Goal: Information Seeking & Learning: Learn about a topic

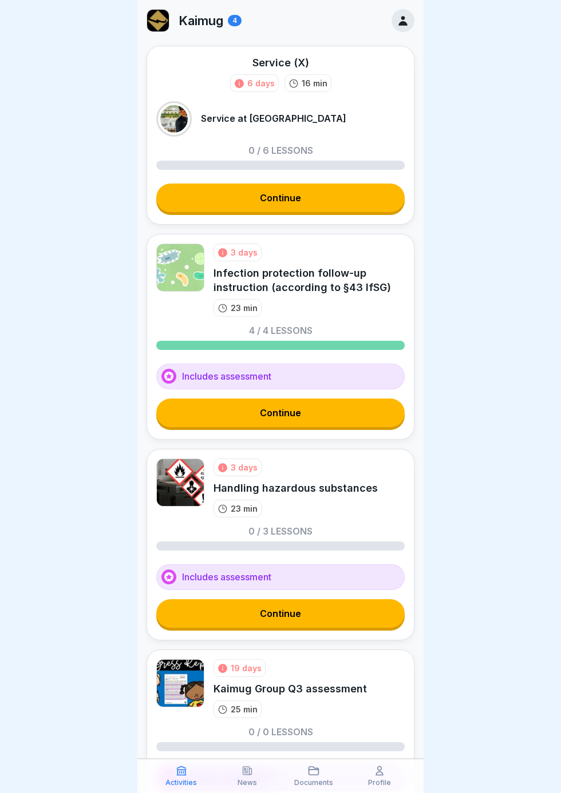
click at [317, 418] on link "Continue" at bounding box center [280, 413] width 248 height 29
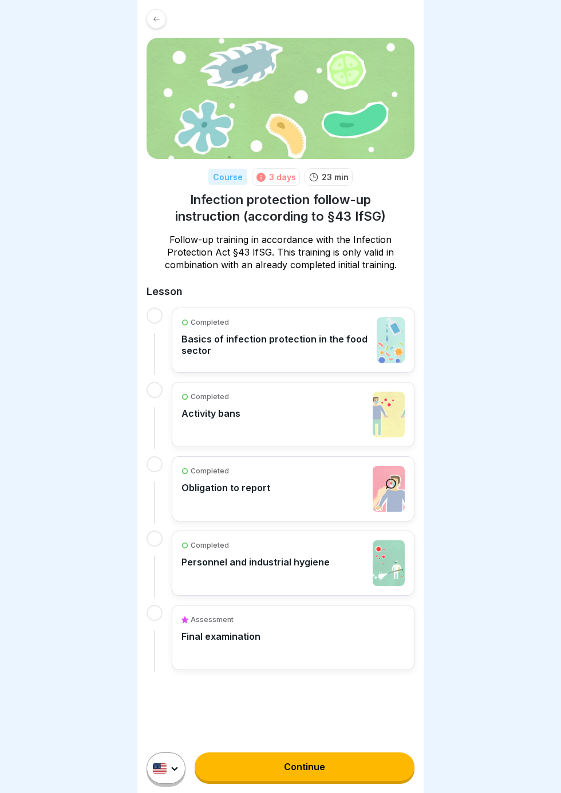
click at [289, 769] on link "Continue" at bounding box center [304, 767] width 220 height 29
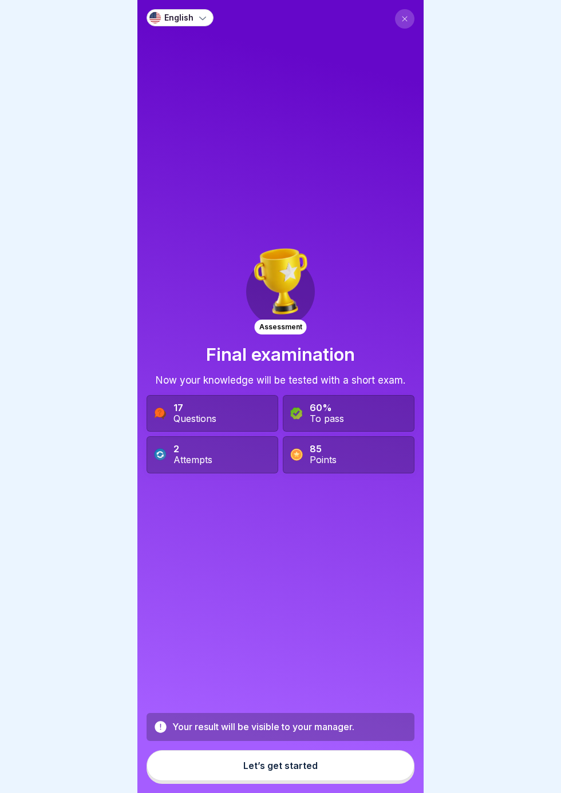
click at [285, 771] on button "Let’s get started" at bounding box center [280, 765] width 268 height 31
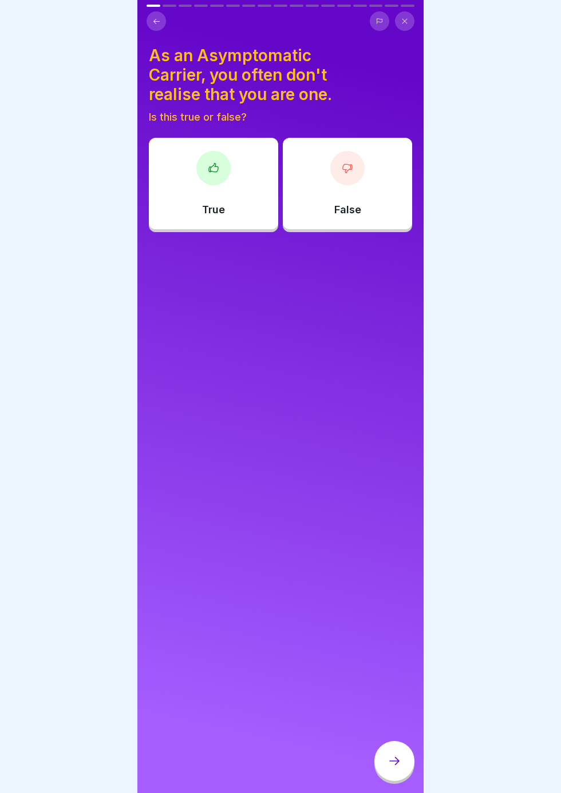
click at [172, 401] on div "As an Asymptomatic Carrier, you often don't realise that you are one. Is this t…" at bounding box center [280, 396] width 286 height 793
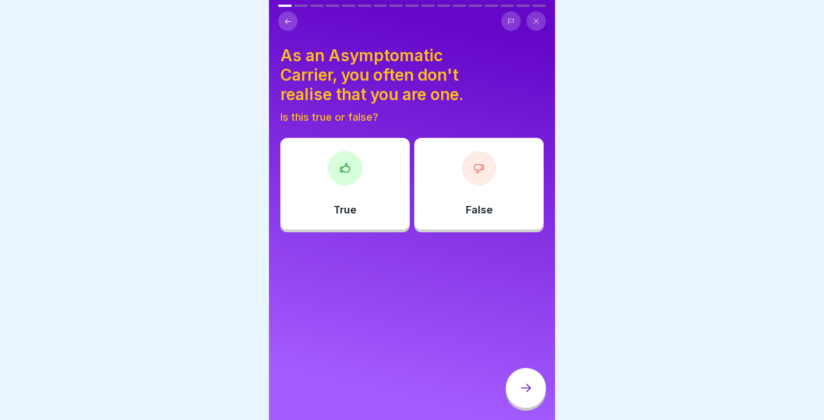
click at [177, 293] on div at bounding box center [412, 210] width 824 height 420
click at [197, 312] on div at bounding box center [412, 210] width 824 height 420
click at [135, 350] on div at bounding box center [412, 210] width 824 height 420
click at [136, 351] on div at bounding box center [412, 210] width 824 height 420
click at [156, 290] on div at bounding box center [412, 210] width 824 height 420
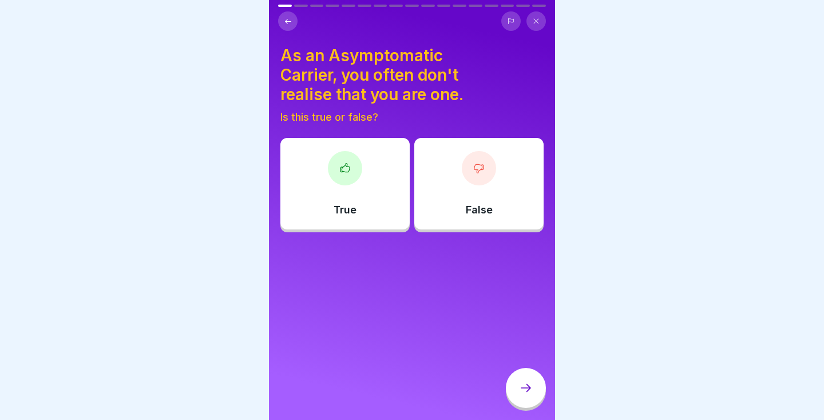
click at [170, 285] on div at bounding box center [412, 210] width 824 height 420
click at [172, 285] on div at bounding box center [412, 210] width 824 height 420
click at [183, 339] on div at bounding box center [412, 210] width 824 height 420
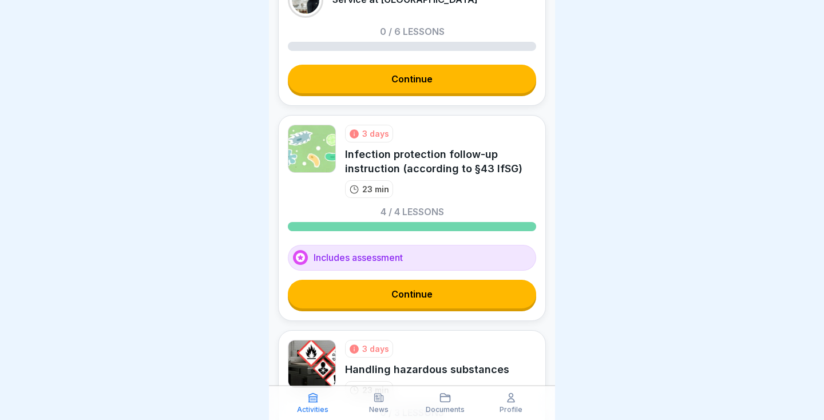
scroll to position [122, 0]
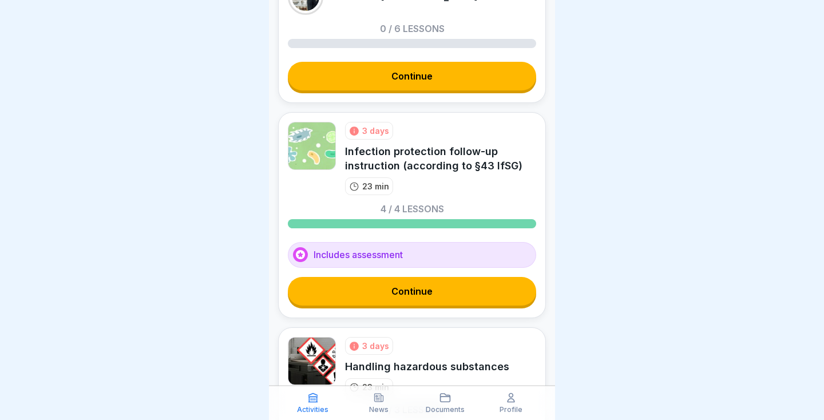
click at [378, 289] on link "Continue" at bounding box center [412, 291] width 248 height 29
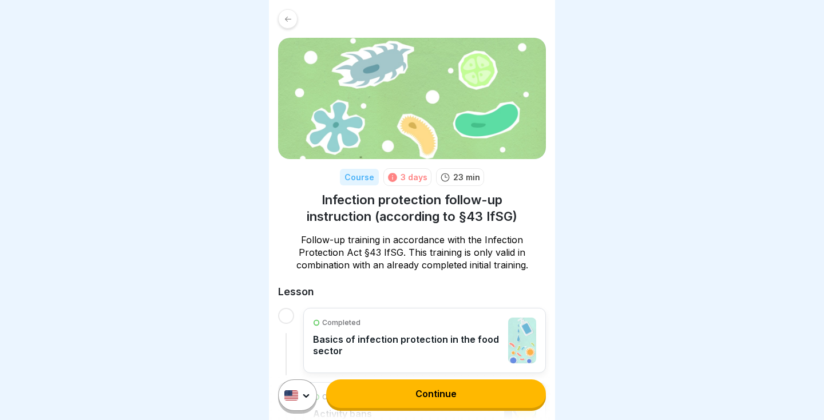
click at [378, 363] on div "Completed Basics of infection protection in the food sector" at bounding box center [407, 340] width 189 height 46
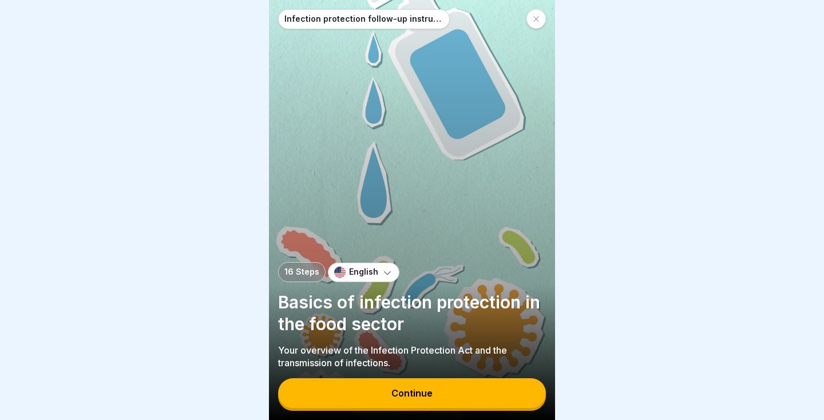
click at [425, 397] on div "Continue" at bounding box center [411, 393] width 41 height 10
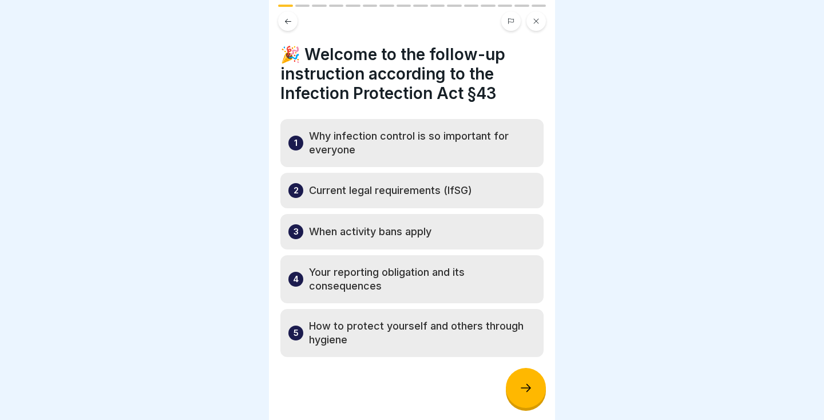
click at [285, 20] on icon at bounding box center [288, 21] width 9 height 9
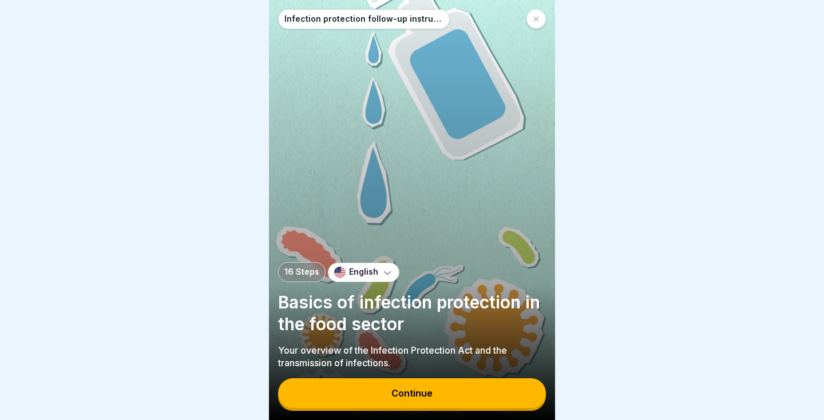
click at [536, 21] on icon at bounding box center [536, 18] width 7 height 7
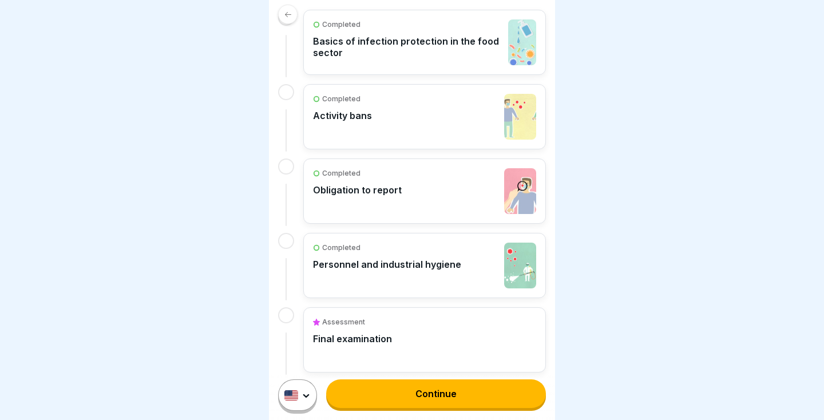
scroll to position [319, 0]
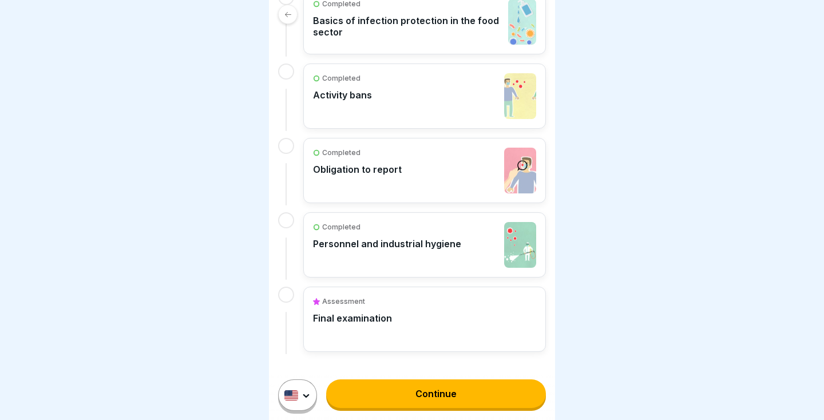
click at [412, 406] on link "Continue" at bounding box center [436, 393] width 220 height 29
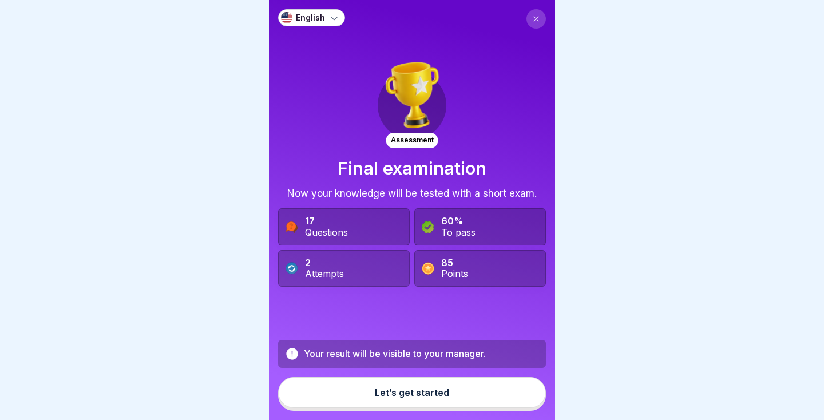
click at [354, 393] on button "Let’s get started" at bounding box center [412, 392] width 268 height 31
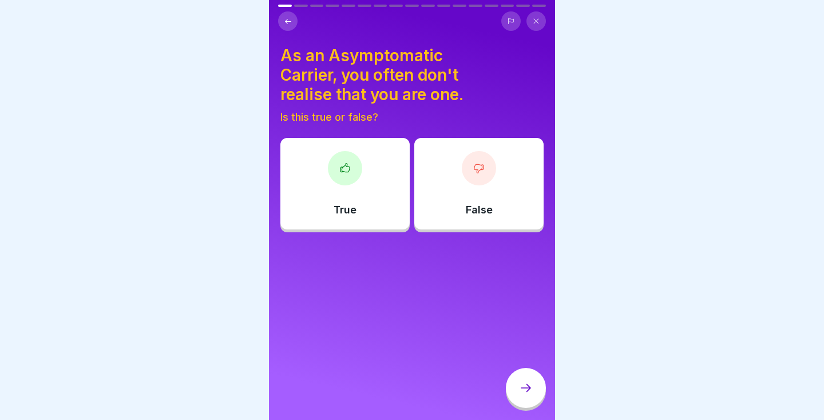
click at [163, 298] on div at bounding box center [412, 210] width 824 height 420
click at [371, 204] on div "True" at bounding box center [344, 184] width 129 height 92
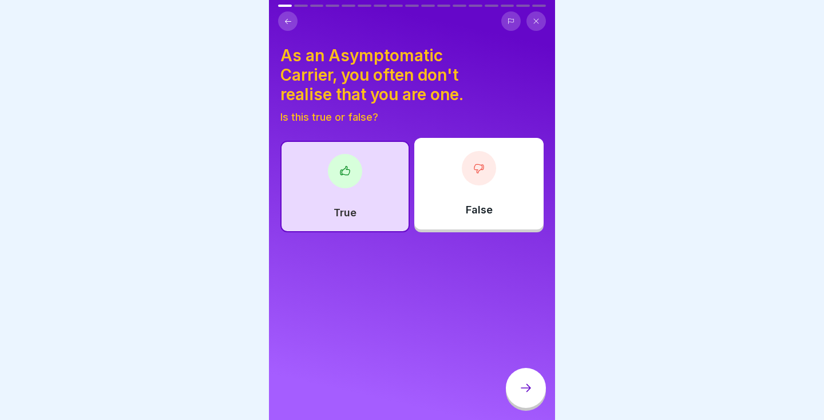
click at [538, 386] on div at bounding box center [526, 388] width 40 height 40
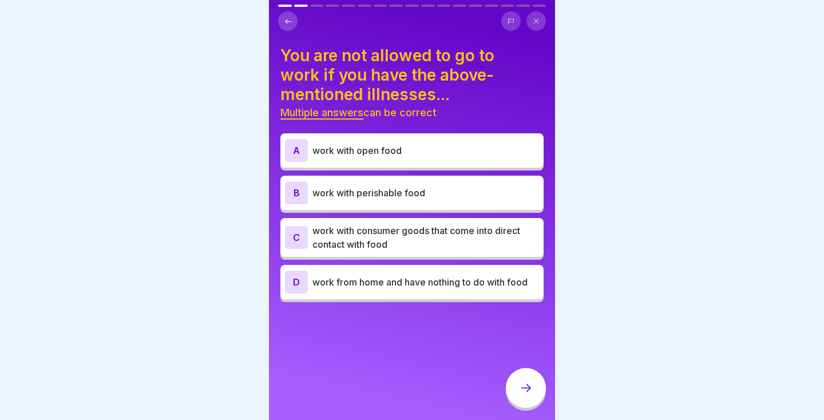
click at [213, 302] on div at bounding box center [412, 210] width 824 height 420
click at [422, 372] on div "You are not allowed to go to work if you have the above-mentioned illnesses... …" at bounding box center [412, 210] width 286 height 420
click at [594, 343] on div at bounding box center [412, 210] width 824 height 420
click at [464, 145] on p "work with open food" at bounding box center [425, 151] width 227 height 14
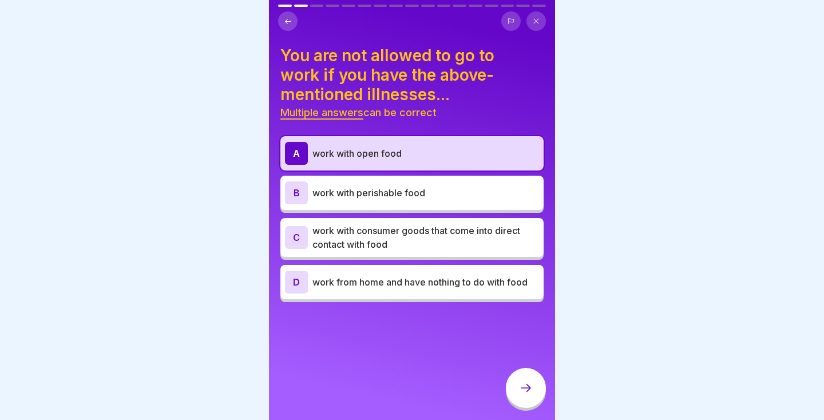
click at [489, 148] on p "work with open food" at bounding box center [425, 153] width 227 height 14
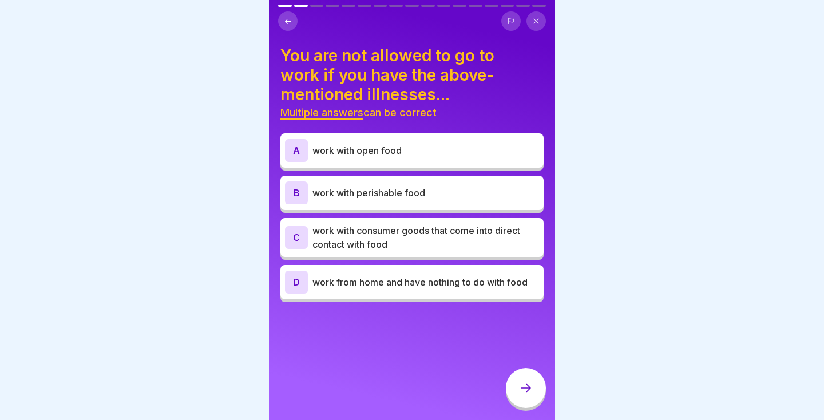
click at [636, 176] on div at bounding box center [412, 210] width 824 height 420
click at [640, 178] on div at bounding box center [412, 210] width 824 height 420
click at [641, 174] on div at bounding box center [412, 210] width 824 height 420
click at [636, 161] on div at bounding box center [412, 210] width 824 height 420
click at [612, 164] on div at bounding box center [412, 210] width 824 height 420
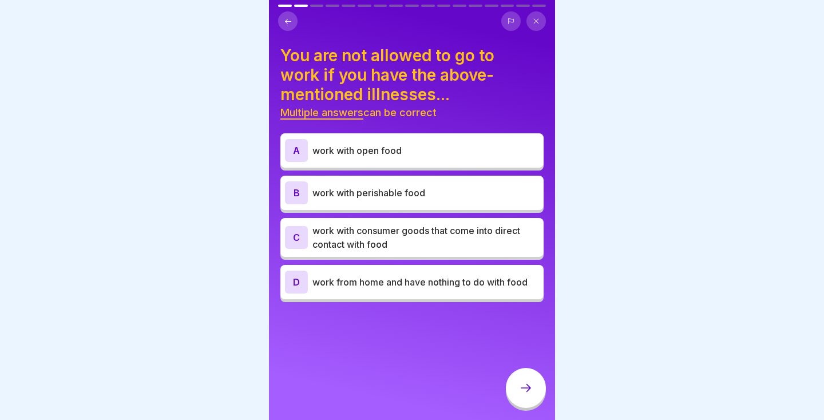
click at [611, 164] on div at bounding box center [412, 210] width 824 height 420
click at [615, 158] on div at bounding box center [412, 210] width 824 height 420
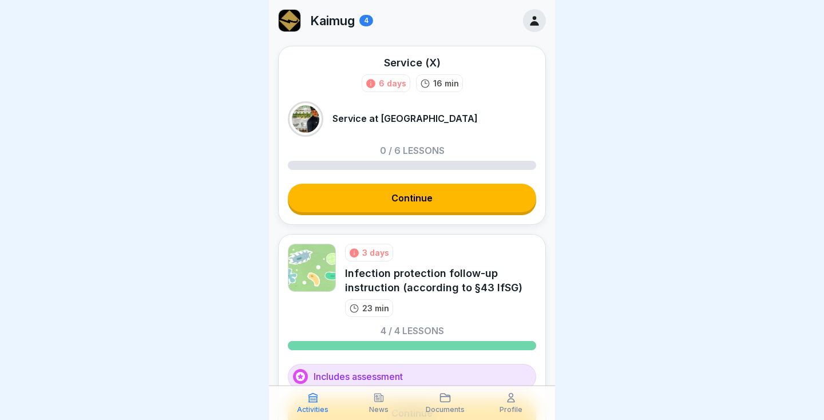
click at [446, 312] on div "3 days Infection protection follow-up instruction (according to §43 IfSG) 23 min" at bounding box center [440, 280] width 191 height 73
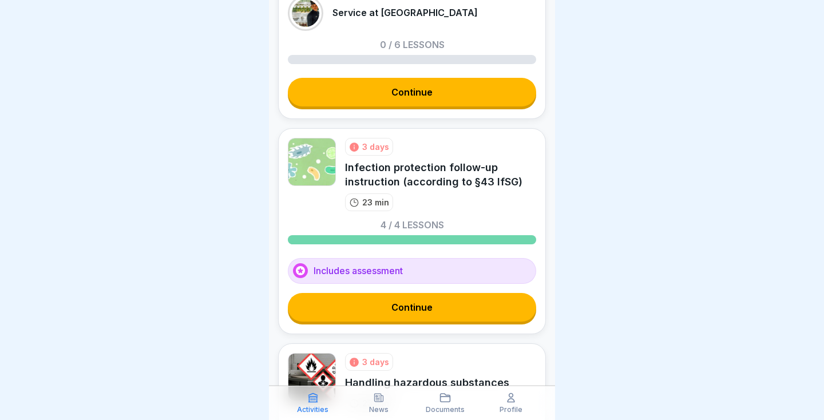
scroll to position [109, 0]
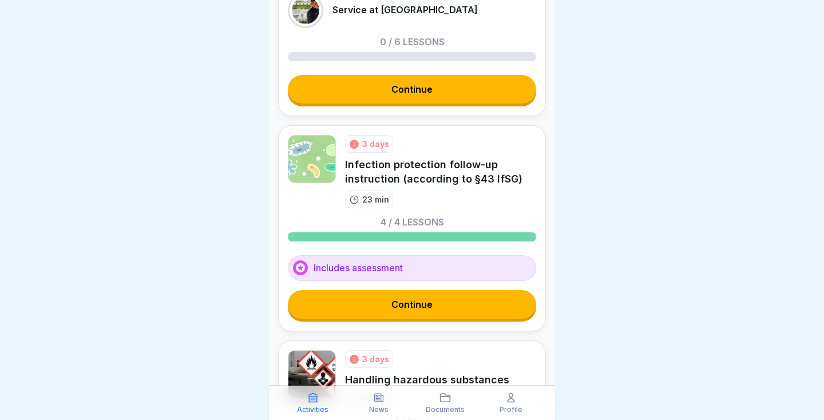
click at [410, 303] on link "Continue" at bounding box center [412, 304] width 248 height 29
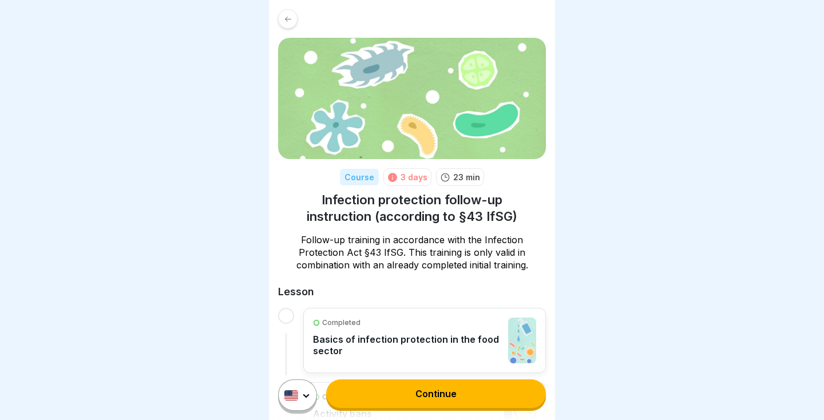
click at [382, 360] on div "Completed Basics of infection protection in the food sector" at bounding box center [407, 340] width 189 height 46
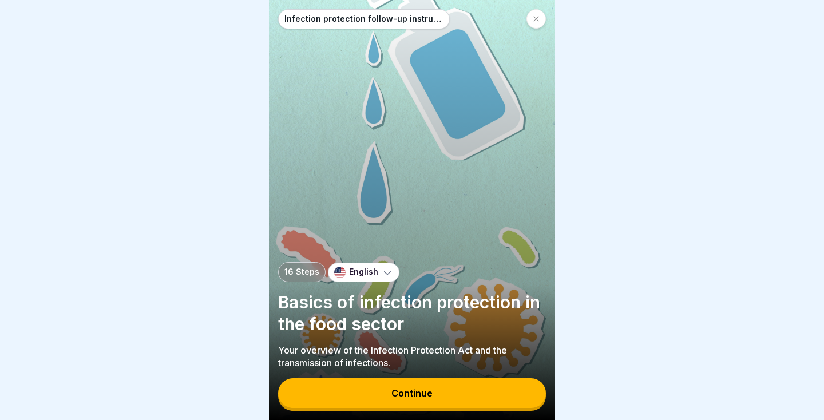
click at [540, 19] on div at bounding box center [535, 18] width 19 height 19
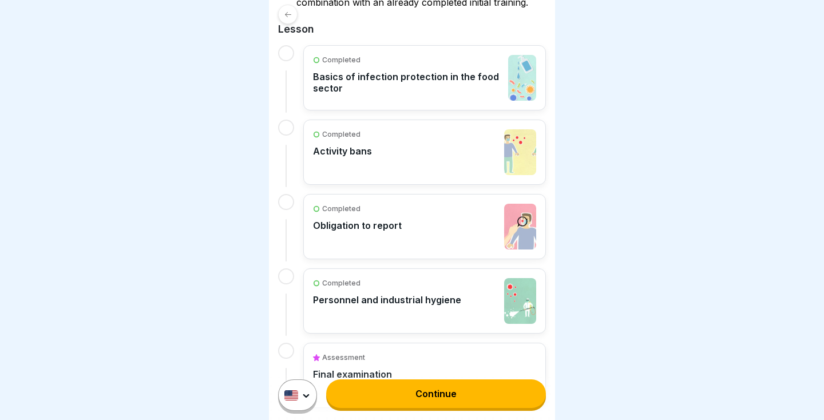
scroll to position [319, 0]
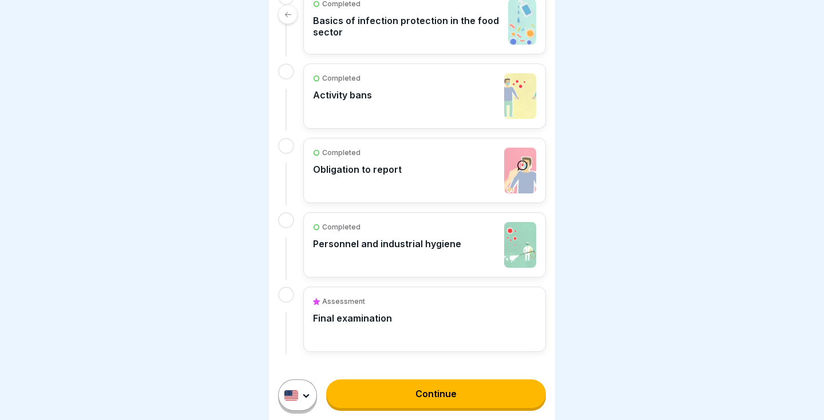
click at [429, 398] on link "Continue" at bounding box center [436, 393] width 220 height 29
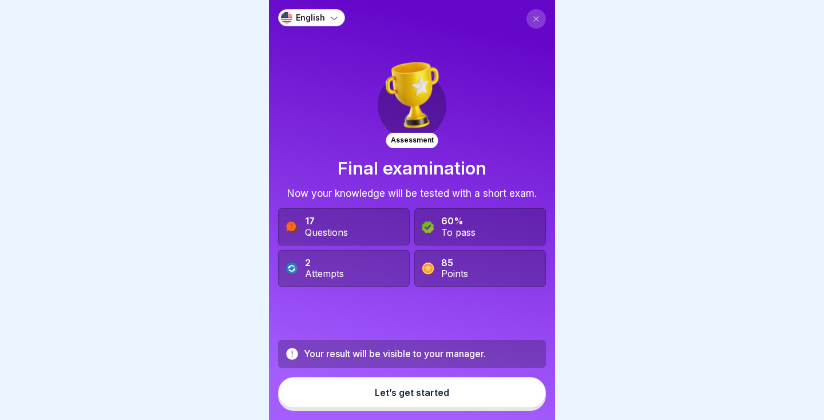
click at [415, 397] on div "Let’s get started" at bounding box center [412, 392] width 74 height 10
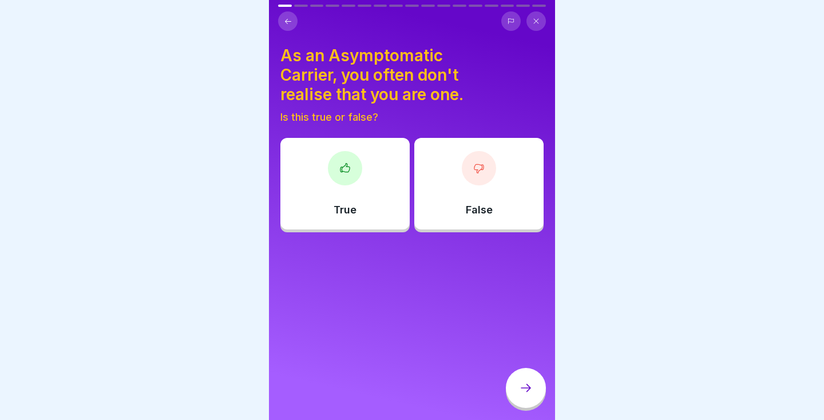
click at [277, 29] on div at bounding box center [412, 18] width 286 height 26
click at [292, 20] on icon at bounding box center [288, 21] width 9 height 9
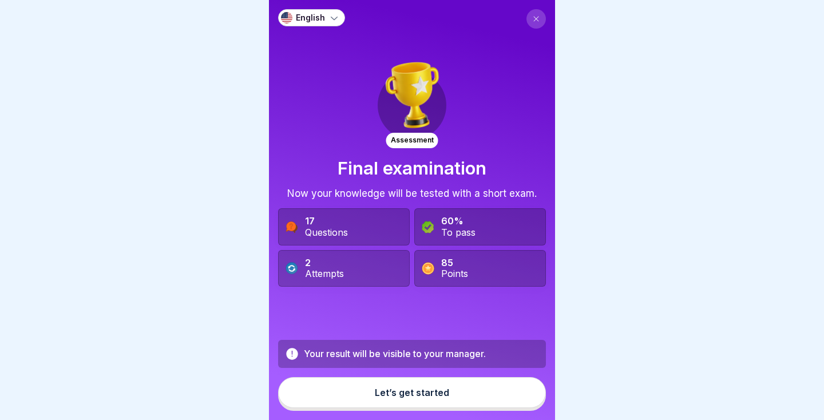
click at [464, 400] on button "Let’s get started" at bounding box center [412, 392] width 268 height 31
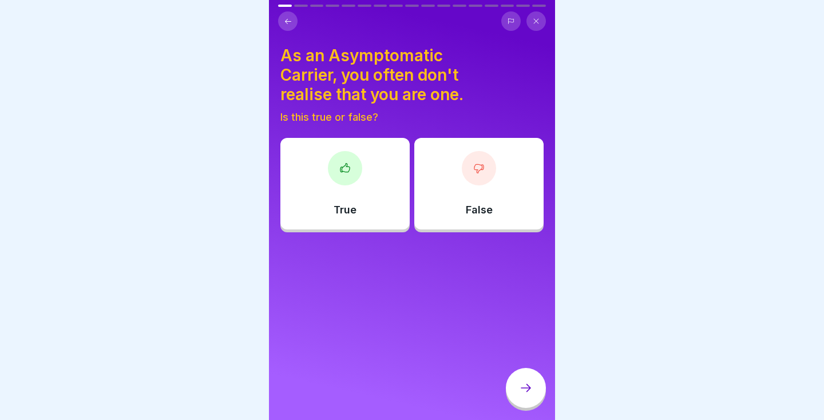
click at [367, 198] on div "True" at bounding box center [344, 184] width 129 height 92
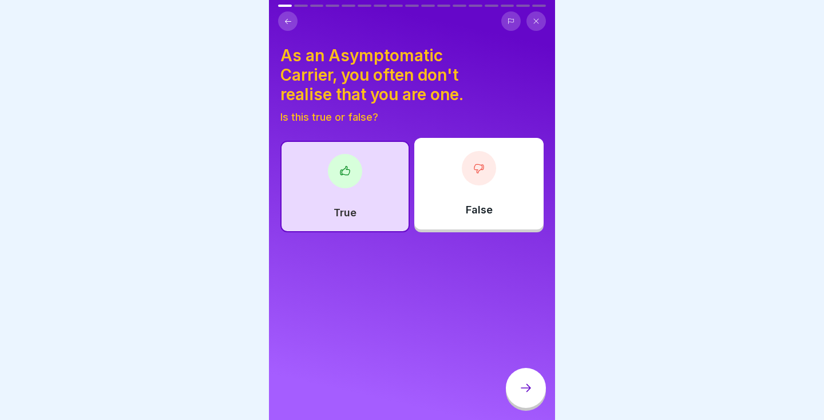
click at [519, 384] on icon at bounding box center [526, 388] width 14 height 14
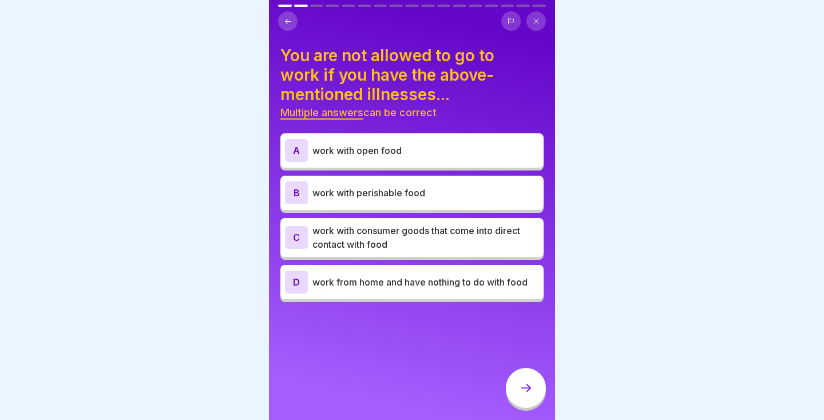
click at [537, 19] on icon at bounding box center [536, 21] width 7 height 7
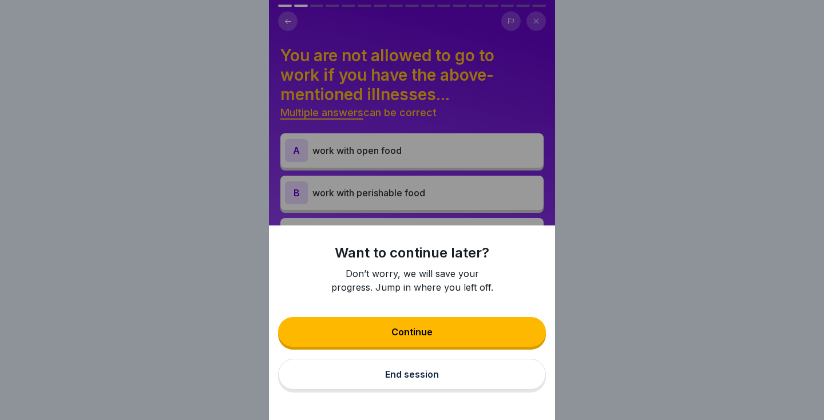
click at [455, 335] on button "Continue" at bounding box center [412, 332] width 268 height 30
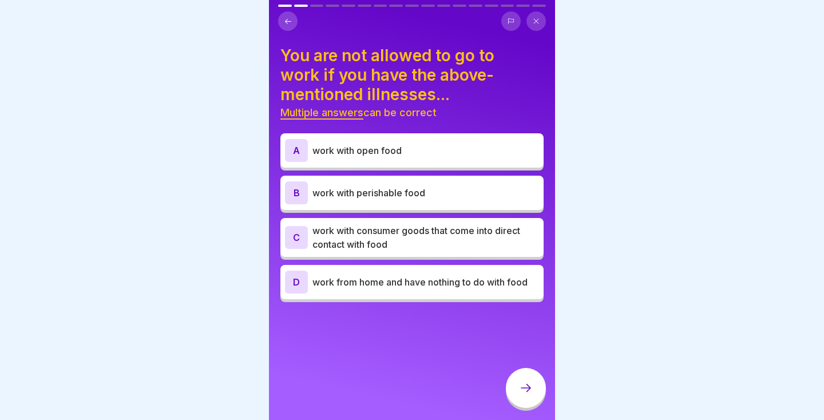
click at [536, 18] on icon at bounding box center [536, 21] width 7 height 7
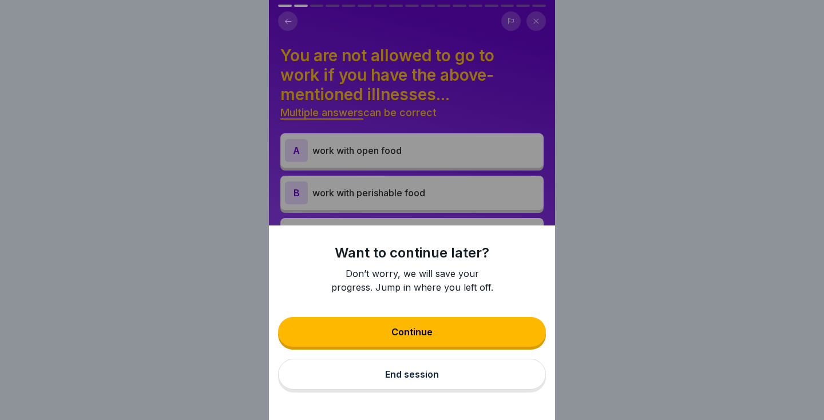
click at [431, 374] on div "End session" at bounding box center [412, 374] width 54 height 10
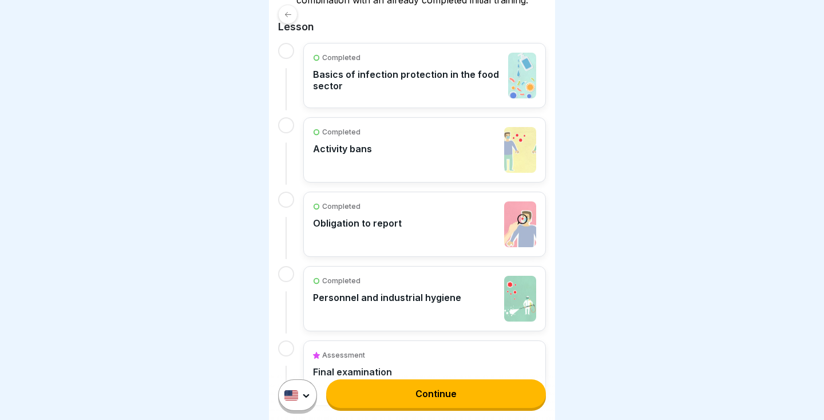
scroll to position [265, 0]
click at [444, 80] on p "Basics of infection protection in the food sector" at bounding box center [407, 80] width 189 height 23
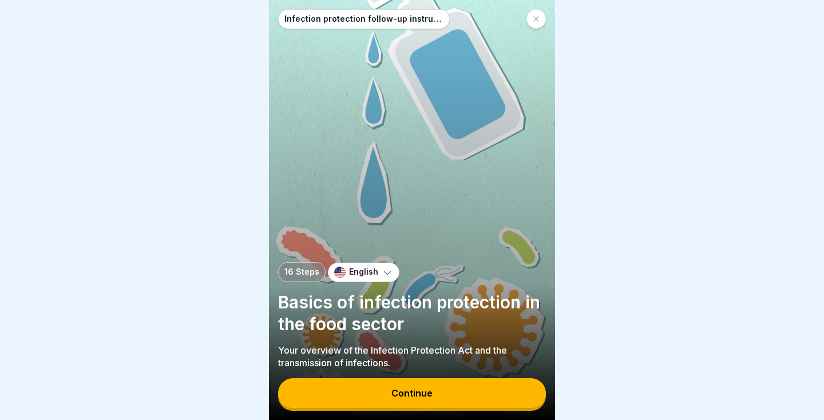
click at [440, 395] on button "Continue" at bounding box center [412, 393] width 268 height 30
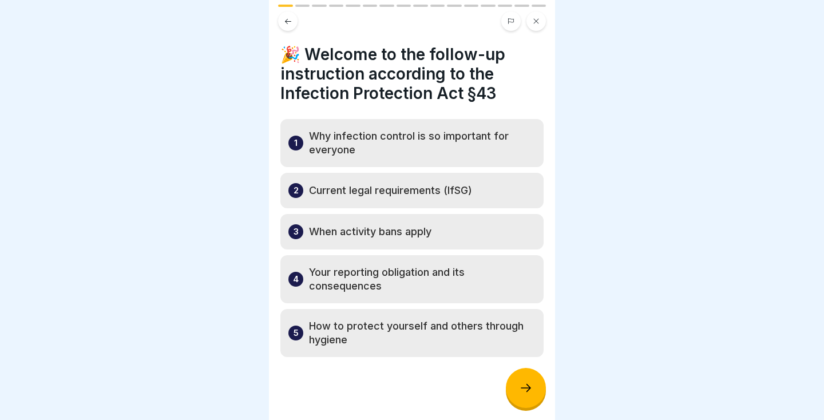
click at [528, 391] on icon at bounding box center [526, 388] width 14 height 14
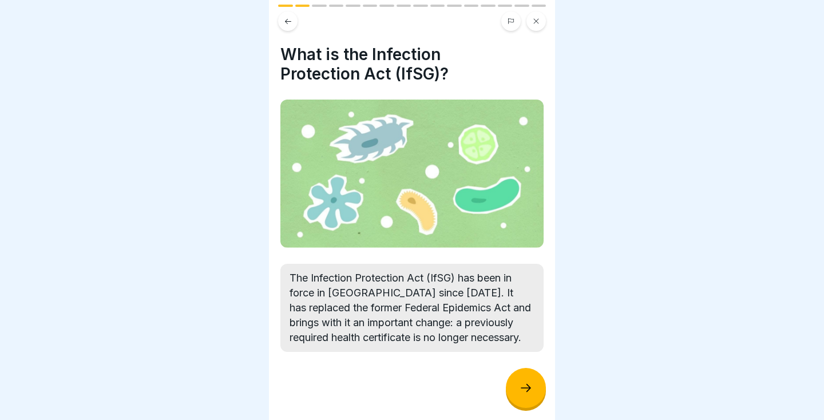
click at [526, 391] on icon at bounding box center [526, 388] width 14 height 14
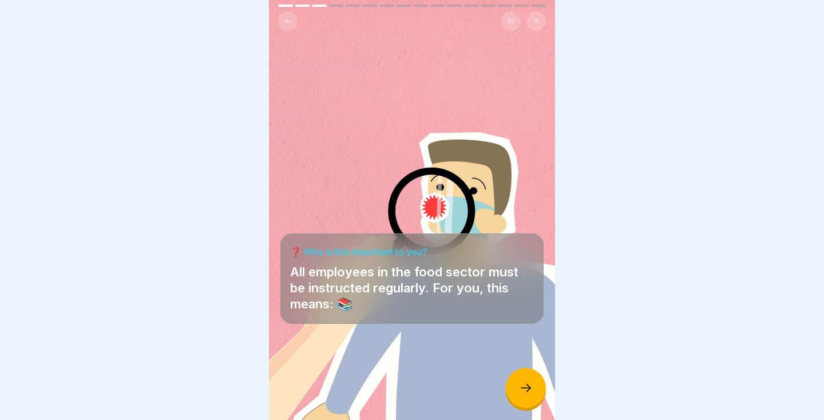
click at [526, 390] on icon at bounding box center [526, 388] width 14 height 14
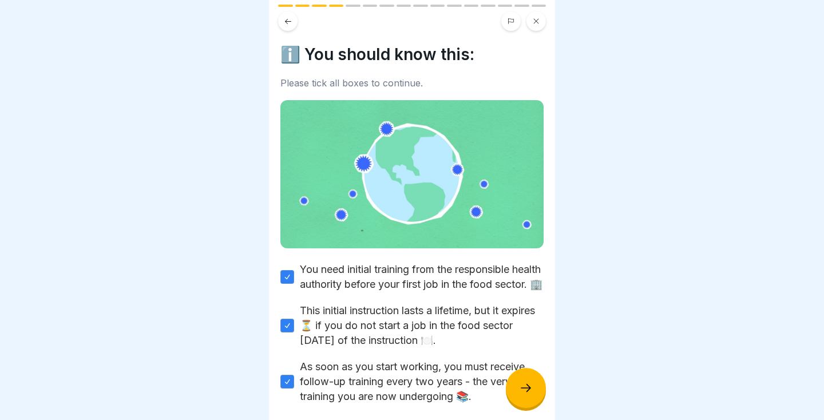
click at [526, 388] on icon at bounding box center [526, 388] width 10 height 8
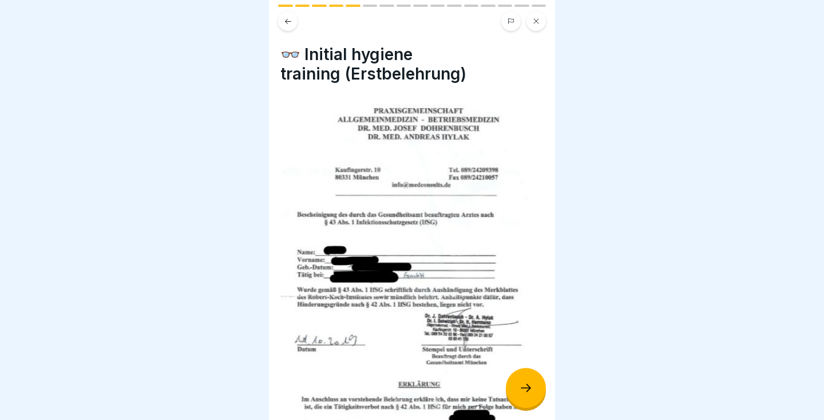
click at [526, 386] on icon at bounding box center [526, 388] width 14 height 14
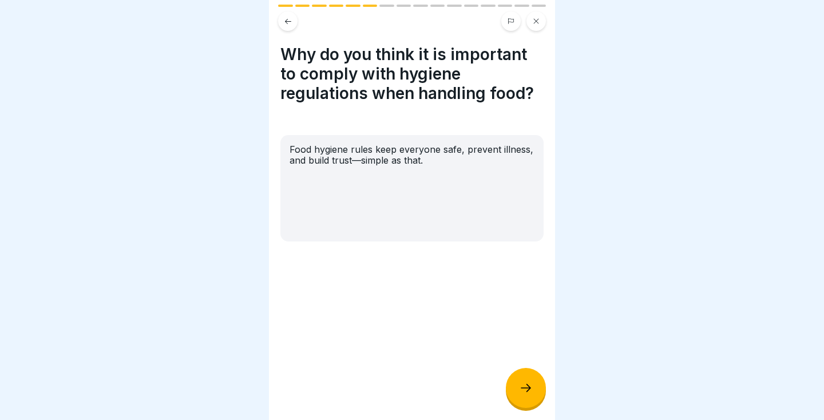
click at [525, 385] on icon at bounding box center [526, 388] width 14 height 14
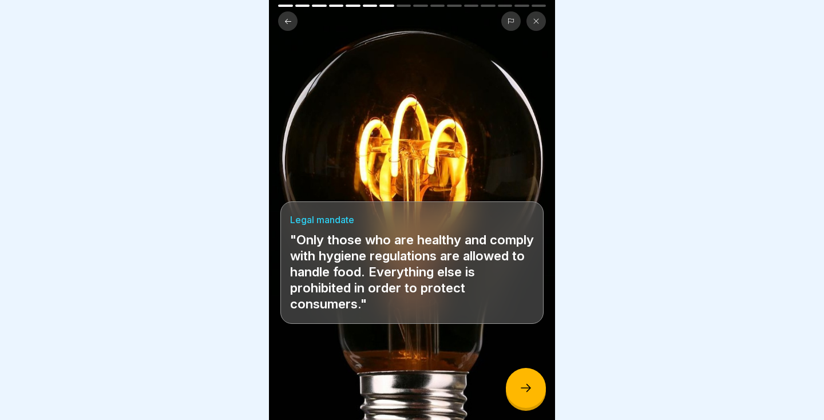
click at [275, 30] on div at bounding box center [412, 18] width 286 height 26
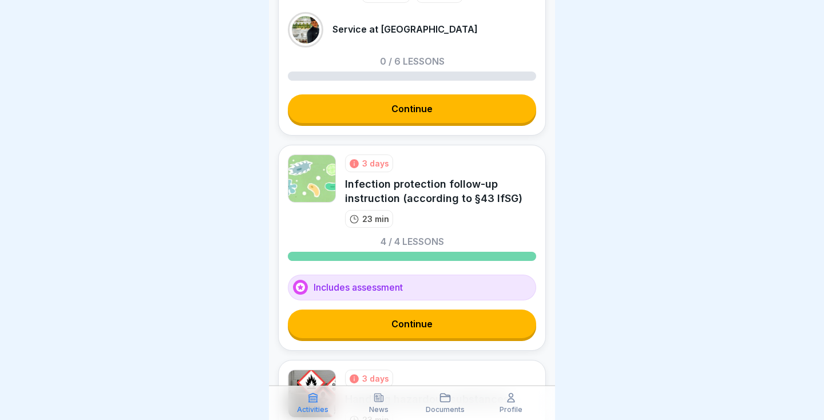
scroll to position [93, 0]
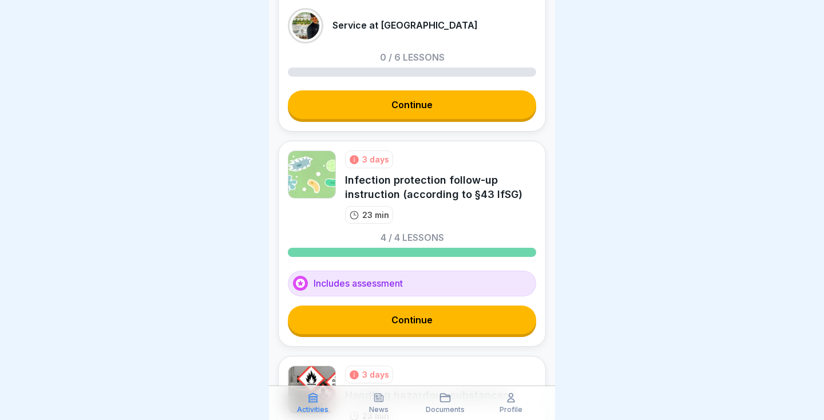
click at [411, 323] on link "Continue" at bounding box center [412, 319] width 248 height 29
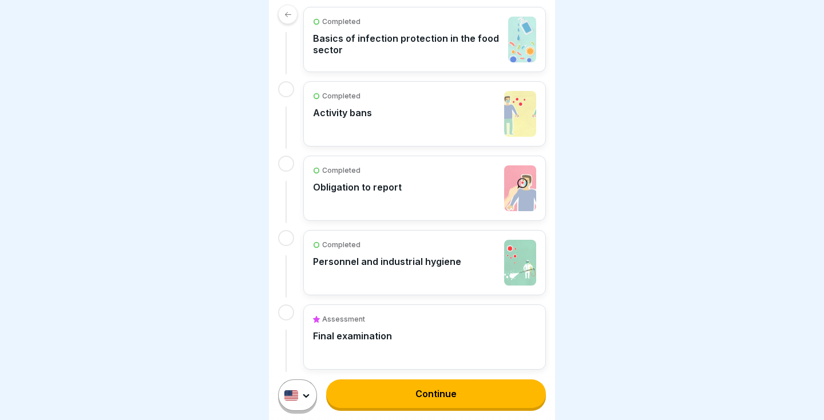
scroll to position [319, 0]
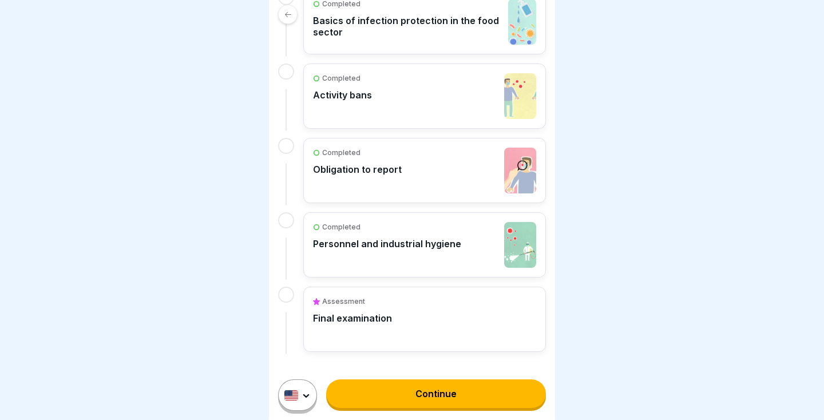
click at [464, 388] on link "Continue" at bounding box center [436, 393] width 220 height 29
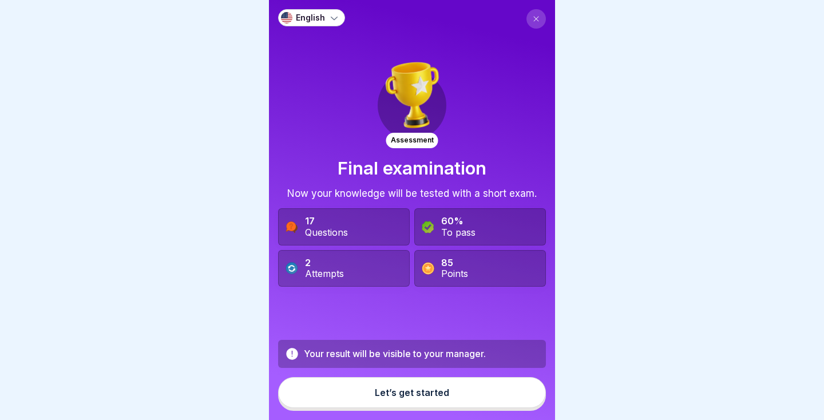
click at [454, 395] on button "Let’s get started" at bounding box center [412, 392] width 268 height 31
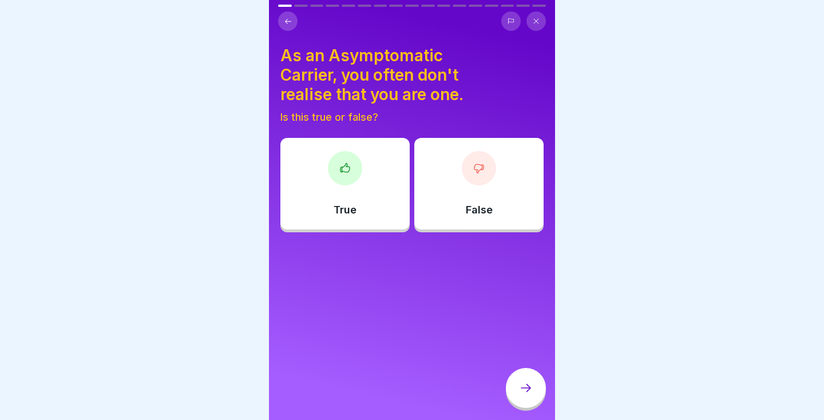
click at [358, 209] on div "True" at bounding box center [344, 184] width 129 height 92
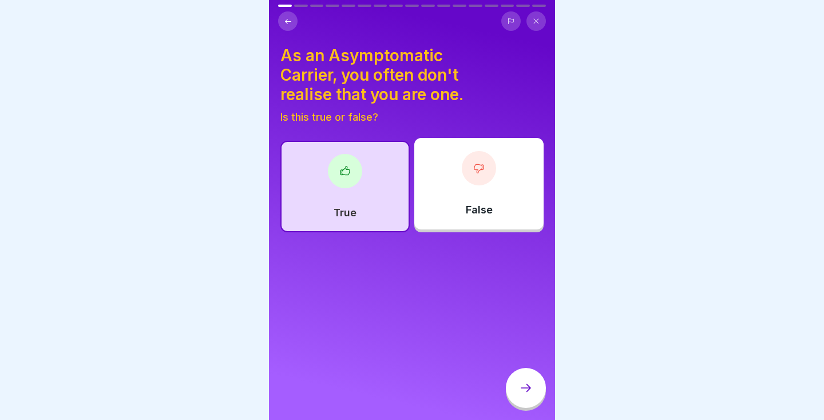
click at [515, 387] on div at bounding box center [526, 388] width 40 height 40
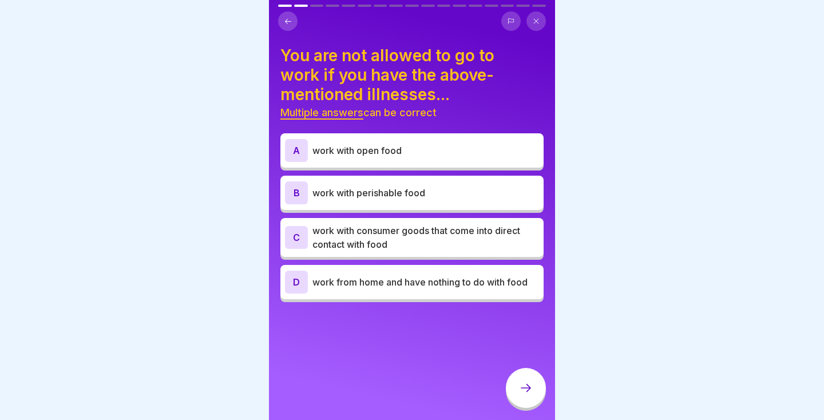
click at [414, 150] on p "work with open food" at bounding box center [425, 151] width 227 height 14
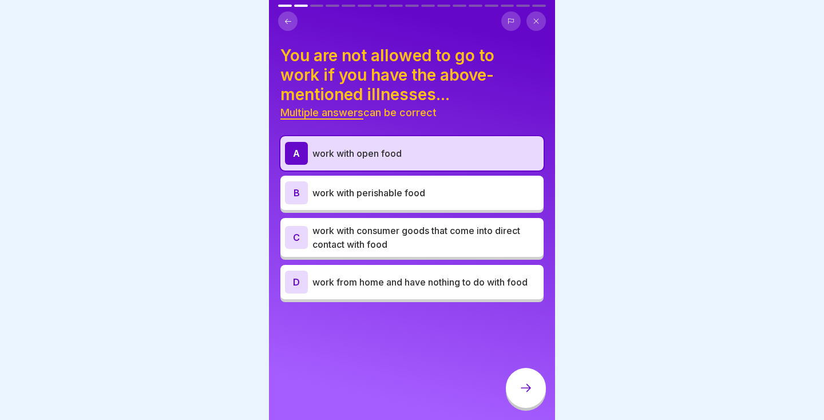
click at [390, 198] on p "work with perishable food" at bounding box center [425, 193] width 227 height 14
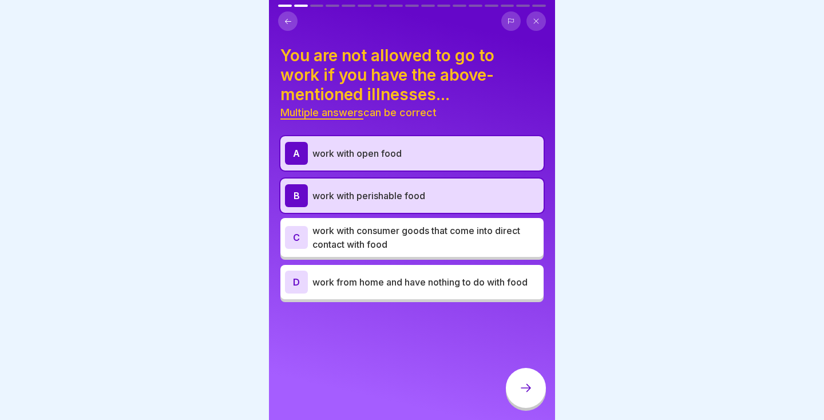
click at [370, 244] on p "work with consumer goods that come into direct contact with food" at bounding box center [425, 237] width 227 height 27
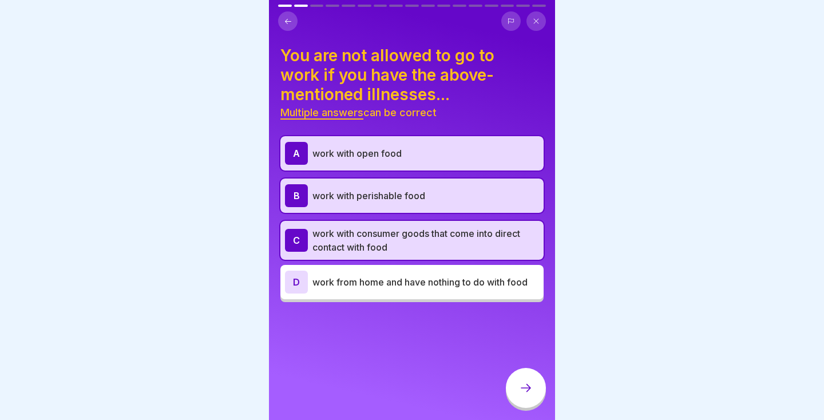
click at [523, 398] on div at bounding box center [526, 388] width 40 height 40
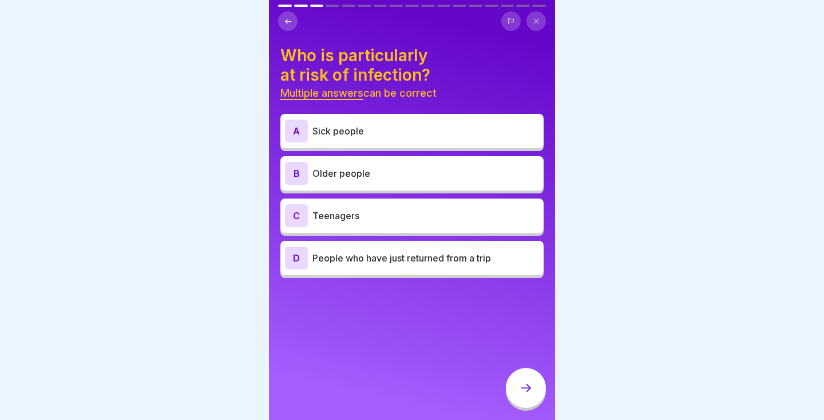
click at [416, 126] on p "Sick people" at bounding box center [425, 131] width 227 height 14
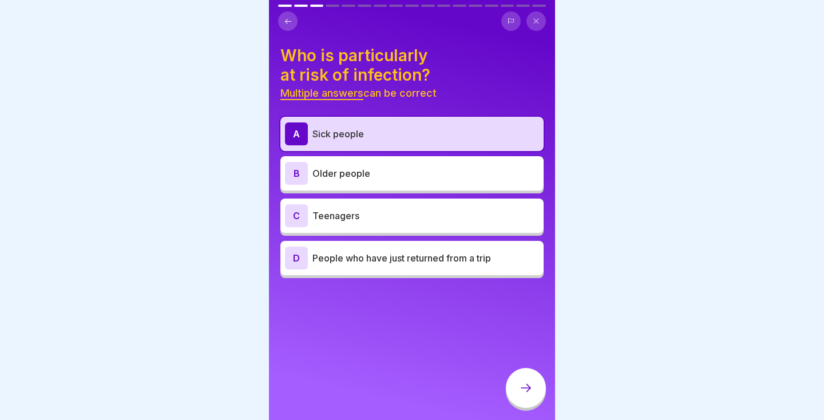
click at [368, 174] on p "Older people" at bounding box center [425, 173] width 227 height 14
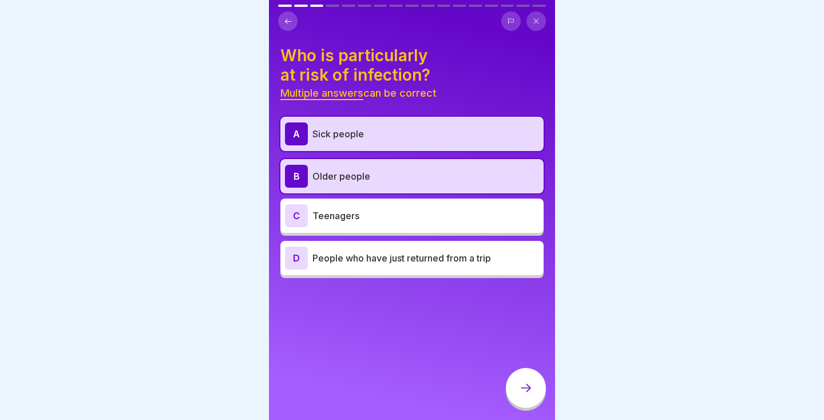
click at [527, 387] on icon at bounding box center [526, 388] width 14 height 14
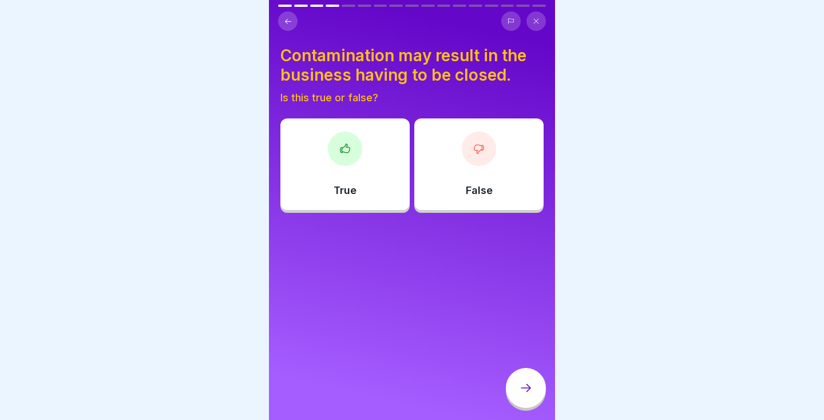
click at [346, 173] on div "True" at bounding box center [344, 164] width 129 height 92
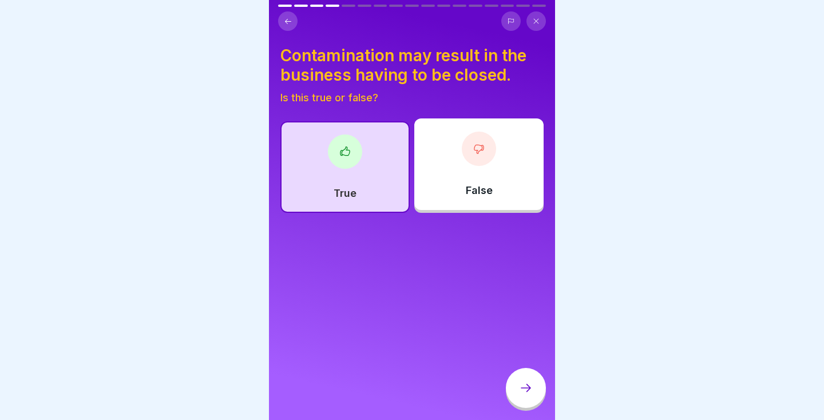
click at [522, 391] on icon at bounding box center [526, 388] width 14 height 14
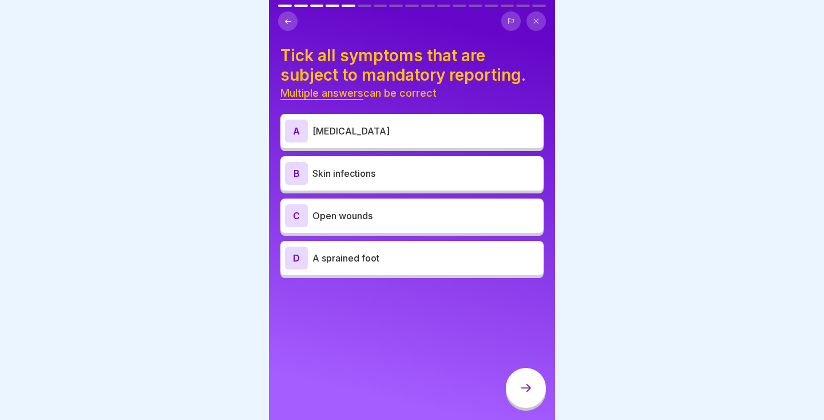
click at [453, 130] on p "[MEDICAL_DATA]" at bounding box center [425, 131] width 227 height 14
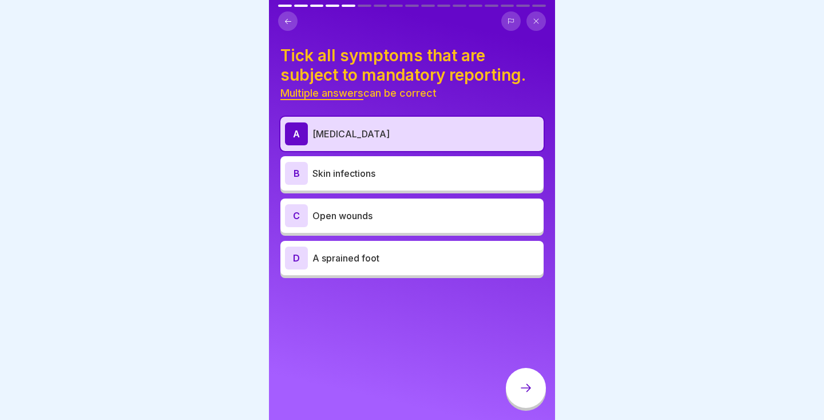
click at [427, 177] on p "Skin infections" at bounding box center [425, 173] width 227 height 14
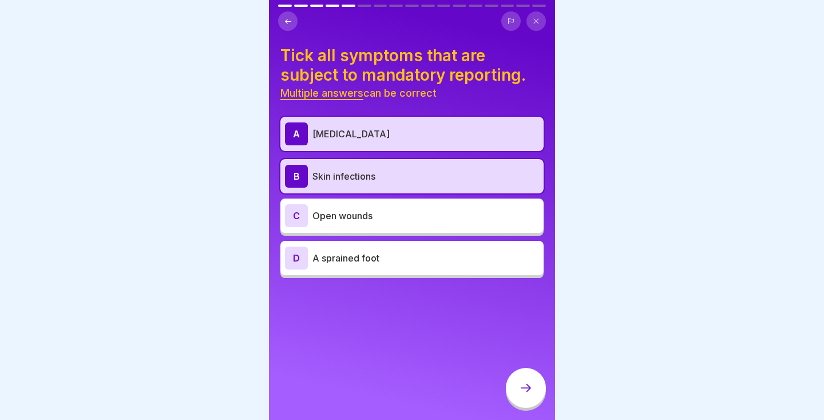
click at [405, 210] on p "Open wounds" at bounding box center [425, 216] width 227 height 14
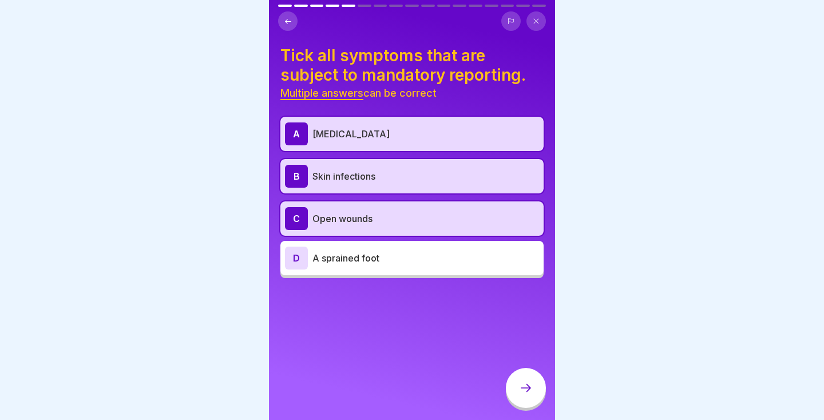
click at [534, 391] on div at bounding box center [526, 388] width 40 height 40
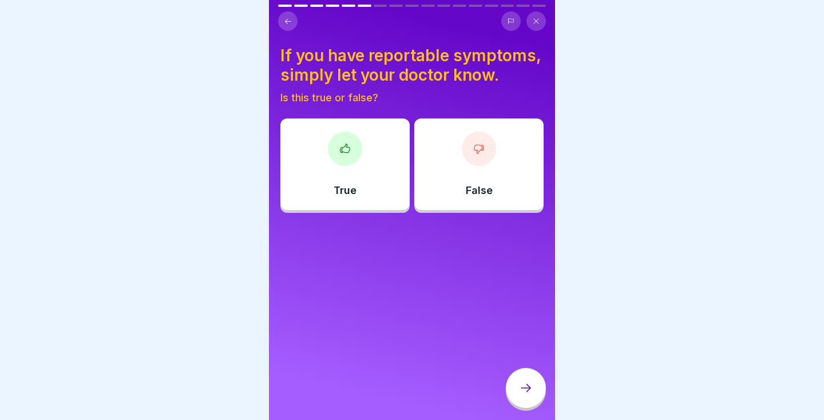
click at [326, 167] on div "True" at bounding box center [344, 164] width 129 height 92
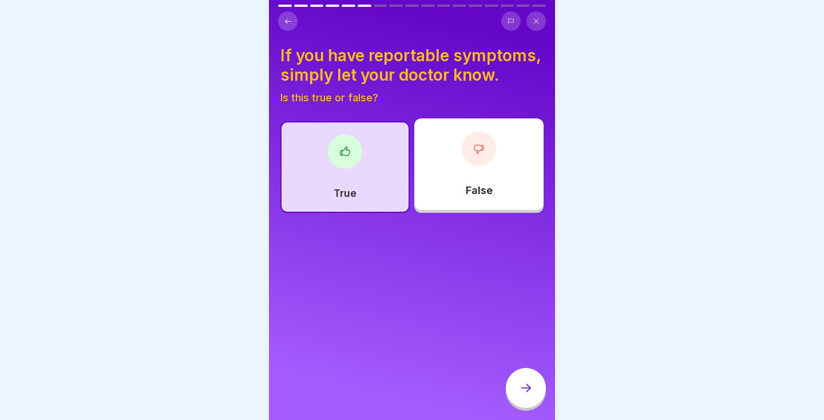
click at [525, 394] on icon at bounding box center [526, 388] width 14 height 14
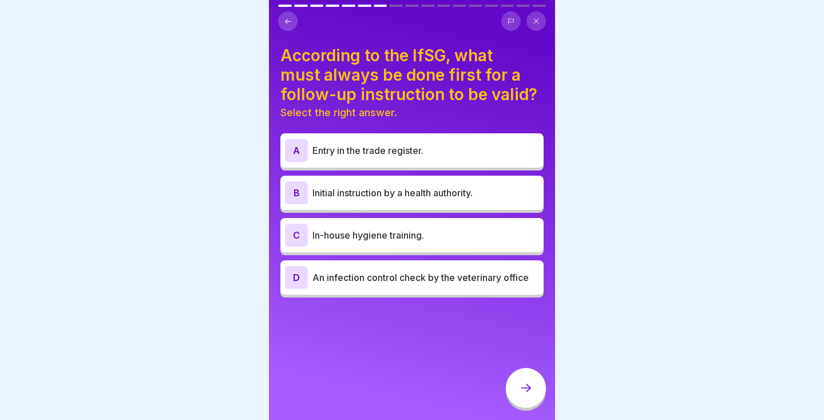
click at [316, 201] on div "B Initial instruction by a health authority." at bounding box center [412, 192] width 254 height 23
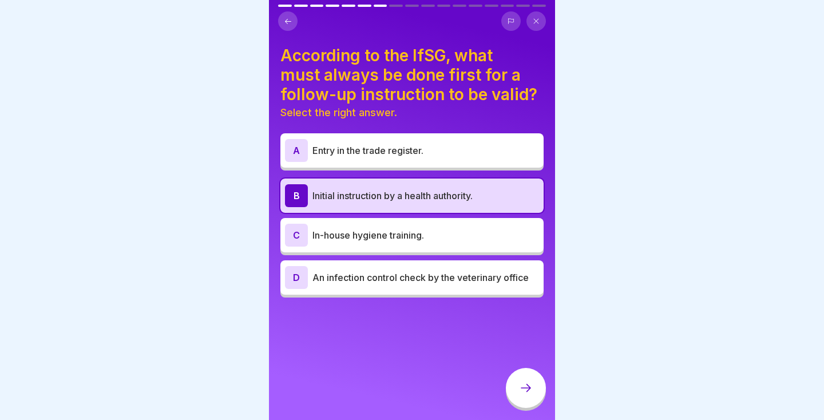
click at [534, 399] on div at bounding box center [526, 388] width 40 height 40
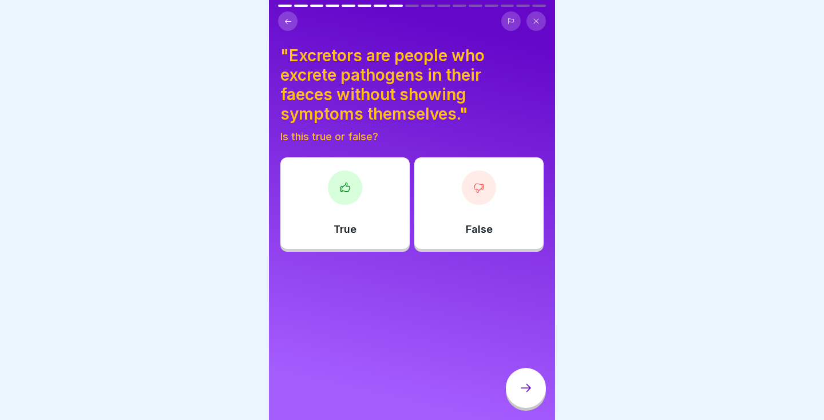
click at [127, 170] on div at bounding box center [412, 210] width 824 height 420
click at [365, 201] on div "True" at bounding box center [344, 203] width 129 height 92
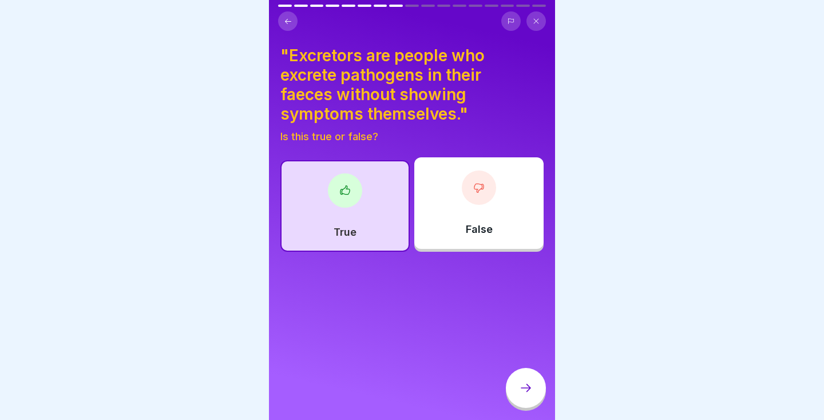
click at [529, 384] on icon at bounding box center [526, 388] width 14 height 14
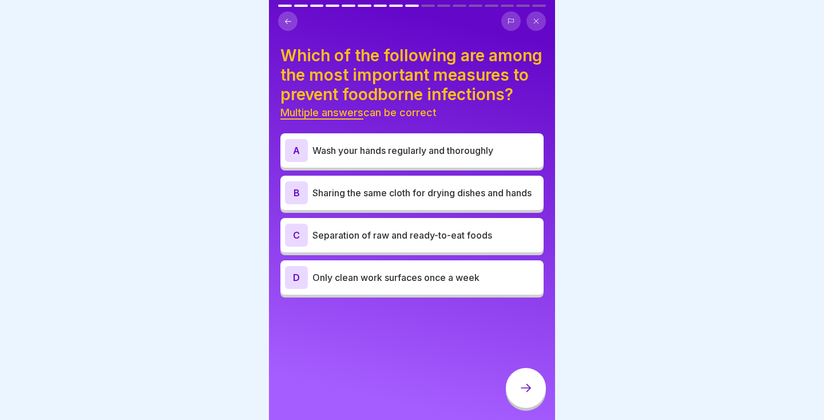
click at [453, 161] on div "A Wash your hands regularly and thoroughly" at bounding box center [412, 150] width 254 height 23
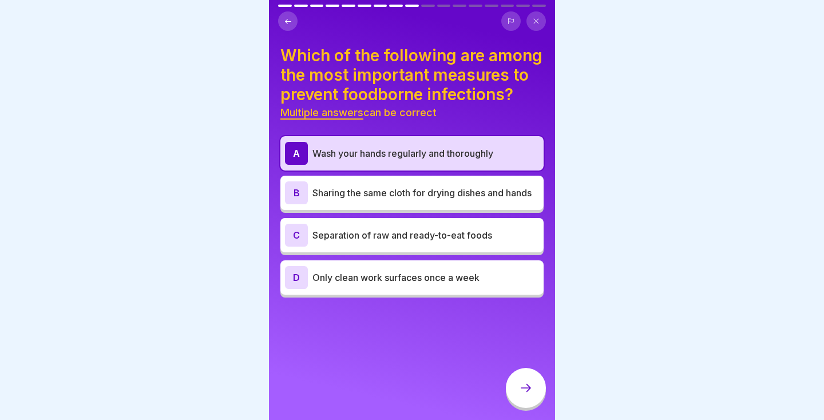
click at [495, 241] on p "Separation of raw and ready-to-eat foods" at bounding box center [425, 235] width 227 height 14
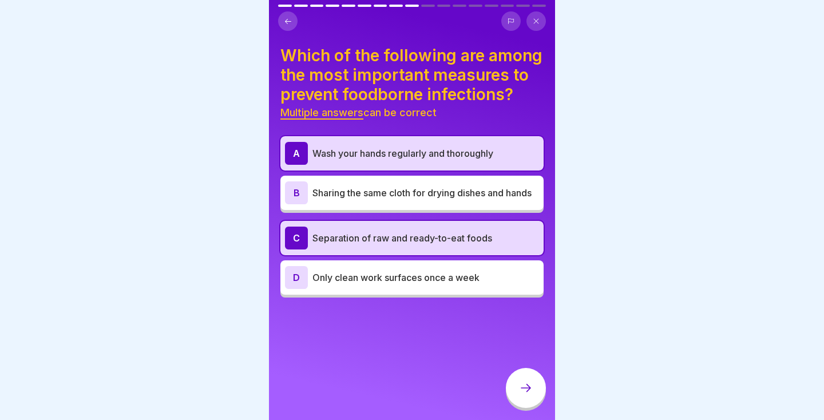
click at [529, 393] on icon at bounding box center [526, 388] width 14 height 14
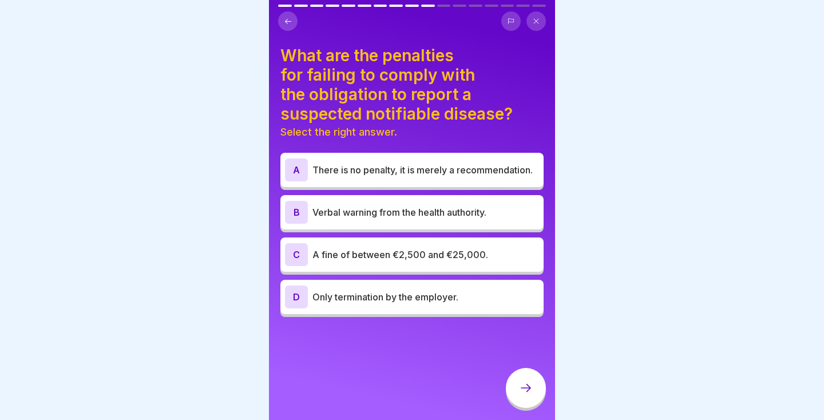
click at [495, 260] on p "A fine of between €2,500 and €25,000." at bounding box center [425, 255] width 227 height 14
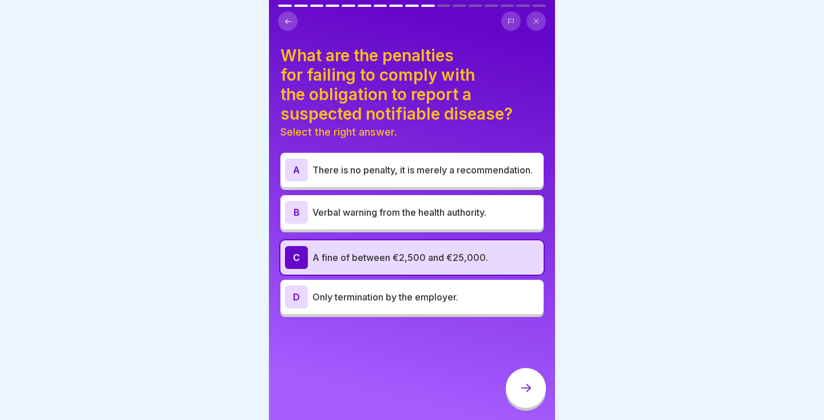
click at [526, 392] on icon at bounding box center [526, 388] width 14 height 14
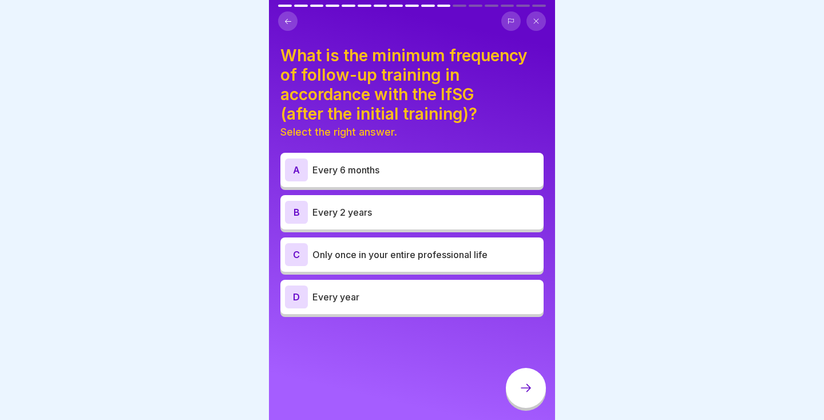
click at [412, 301] on p "Every year" at bounding box center [425, 297] width 227 height 14
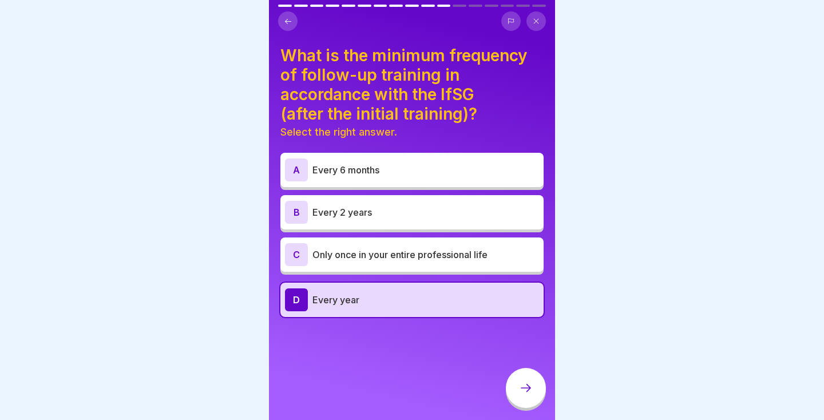
click at [534, 392] on div at bounding box center [526, 388] width 40 height 40
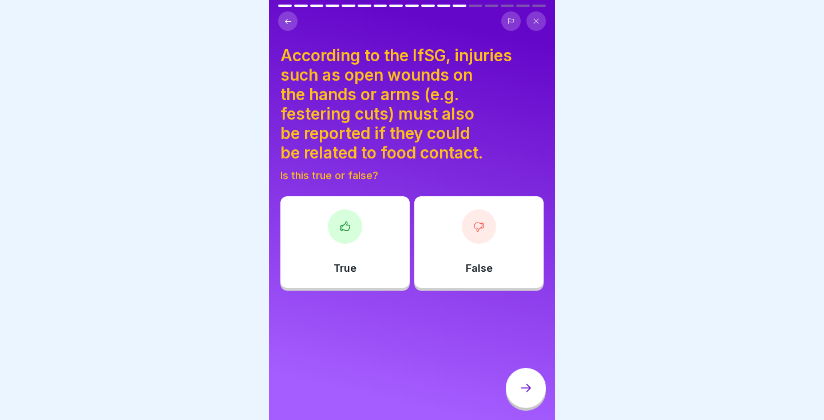
click at [362, 257] on div "True" at bounding box center [344, 242] width 129 height 92
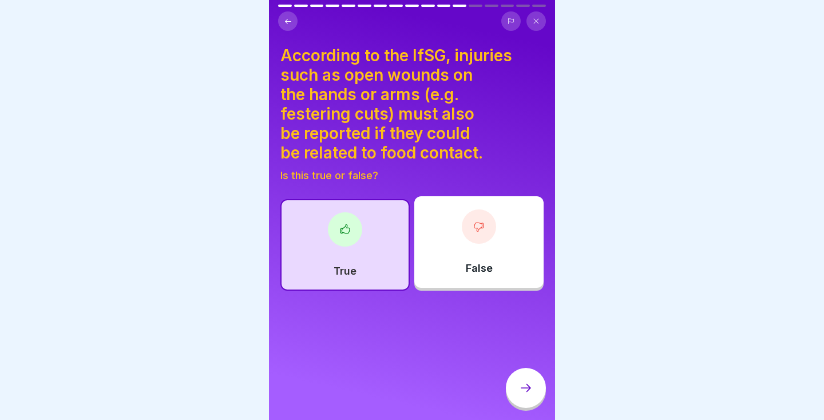
click at [540, 392] on div at bounding box center [526, 388] width 40 height 40
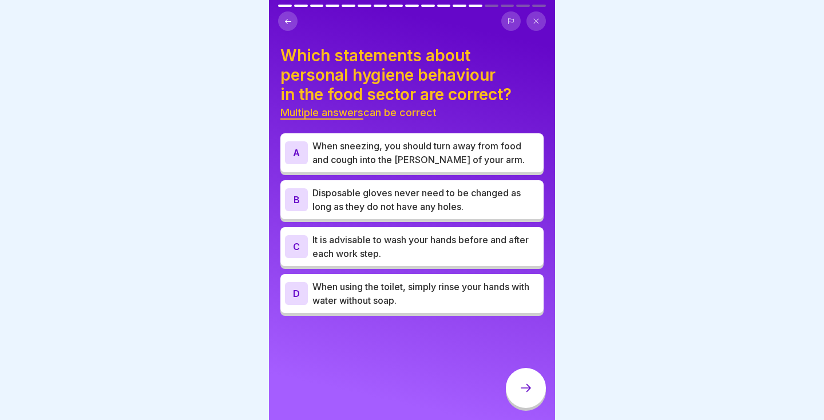
click at [418, 249] on p "It is advisable to wash your hands before and after each work step." at bounding box center [425, 246] width 227 height 27
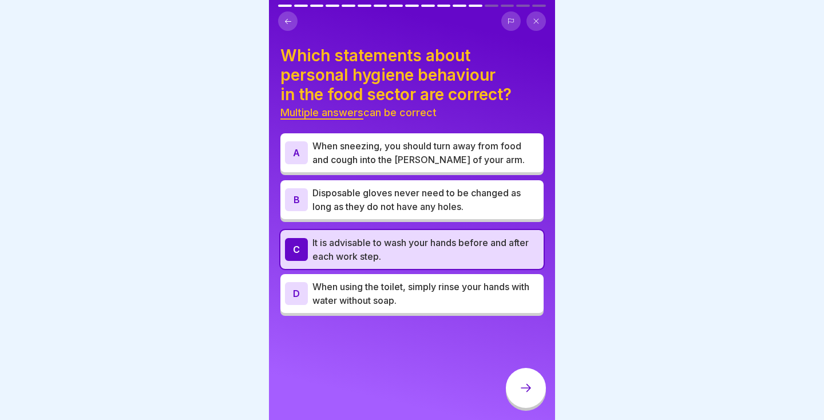
click at [521, 386] on icon at bounding box center [526, 388] width 14 height 14
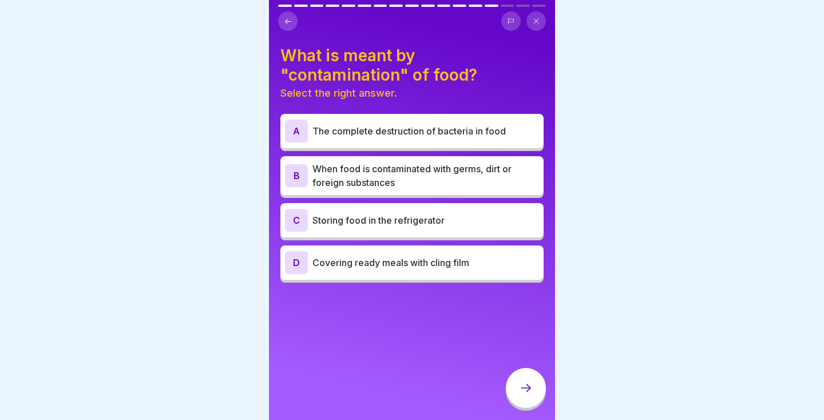
click at [287, 20] on icon at bounding box center [288, 21] width 9 height 9
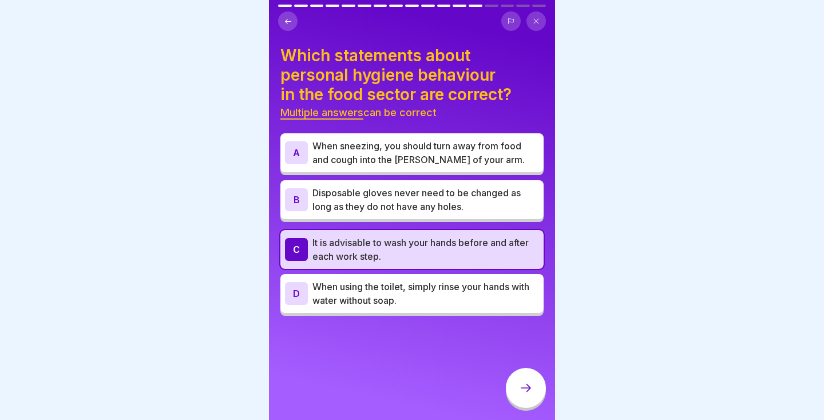
click at [534, 388] on div at bounding box center [526, 388] width 40 height 40
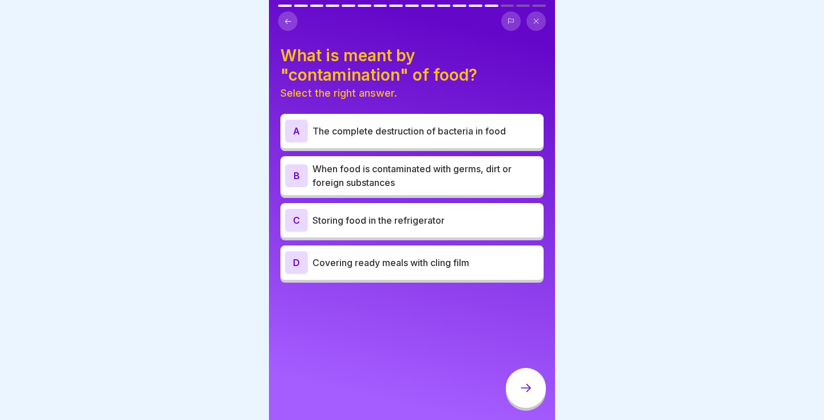
click at [474, 170] on p "When food is contaminated with germs, dirt or foreign substances" at bounding box center [425, 175] width 227 height 27
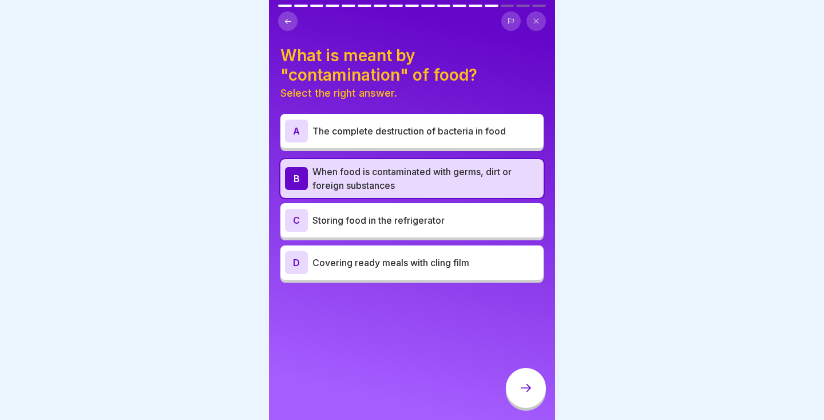
click at [533, 394] on div at bounding box center [526, 388] width 40 height 40
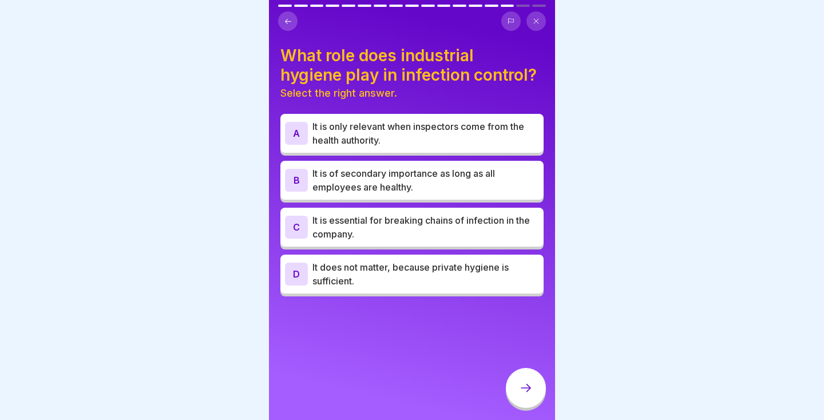
click at [483, 243] on div "C It is essential for breaking chains of infection in the company." at bounding box center [411, 227] width 263 height 39
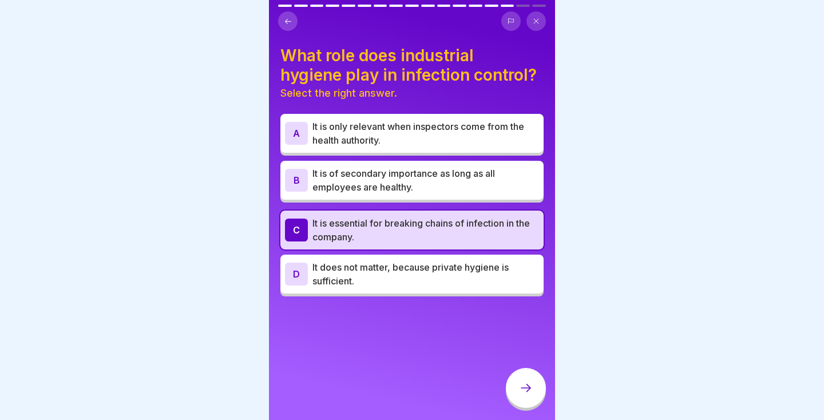
click at [532, 388] on icon at bounding box center [526, 388] width 14 height 14
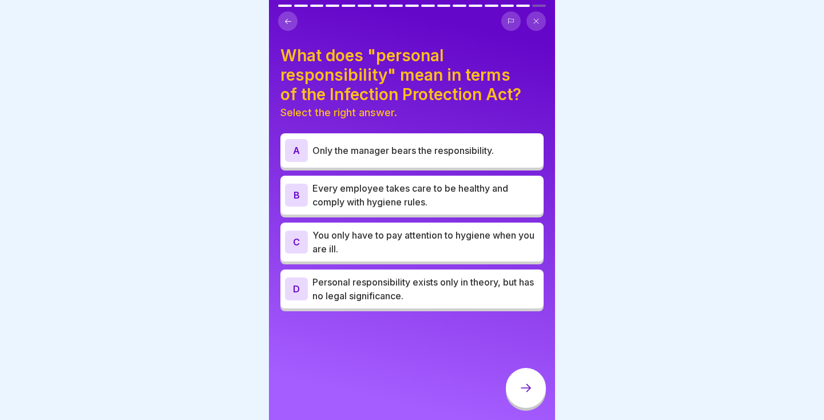
click at [484, 196] on p "Every employee takes care to be healthy and comply with hygiene rules." at bounding box center [425, 194] width 227 height 27
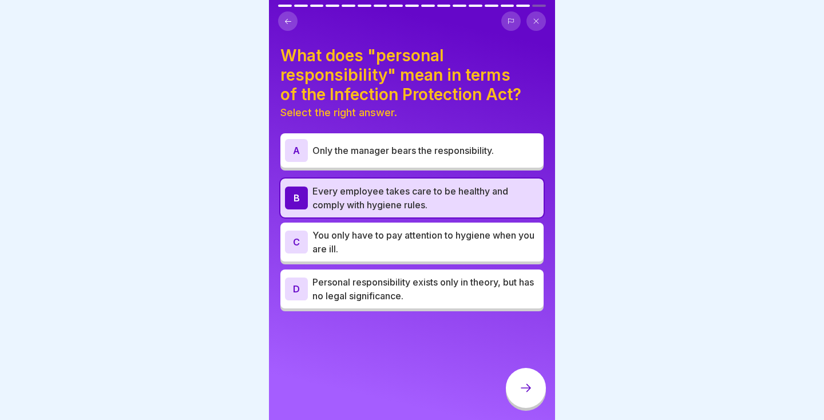
click at [535, 395] on div at bounding box center [526, 388] width 40 height 40
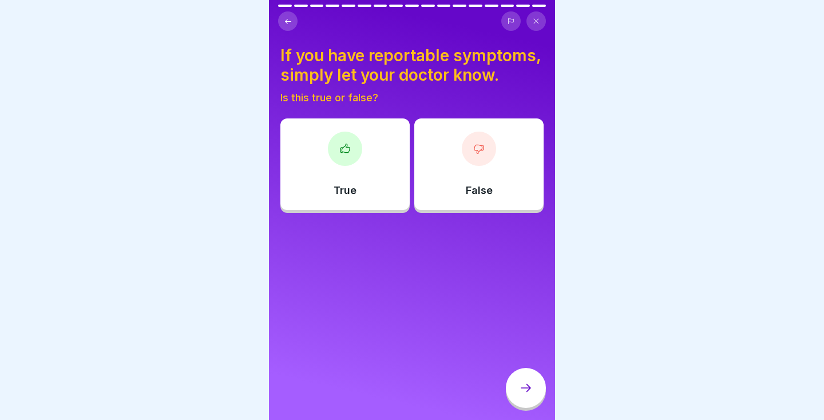
click at [363, 202] on div "True" at bounding box center [344, 164] width 129 height 92
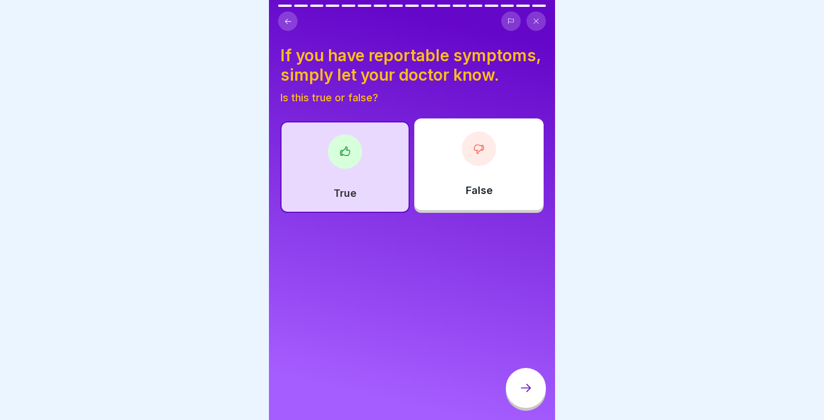
click at [531, 390] on icon at bounding box center [526, 388] width 14 height 14
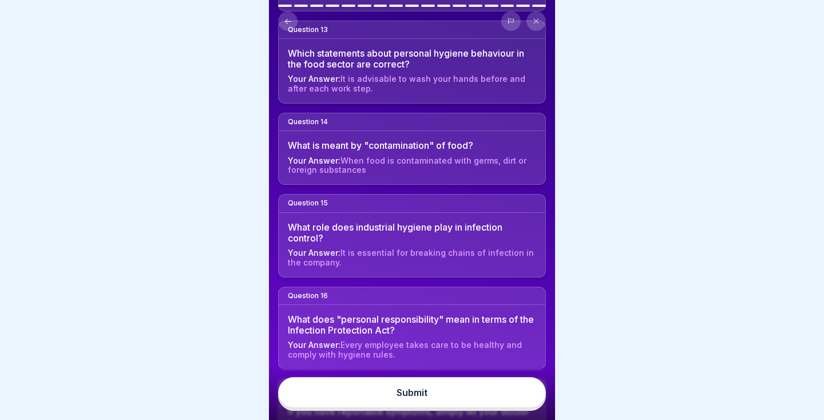
scroll to position [1220, 0]
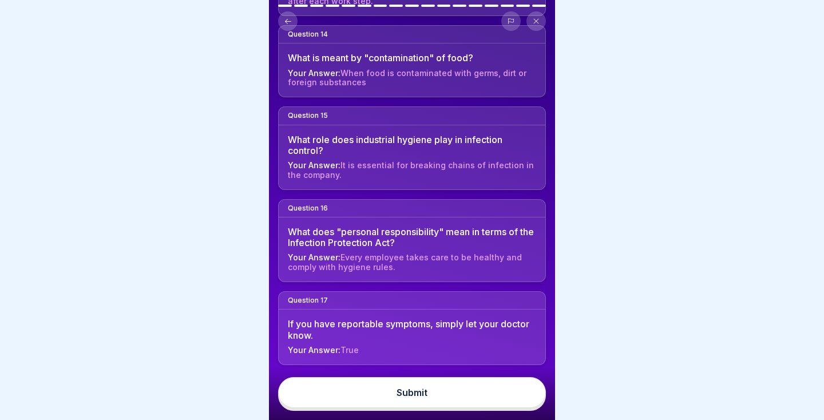
click at [458, 396] on button "Submit" at bounding box center [412, 392] width 268 height 31
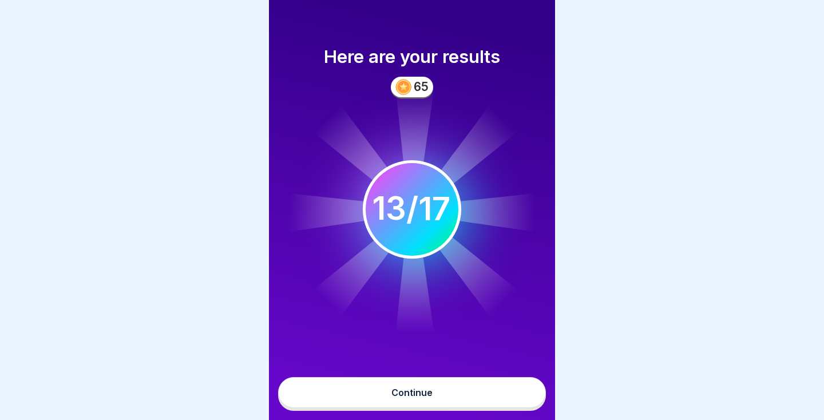
click at [458, 396] on button "Continue" at bounding box center [412, 392] width 268 height 31
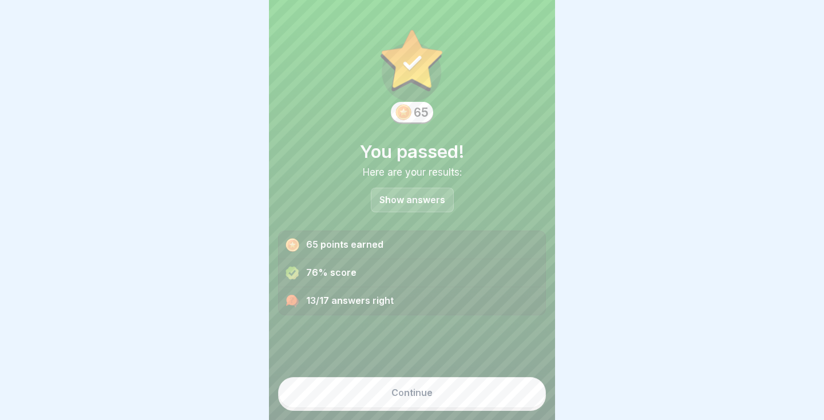
click at [490, 405] on button "Continue" at bounding box center [412, 392] width 268 height 31
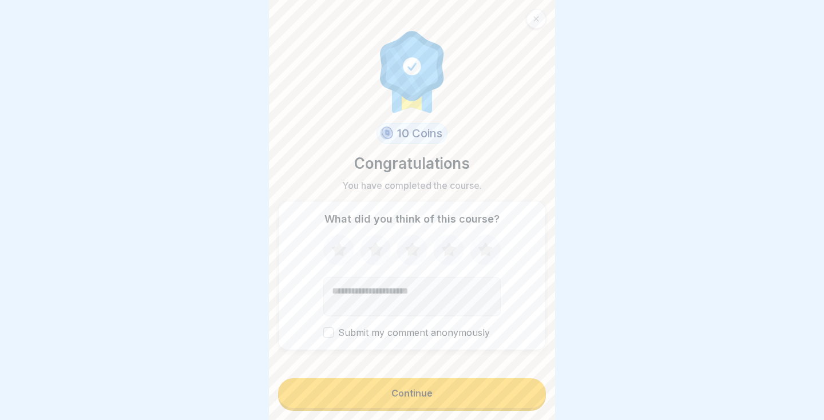
click at [411, 398] on div "Continue" at bounding box center [411, 393] width 41 height 10
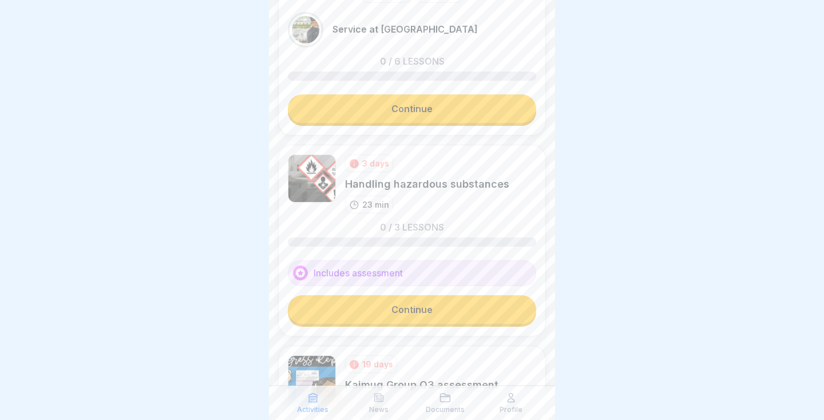
scroll to position [90, 0]
click at [444, 317] on link "Continue" at bounding box center [412, 308] width 248 height 29
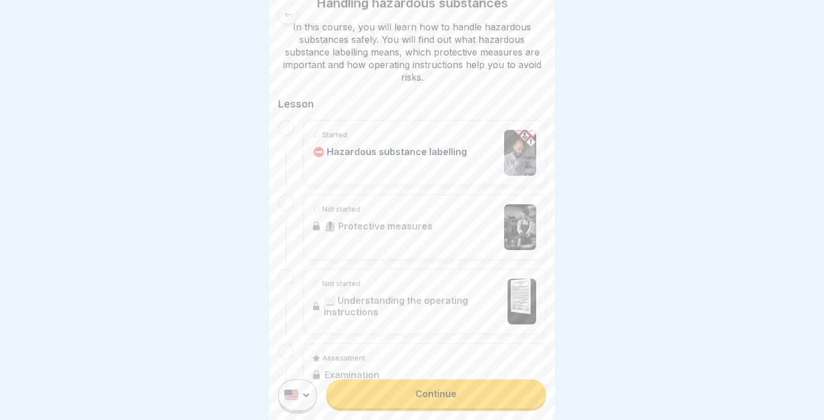
scroll to position [253, 0]
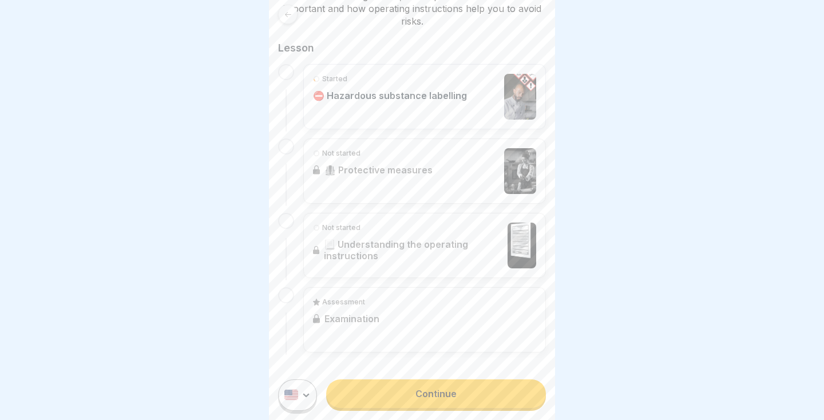
click at [454, 394] on link "Continue" at bounding box center [436, 393] width 220 height 29
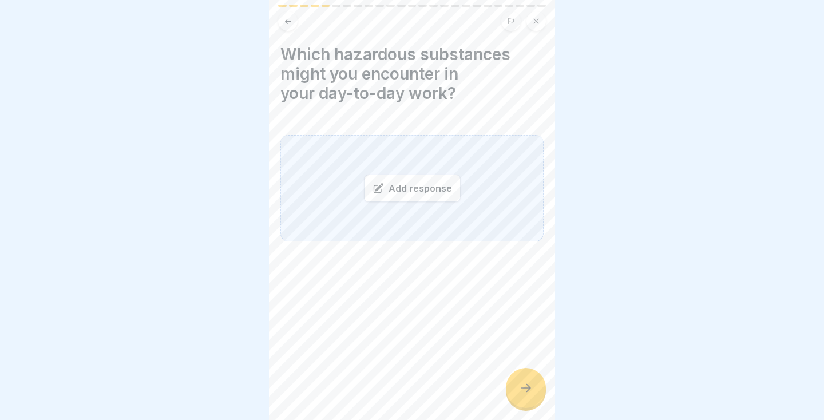
click at [289, 25] on icon at bounding box center [288, 21] width 9 height 9
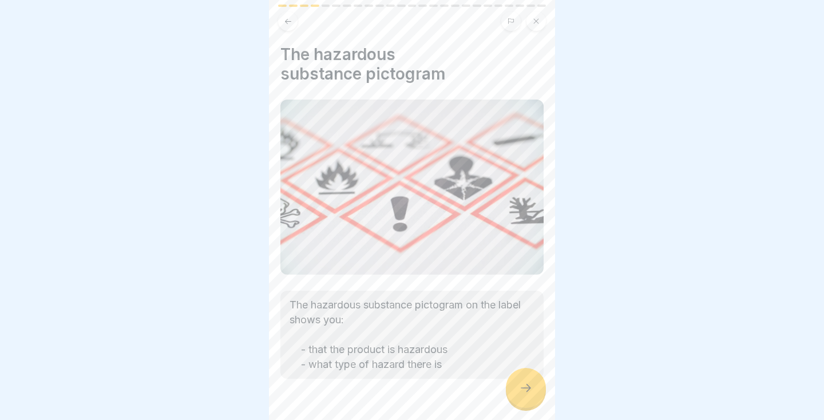
scroll to position [27, 0]
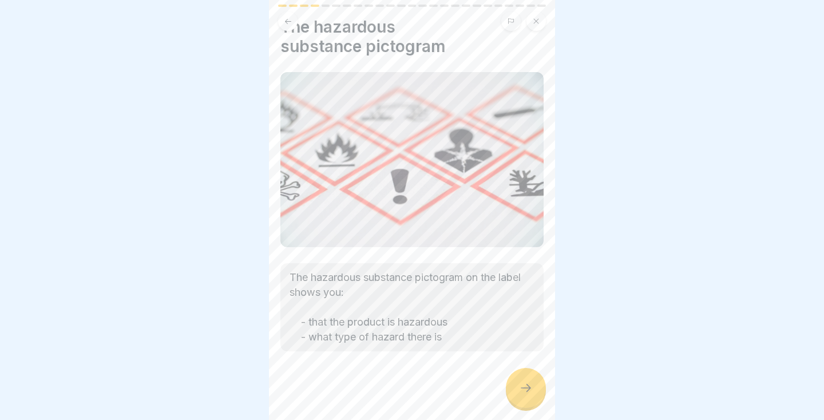
click at [288, 29] on button at bounding box center [287, 20] width 19 height 19
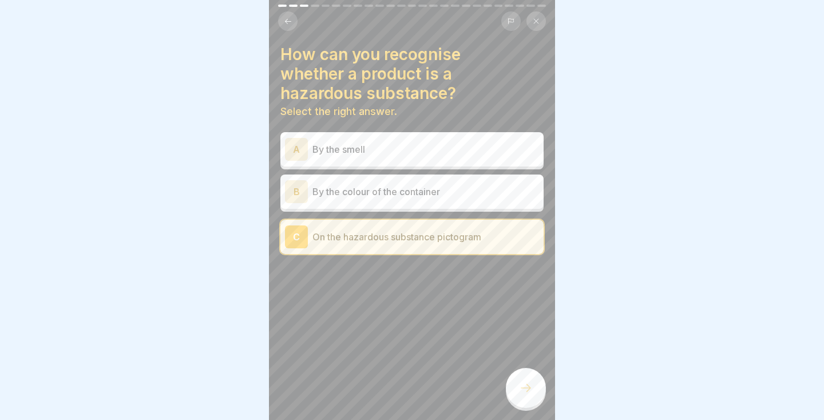
click at [294, 17] on button at bounding box center [287, 20] width 19 height 19
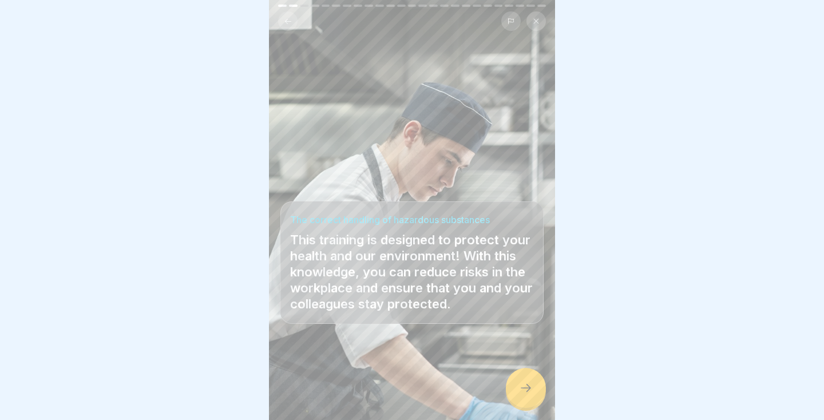
click at [287, 22] on icon at bounding box center [288, 20] width 6 height 5
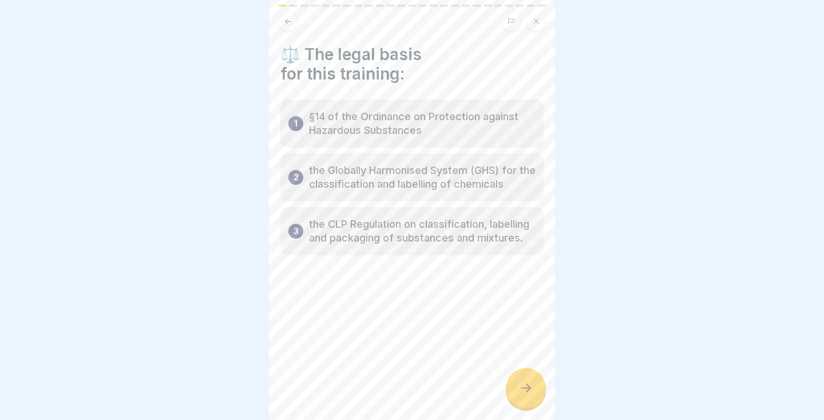
click at [284, 26] on button at bounding box center [287, 20] width 19 height 19
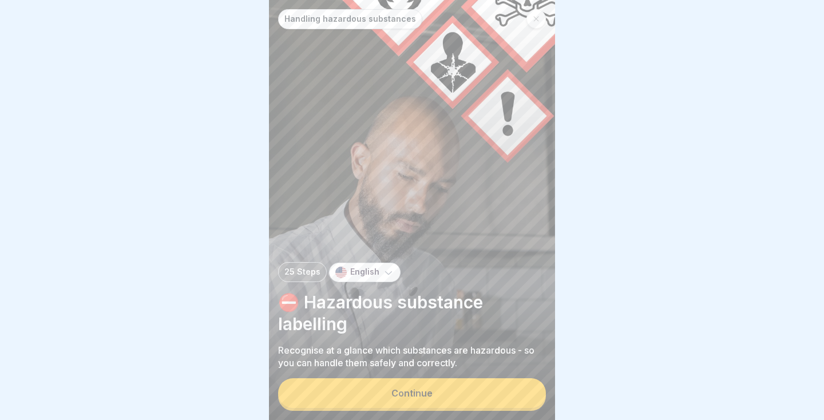
click at [483, 400] on button "Continue" at bounding box center [412, 393] width 268 height 30
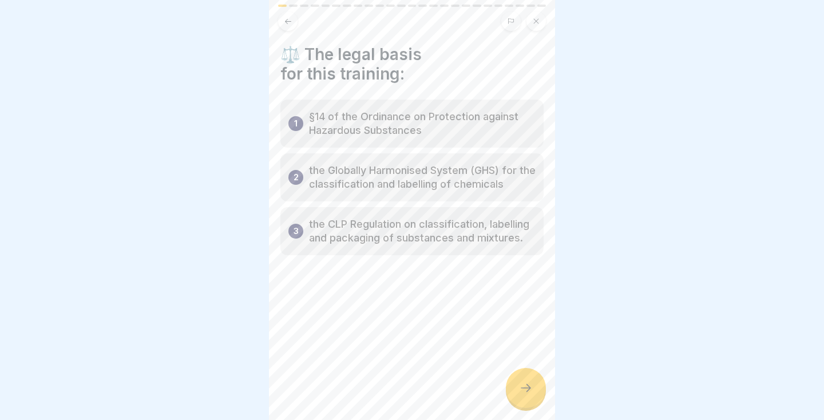
click at [525, 398] on div at bounding box center [526, 388] width 40 height 40
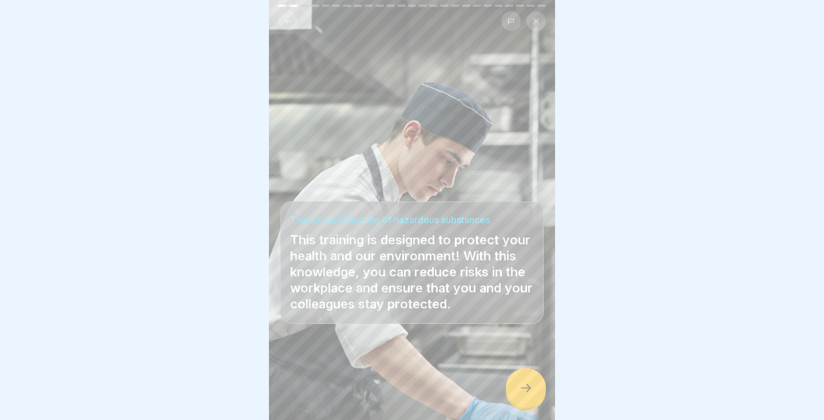
click at [534, 395] on div at bounding box center [526, 388] width 40 height 40
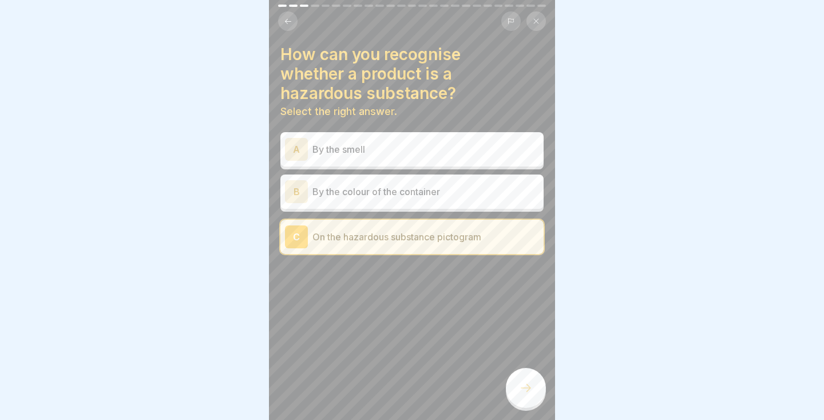
click at [528, 390] on icon at bounding box center [526, 388] width 10 height 8
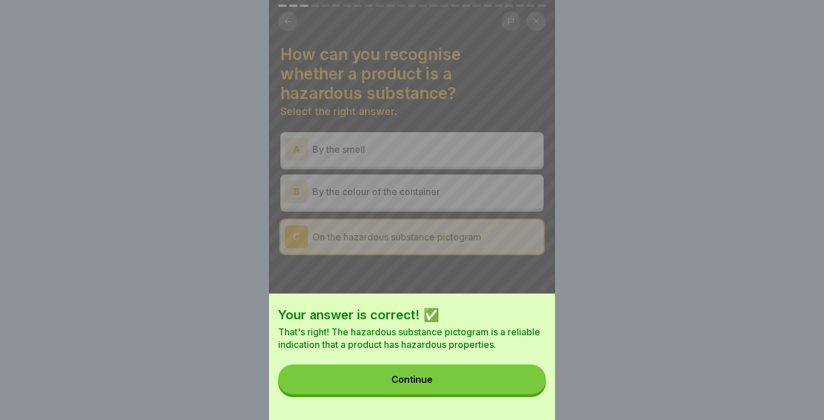
click at [513, 388] on button "Continue" at bounding box center [412, 379] width 268 height 30
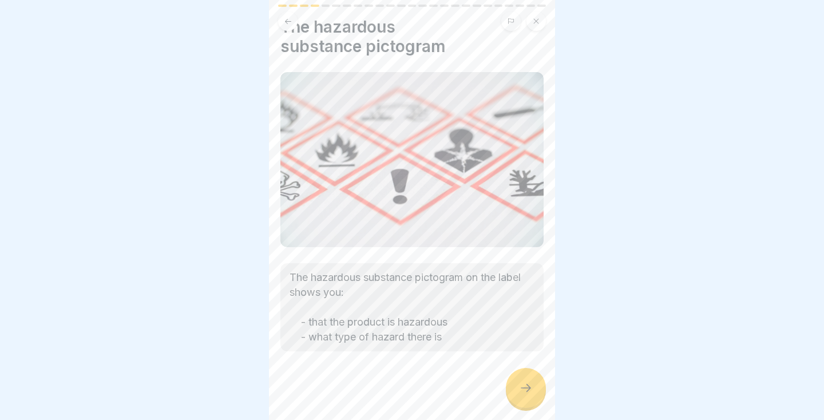
click at [523, 397] on div at bounding box center [526, 388] width 40 height 40
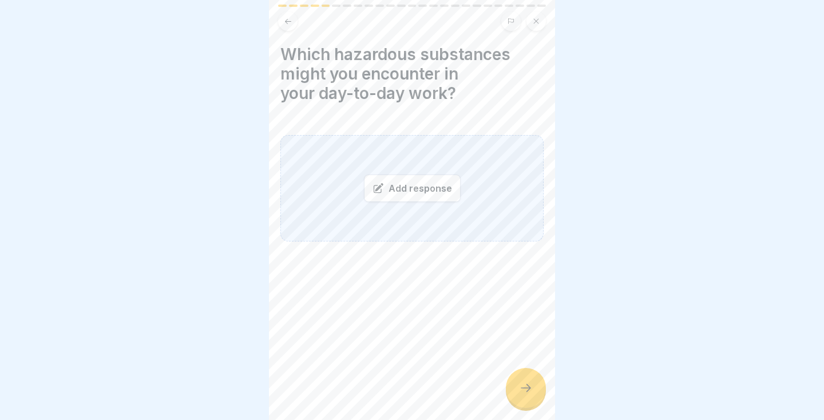
click at [422, 189] on div "Add response" at bounding box center [412, 187] width 97 height 27
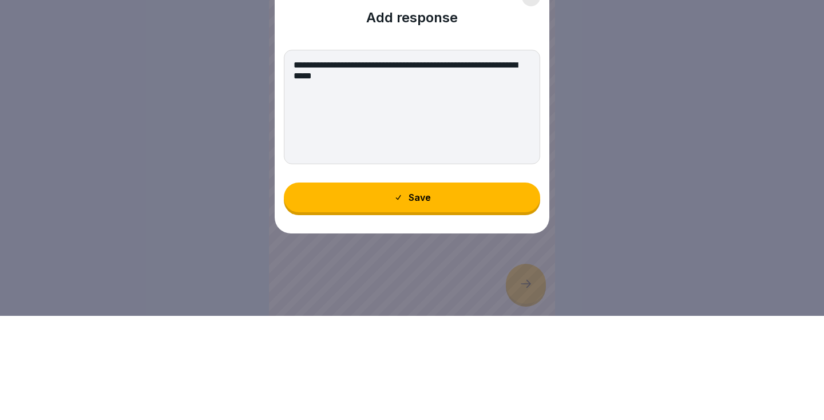
type textarea "**********"
click at [430, 306] on button "Save" at bounding box center [412, 302] width 256 height 30
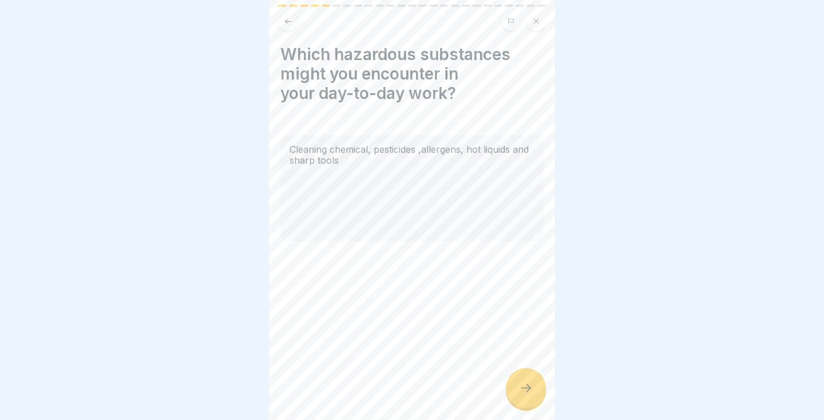
click at [533, 390] on div at bounding box center [526, 388] width 40 height 40
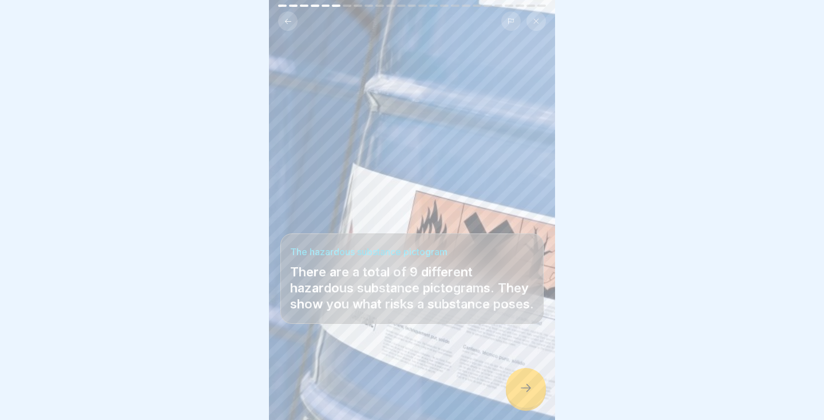
click at [527, 380] on div at bounding box center [526, 388] width 40 height 40
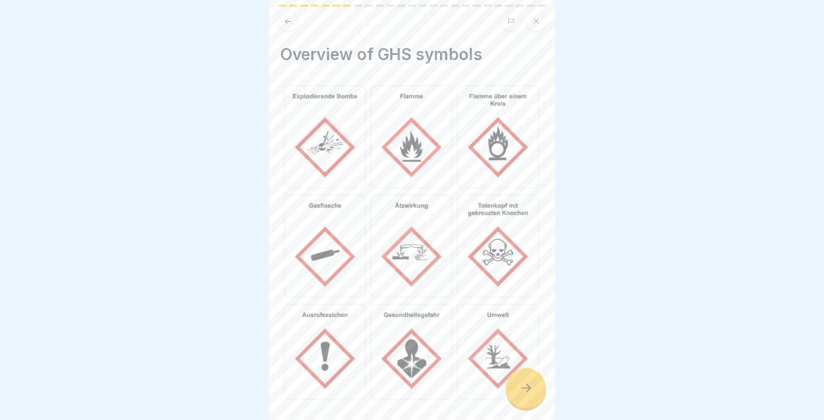
click at [529, 395] on div at bounding box center [526, 388] width 40 height 40
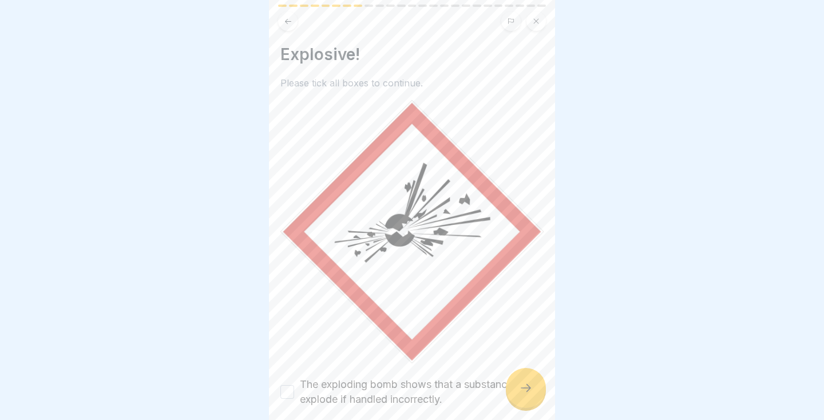
click at [526, 391] on icon at bounding box center [526, 388] width 10 height 8
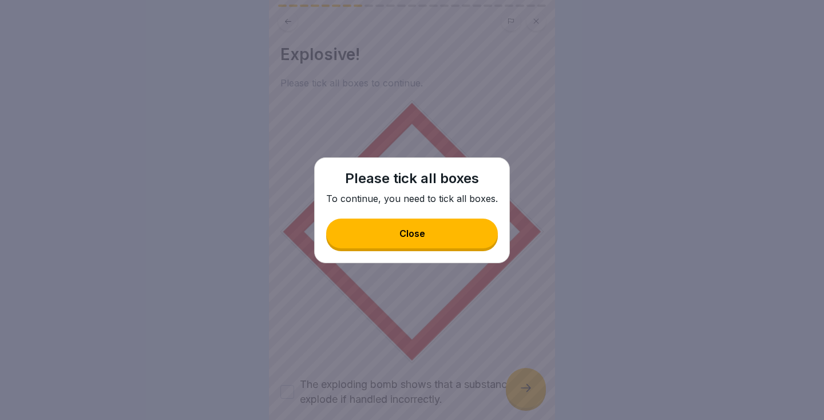
click at [417, 235] on div "Close" at bounding box center [412, 233] width 26 height 10
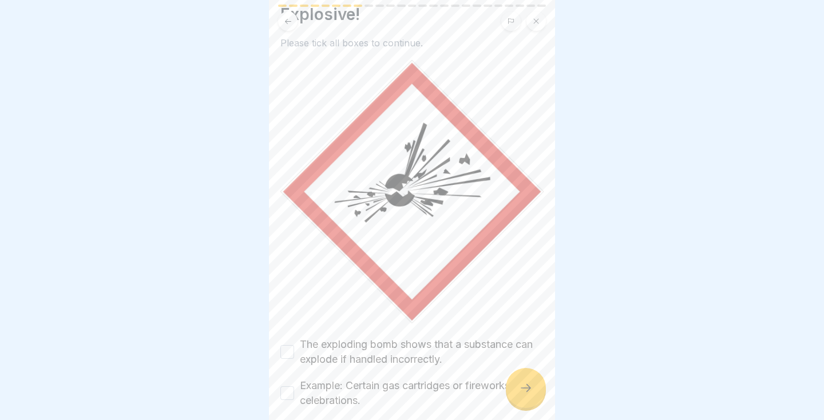
scroll to position [97, 0]
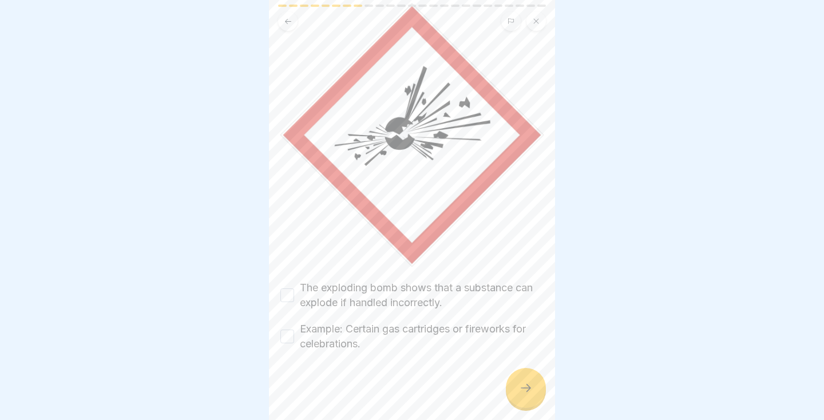
click at [291, 293] on button "The exploding bomb shows that a substance can explode if handled incorrectly." at bounding box center [287, 295] width 14 height 14
click at [289, 341] on button "Example: Certain gas cartridges or fireworks for celebrations." at bounding box center [287, 336] width 14 height 14
click at [527, 392] on icon at bounding box center [526, 388] width 14 height 14
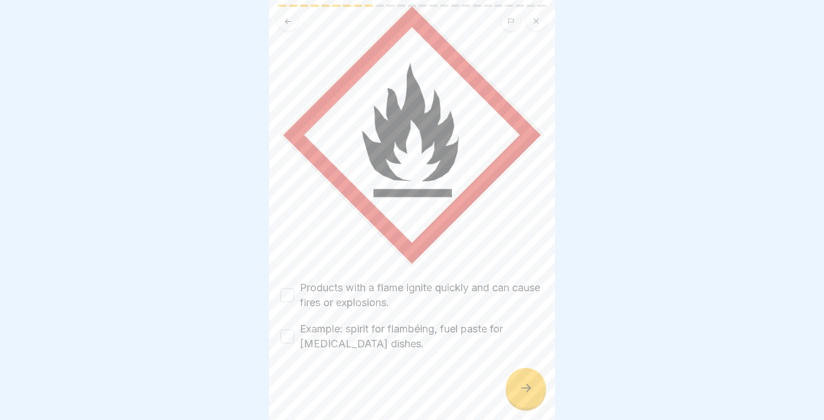
click at [292, 296] on button "Products with a flame ignite quickly and can cause fires or explosions." at bounding box center [287, 295] width 14 height 14
click at [285, 341] on button "Example: spirit for flambéing, fuel paste for [MEDICAL_DATA] dishes." at bounding box center [287, 336] width 14 height 14
click at [529, 393] on icon at bounding box center [526, 388] width 14 height 14
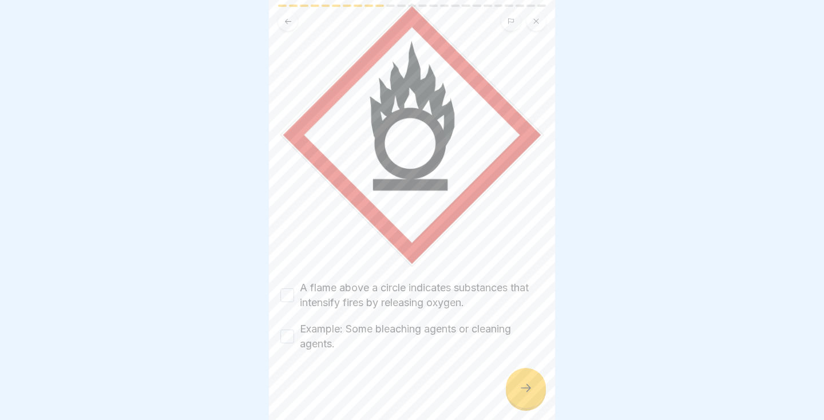
click at [301, 298] on label "A flame above a circle indicates substances that intensify fires by releasing o…" at bounding box center [422, 295] width 244 height 30
click at [294, 298] on button "A flame above a circle indicates substances that intensify fires by releasing o…" at bounding box center [287, 295] width 14 height 14
click at [289, 340] on button "Example: Some bleaching agents or cleaning agents." at bounding box center [287, 336] width 14 height 14
click at [526, 390] on icon at bounding box center [526, 388] width 14 height 14
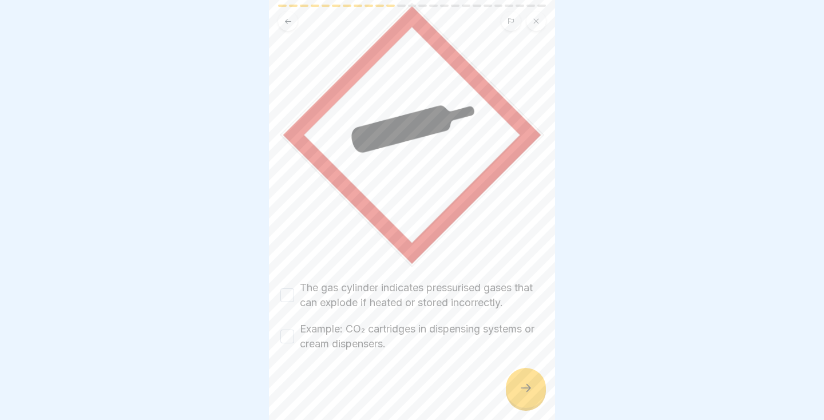
click at [292, 297] on button "The gas cylinder indicates pressurised gases that can explode if heated or stor…" at bounding box center [287, 295] width 14 height 14
click at [286, 341] on button "Example: CO₂ cartridges in dispensing systems or cream dispensers." at bounding box center [287, 336] width 14 height 14
click at [538, 380] on div at bounding box center [526, 388] width 40 height 40
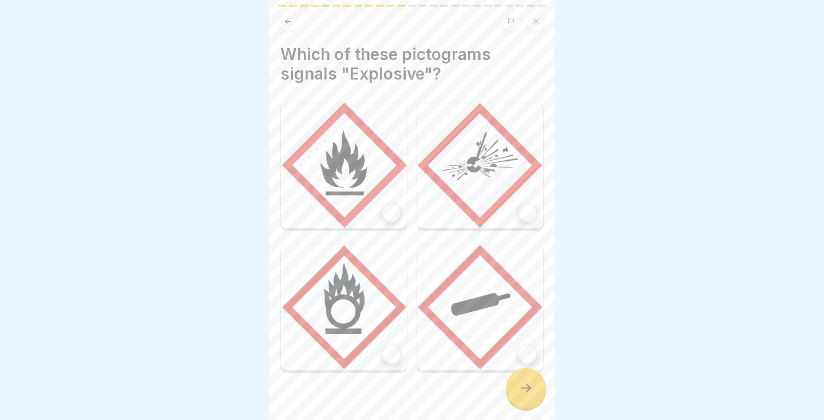
scroll to position [25, 0]
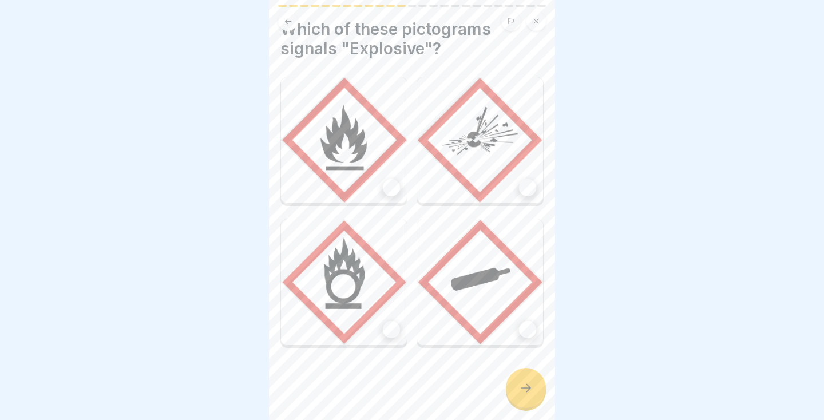
click at [390, 189] on div at bounding box center [391, 187] width 17 height 17
click at [534, 184] on div at bounding box center [527, 187] width 17 height 17
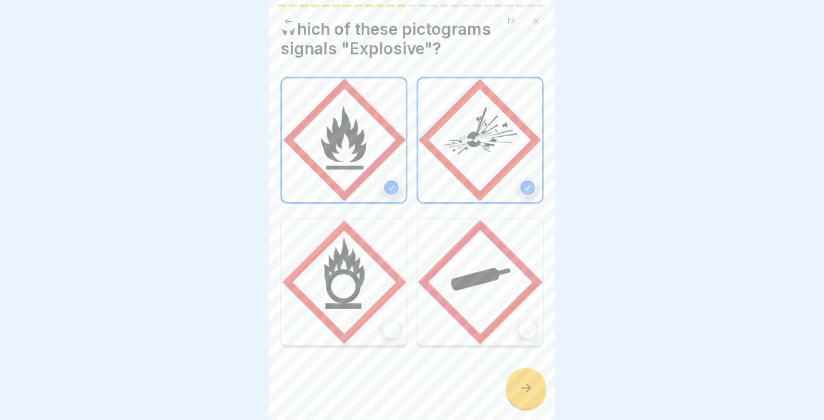
click at [523, 188] on icon at bounding box center [527, 188] width 8 height 8
click at [531, 392] on icon at bounding box center [526, 388] width 14 height 14
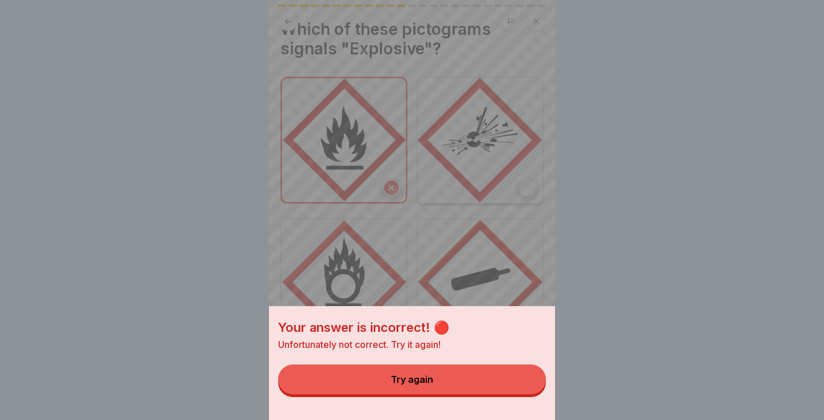
click at [412, 383] on div "Try again" at bounding box center [412, 379] width 42 height 10
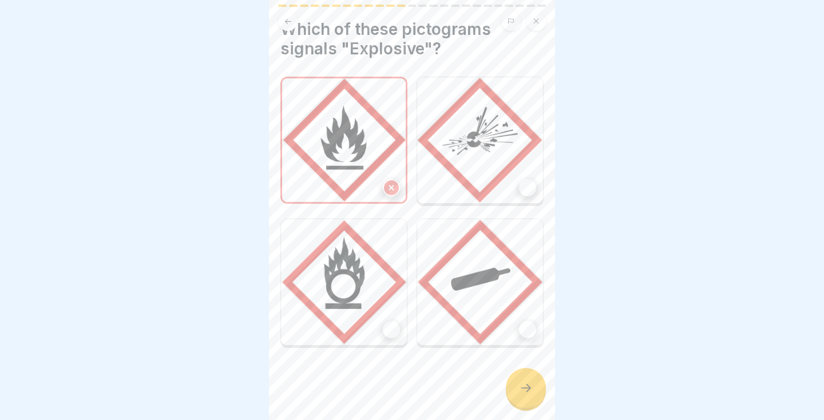
click at [396, 185] on div at bounding box center [391, 187] width 17 height 17
click at [390, 328] on div at bounding box center [391, 329] width 17 height 17
click at [538, 373] on div at bounding box center [526, 388] width 40 height 40
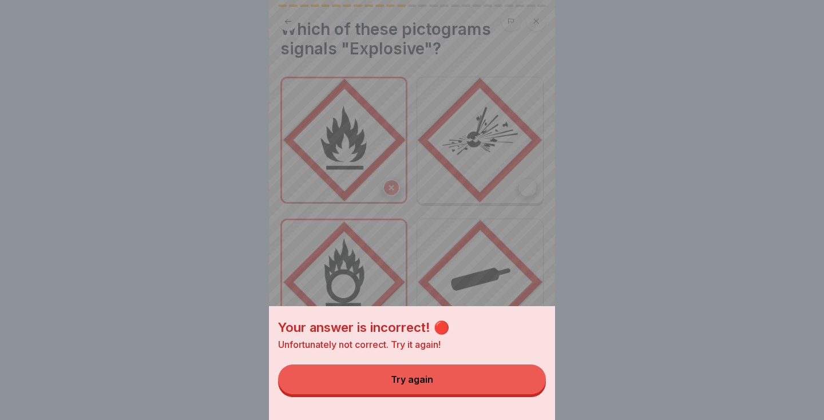
click at [474, 387] on button "Try again" at bounding box center [412, 379] width 268 height 30
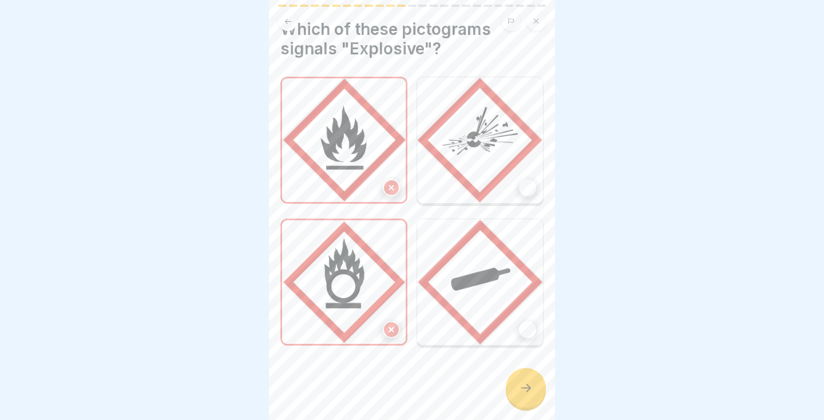
click at [528, 180] on div at bounding box center [527, 187] width 17 height 17
click at [522, 403] on div at bounding box center [526, 388] width 40 height 40
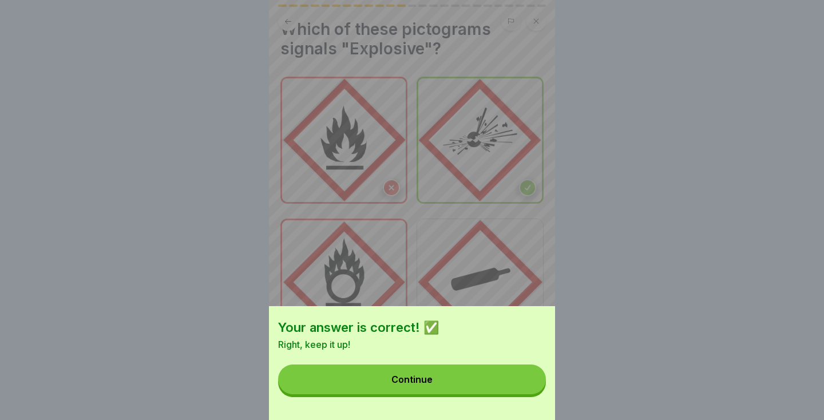
click at [486, 377] on button "Continue" at bounding box center [412, 379] width 268 height 30
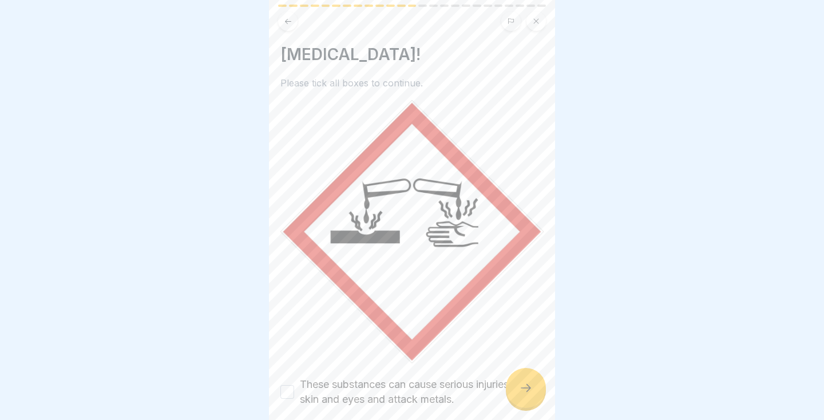
scroll to position [97, 0]
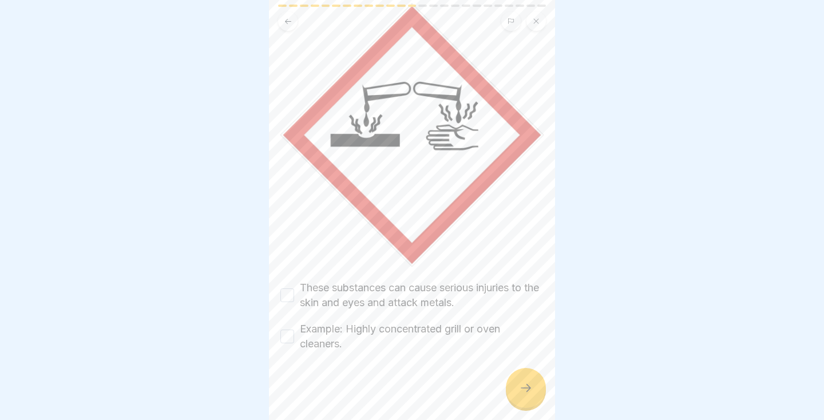
click at [303, 291] on label "These substances can cause serious injuries to the skin and eyes and attack met…" at bounding box center [422, 295] width 244 height 30
click at [294, 291] on button "These substances can cause serious injuries to the skin and eyes and attack met…" at bounding box center [287, 295] width 14 height 14
click at [292, 338] on button "Example: Highly concentrated grill or oven cleaners." at bounding box center [287, 336] width 14 height 14
click at [528, 390] on icon at bounding box center [526, 388] width 10 height 8
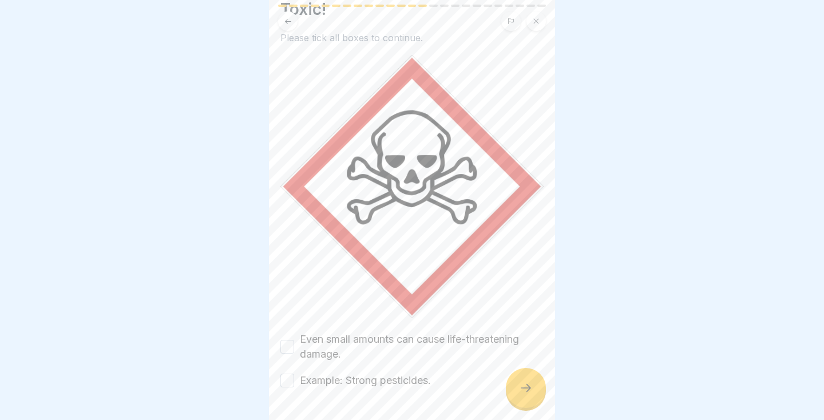
scroll to position [82, 0]
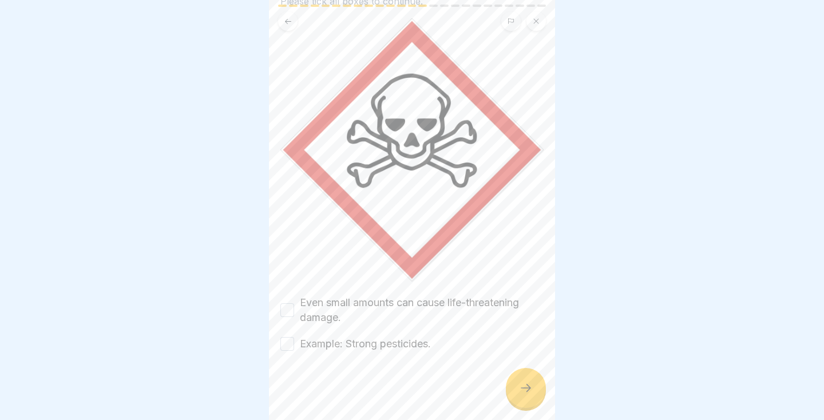
click at [291, 309] on button "Even small amounts can cause life-threatening damage." at bounding box center [287, 310] width 14 height 14
click at [293, 350] on div "Example: Strong pesticides." at bounding box center [355, 343] width 150 height 15
click at [533, 400] on div at bounding box center [526, 388] width 40 height 40
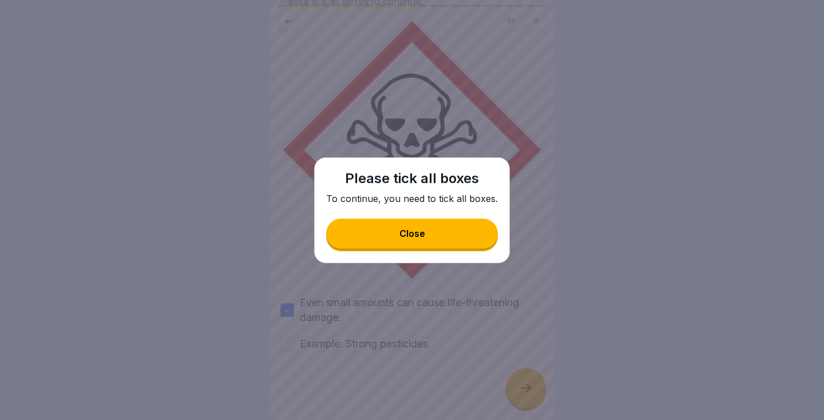
click at [446, 240] on button "Close" at bounding box center [412, 234] width 172 height 30
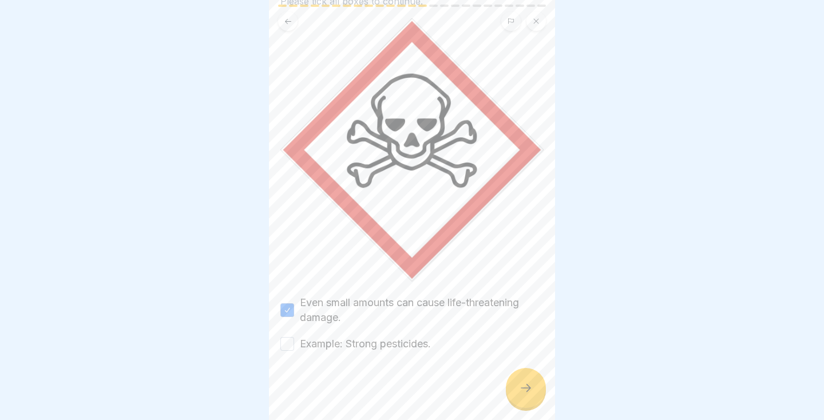
click at [286, 344] on button "Example: Strong pesticides." at bounding box center [287, 344] width 14 height 14
click at [528, 396] on div at bounding box center [526, 388] width 40 height 40
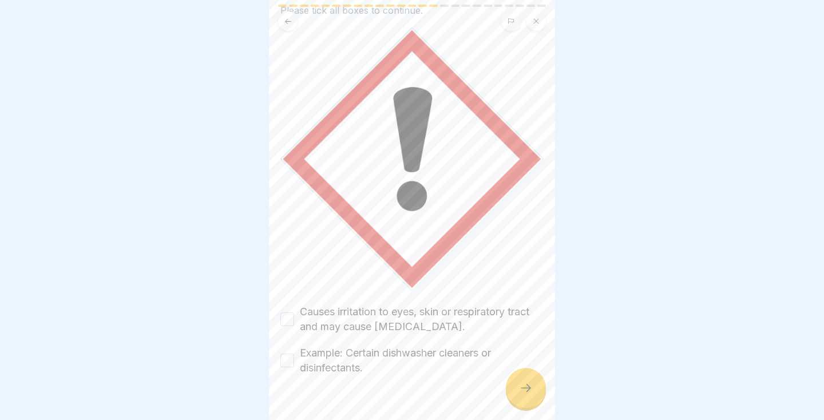
scroll to position [0, 0]
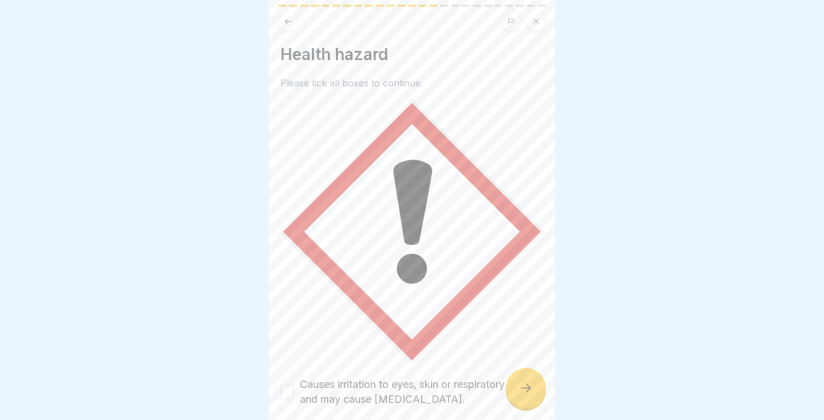
click at [288, 21] on icon at bounding box center [288, 20] width 6 height 5
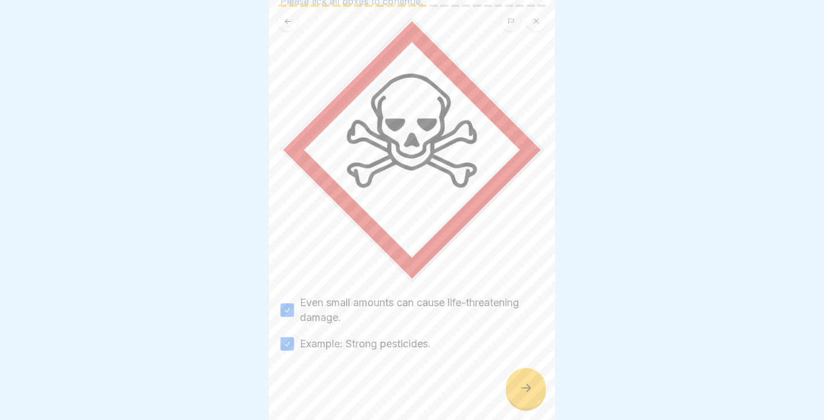
click at [289, 22] on icon at bounding box center [288, 21] width 9 height 9
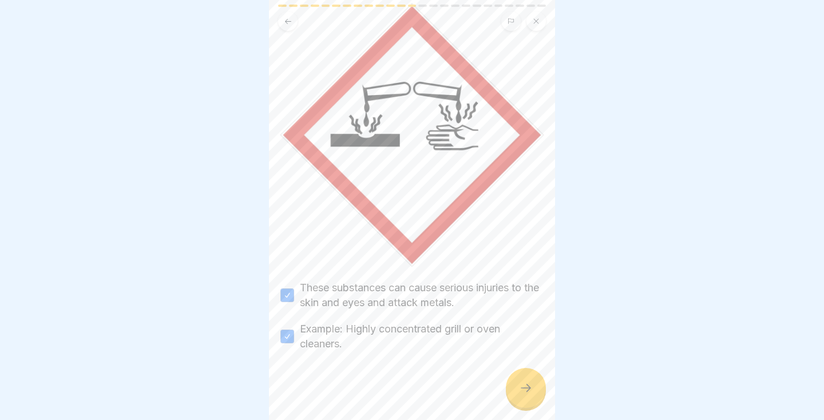
click at [279, 21] on button at bounding box center [287, 20] width 19 height 19
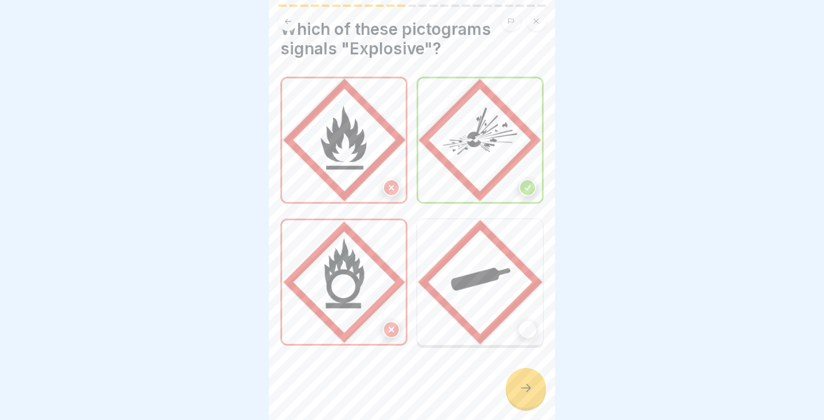
click at [527, 395] on div at bounding box center [526, 388] width 40 height 40
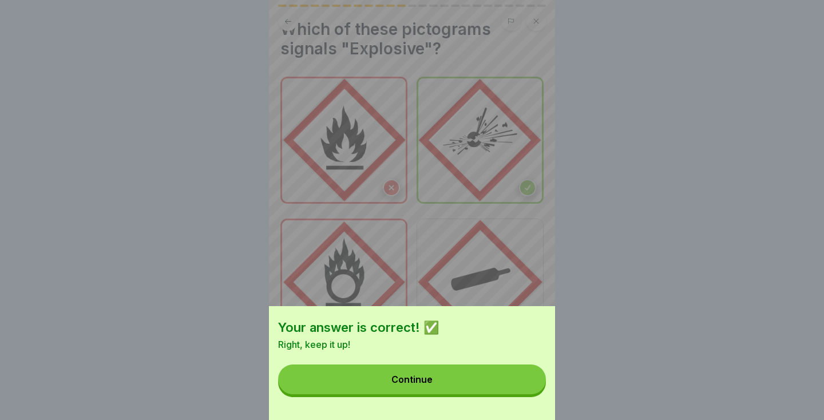
click at [459, 383] on button "Continue" at bounding box center [412, 379] width 268 height 30
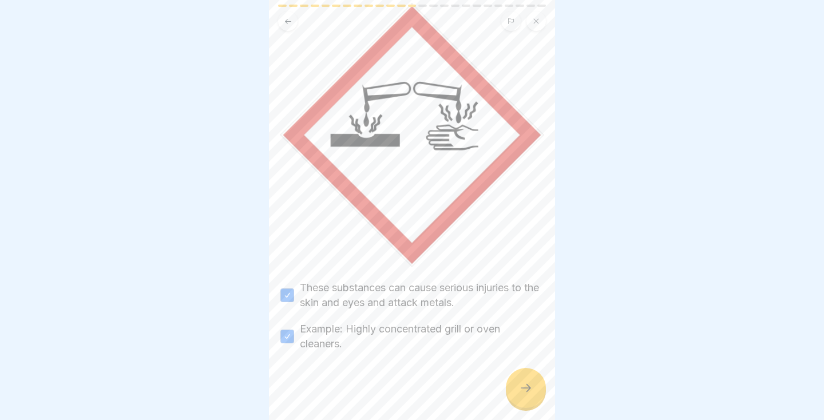
click at [532, 388] on icon at bounding box center [526, 388] width 14 height 14
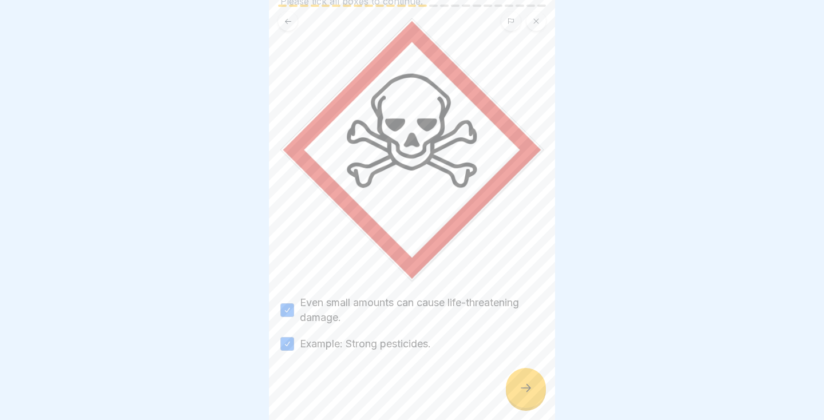
click at [531, 394] on icon at bounding box center [526, 388] width 14 height 14
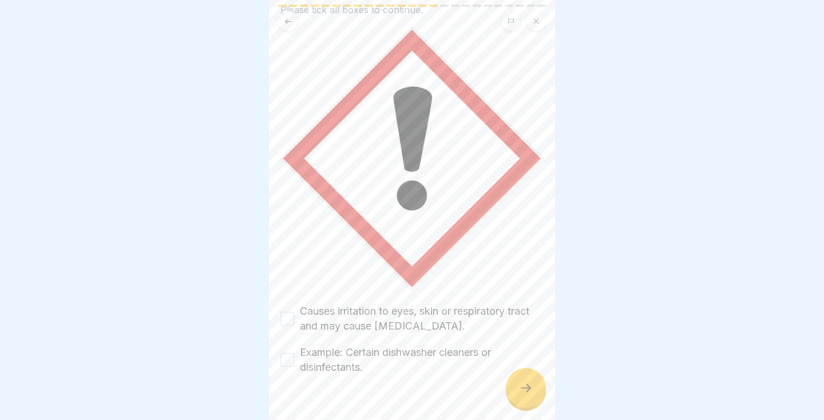
scroll to position [97, 0]
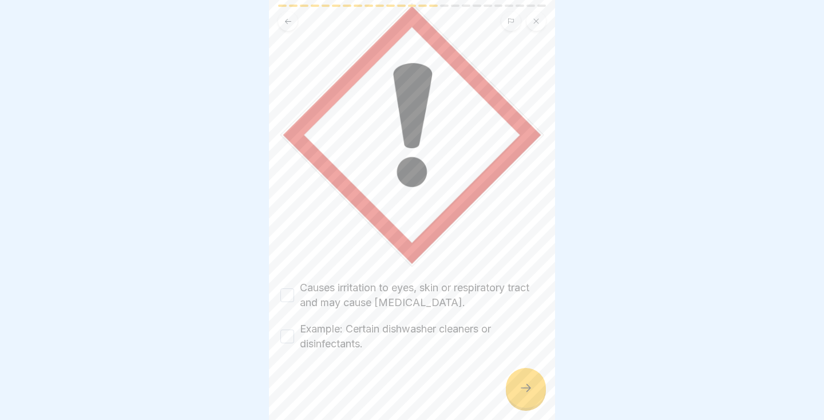
click at [293, 292] on button "Causes irritation to eyes, skin or respiratory tract and may cause [MEDICAL_DAT…" at bounding box center [287, 295] width 14 height 14
click at [293, 341] on button "Example: Certain dishwasher cleaners or disinfectants." at bounding box center [287, 336] width 14 height 14
click at [526, 391] on icon at bounding box center [526, 388] width 14 height 14
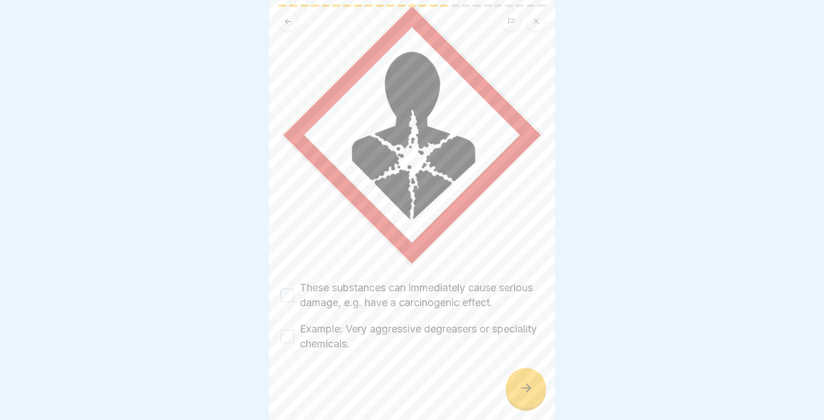
click at [290, 295] on button "These substances can immediately cause serious damage, e.g. have a carcinogenic…" at bounding box center [287, 295] width 14 height 14
click at [289, 335] on button "Example: Very aggressive degreasers or speciality chemicals." at bounding box center [287, 336] width 14 height 14
click at [527, 386] on icon at bounding box center [526, 388] width 14 height 14
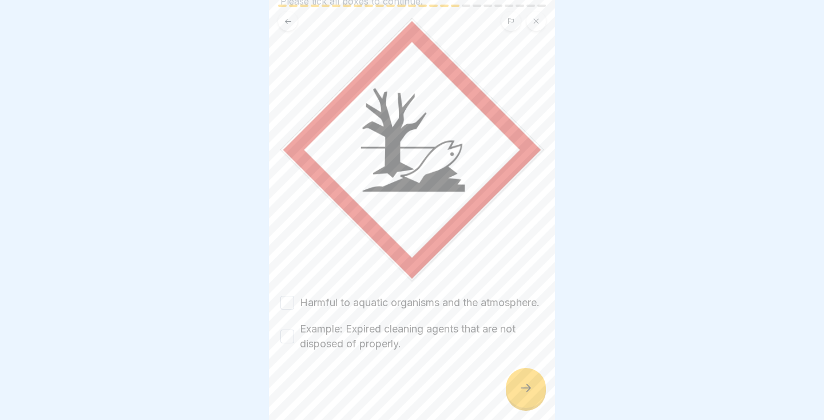
click at [301, 298] on label "Harmful to aquatic organisms and the atmosphere." at bounding box center [420, 302] width 240 height 15
click at [294, 298] on button "Harmful to aquatic organisms and the atmosphere." at bounding box center [287, 303] width 14 height 14
click at [289, 339] on button "Example: Expired cleaning agents that are not disposed of properly." at bounding box center [287, 336] width 14 height 14
click at [533, 395] on div at bounding box center [526, 388] width 40 height 40
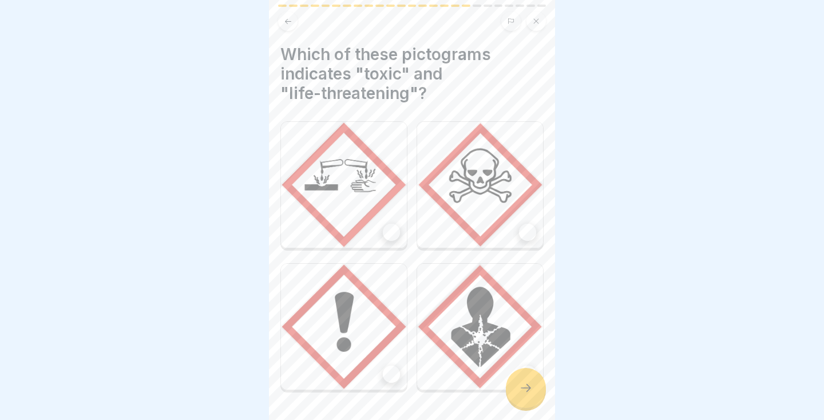
click at [282, 19] on button at bounding box center [287, 20] width 19 height 19
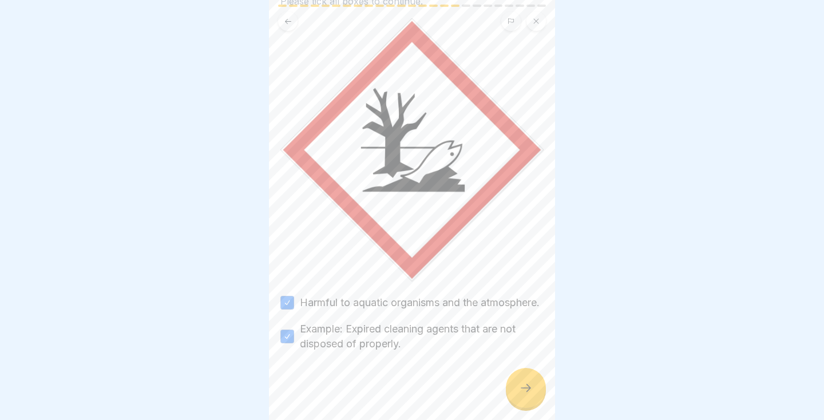
click at [288, 21] on icon at bounding box center [288, 20] width 6 height 5
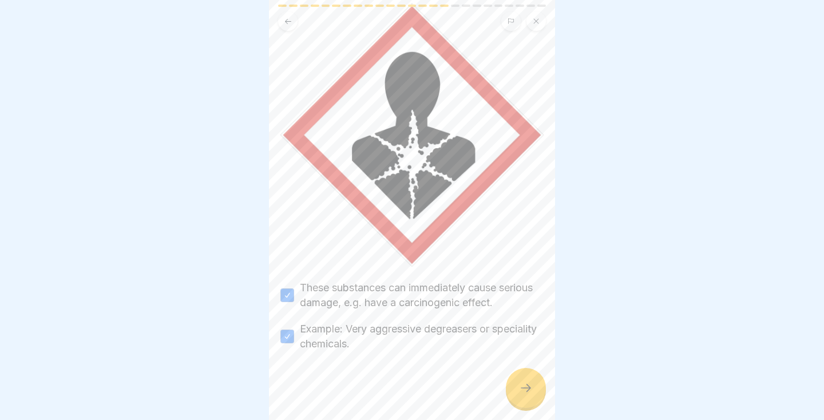
scroll to position [0, 0]
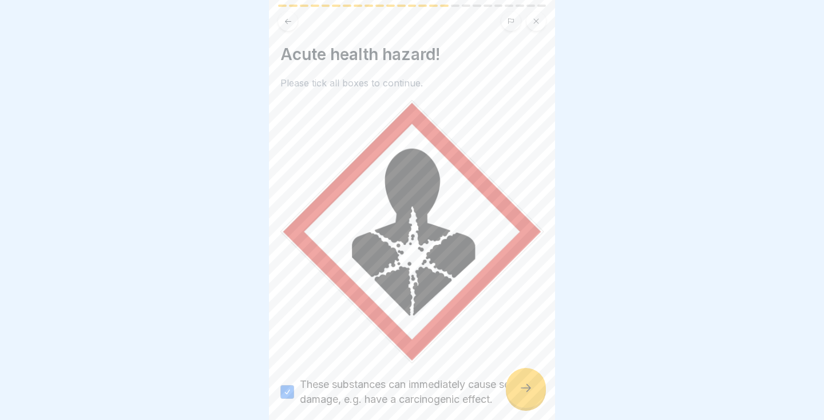
click at [291, 21] on icon at bounding box center [288, 21] width 9 height 9
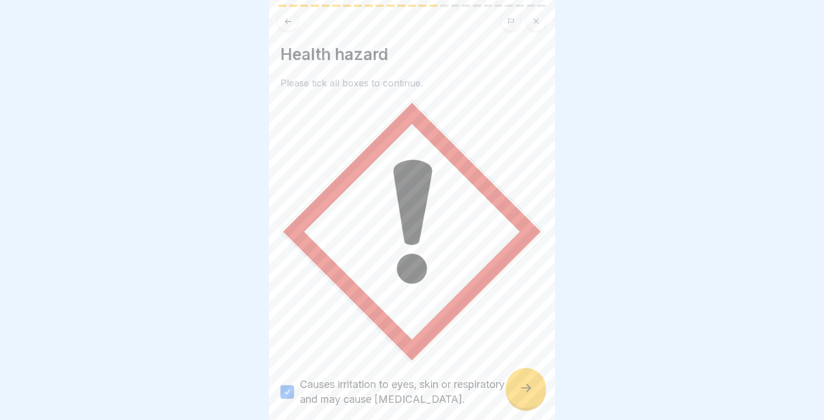
click at [294, 27] on button at bounding box center [287, 20] width 19 height 19
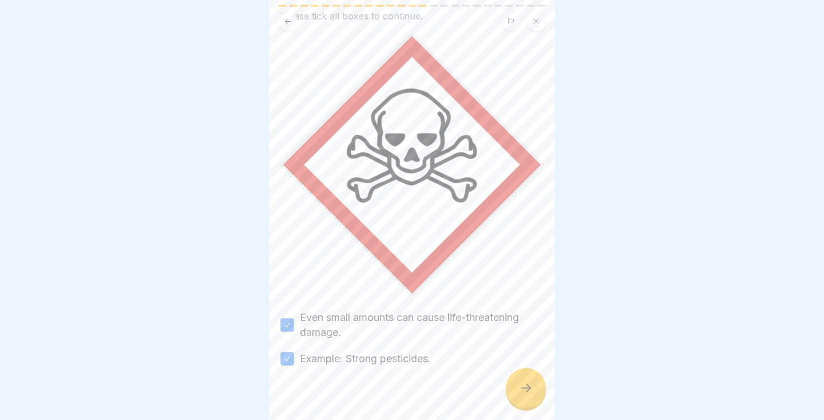
scroll to position [67, 0]
click at [511, 397] on div at bounding box center [526, 388] width 40 height 40
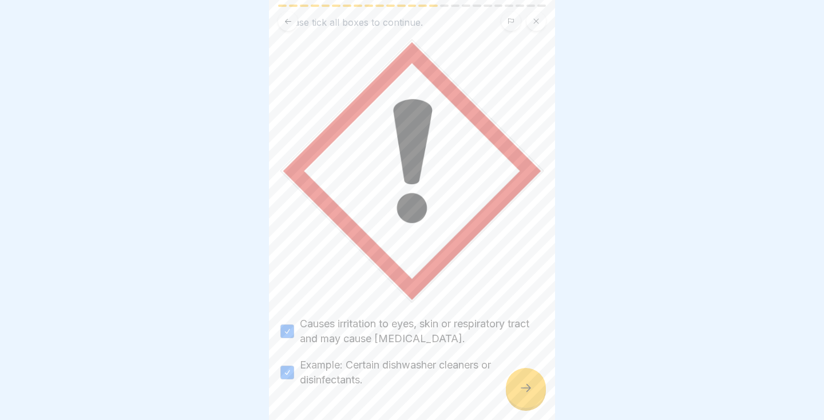
scroll to position [97, 0]
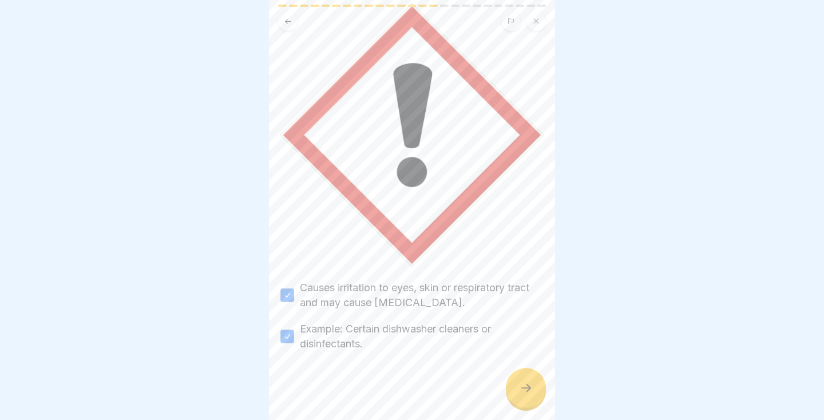
click at [517, 394] on div at bounding box center [526, 388] width 40 height 40
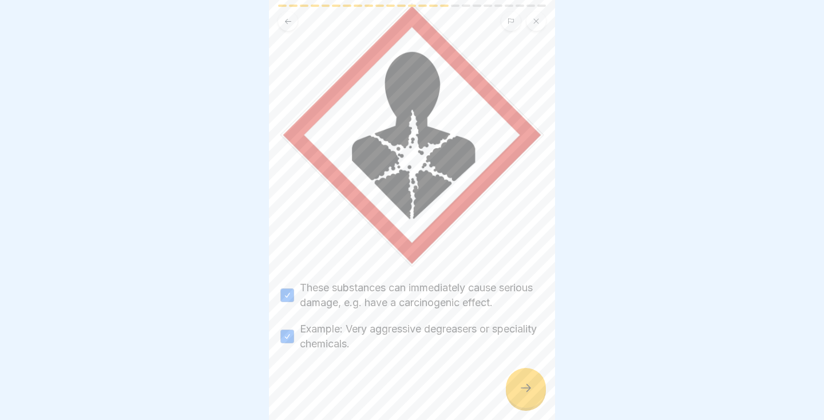
click at [526, 387] on icon at bounding box center [526, 388] width 14 height 14
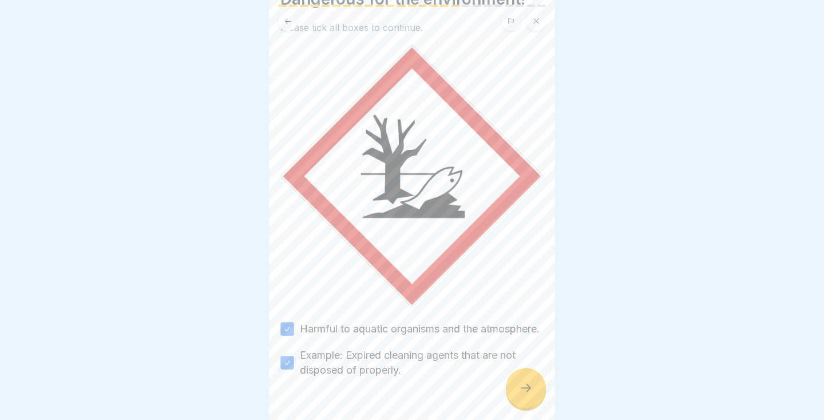
scroll to position [0, 0]
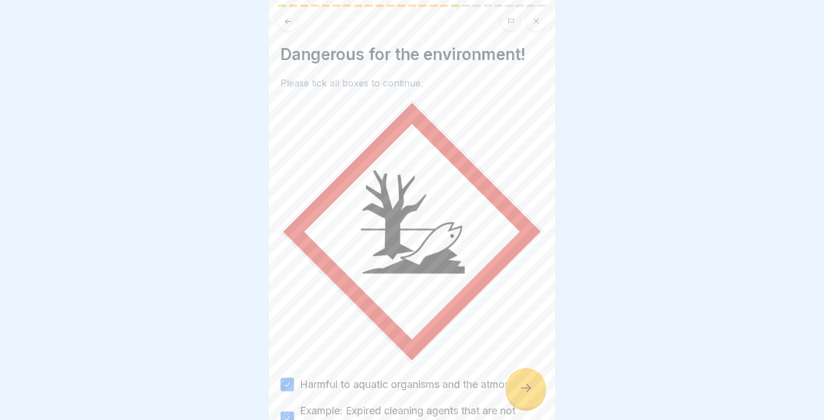
click at [527, 387] on icon at bounding box center [526, 388] width 14 height 14
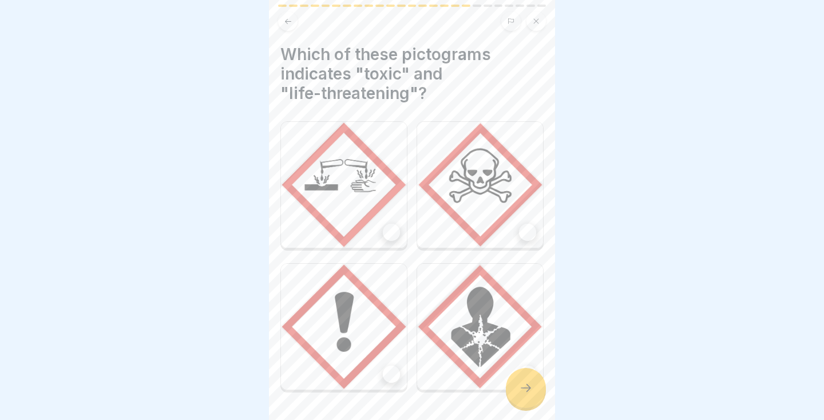
click at [519, 234] on div at bounding box center [527, 232] width 17 height 17
click at [523, 392] on icon at bounding box center [526, 388] width 14 height 14
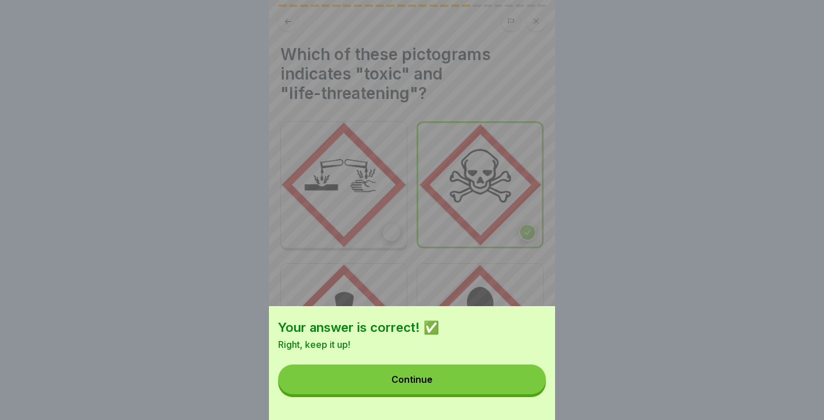
click at [440, 370] on button "Continue" at bounding box center [412, 379] width 268 height 30
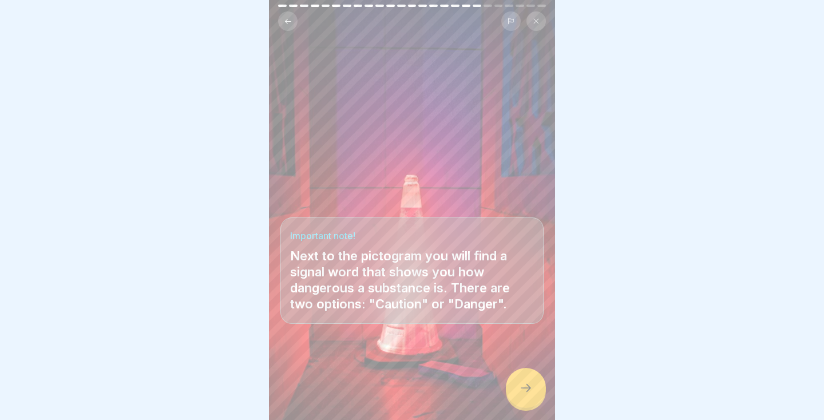
click at [522, 398] on div at bounding box center [526, 388] width 40 height 40
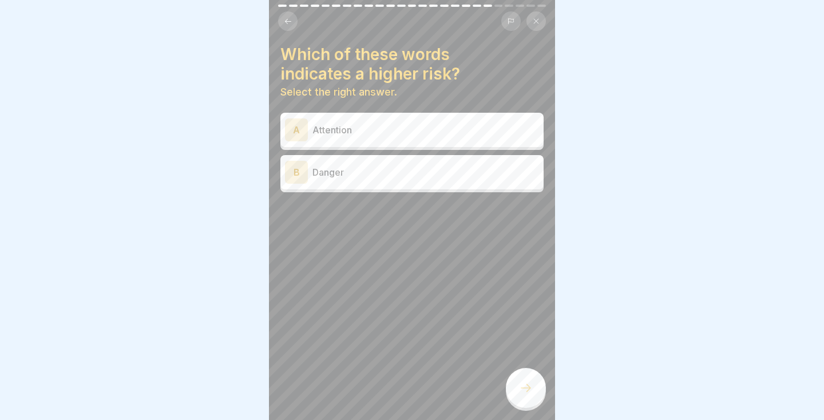
click at [485, 140] on div "A Attention" at bounding box center [412, 129] width 254 height 23
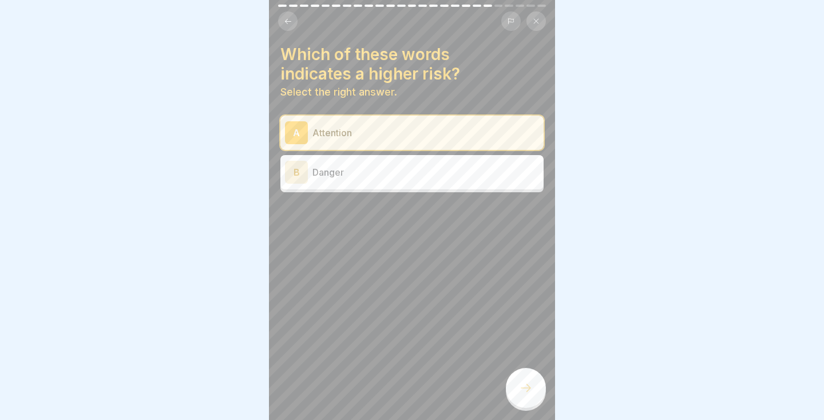
click at [535, 396] on div at bounding box center [526, 388] width 40 height 40
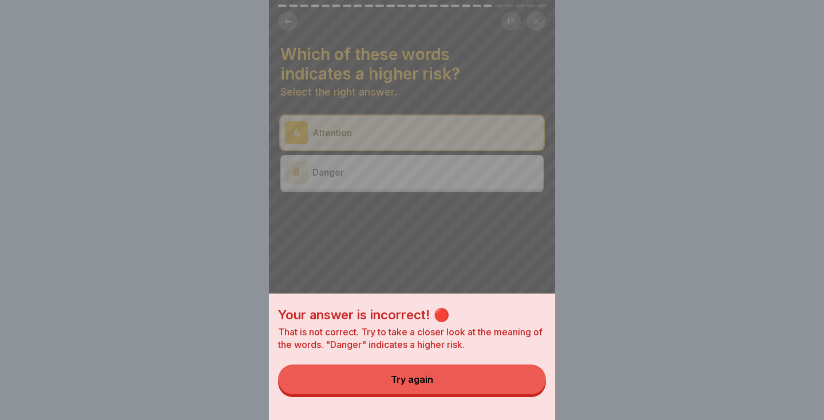
click at [578, 258] on div "Your answer is incorrect! 🔴 That is not correct. Try to take a closer look at t…" at bounding box center [412, 210] width 824 height 420
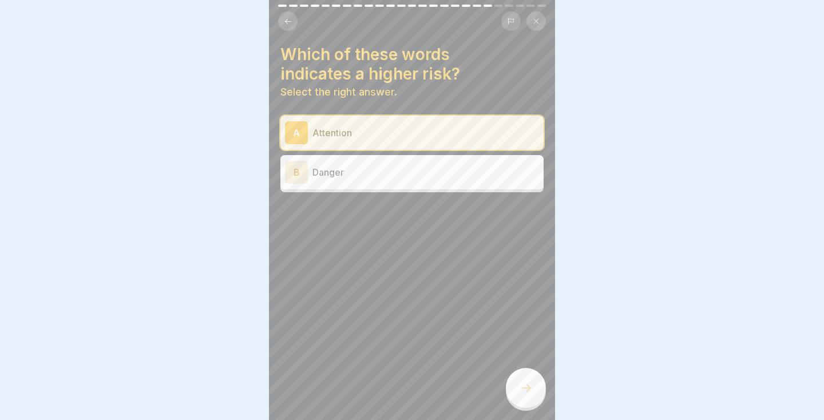
click at [468, 174] on p "Danger" at bounding box center [425, 172] width 227 height 14
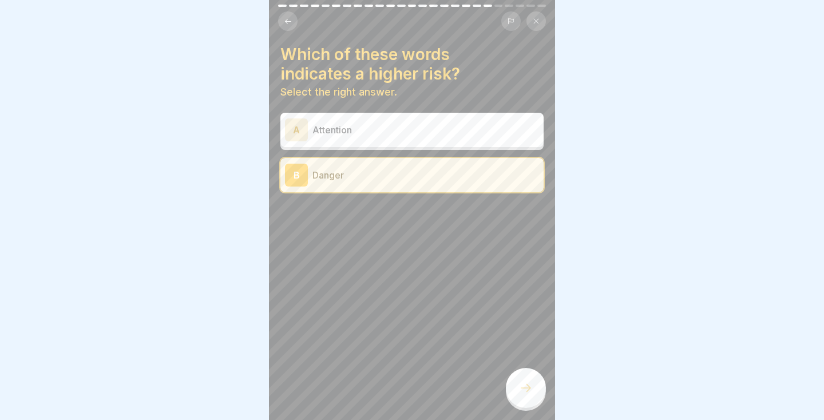
click at [524, 396] on div at bounding box center [526, 388] width 40 height 40
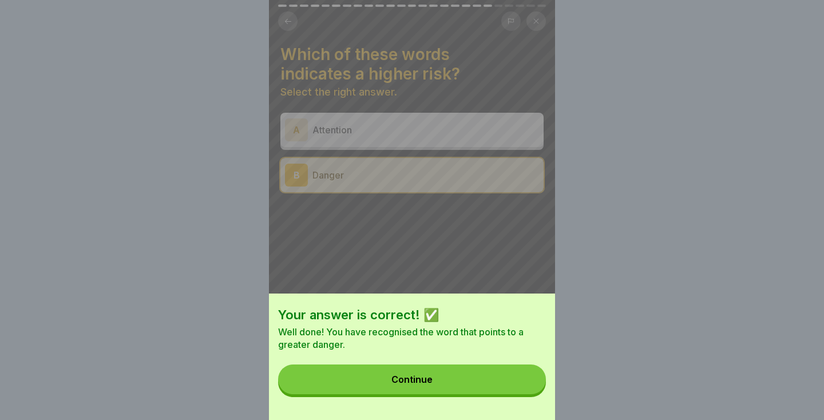
click at [488, 382] on button "Continue" at bounding box center [412, 379] width 268 height 30
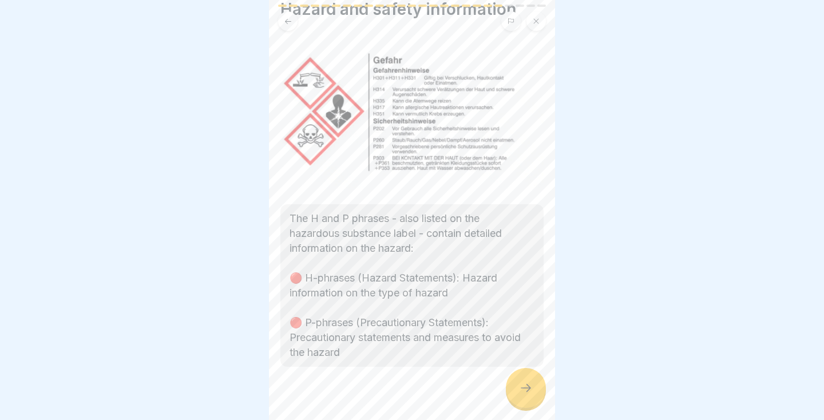
scroll to position [80, 0]
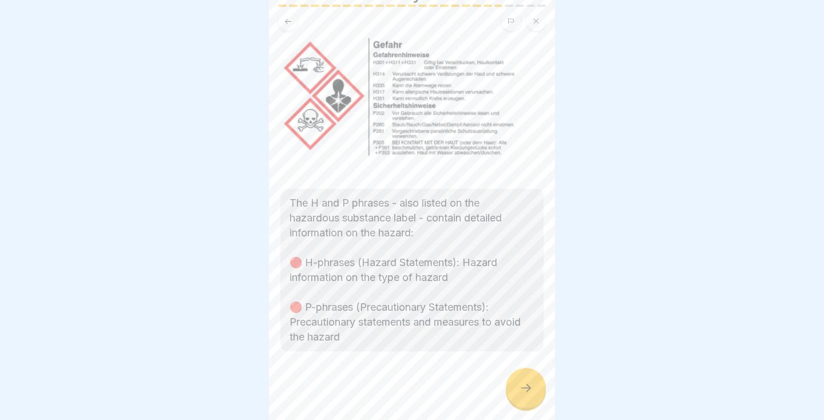
click at [525, 390] on icon at bounding box center [526, 388] width 14 height 14
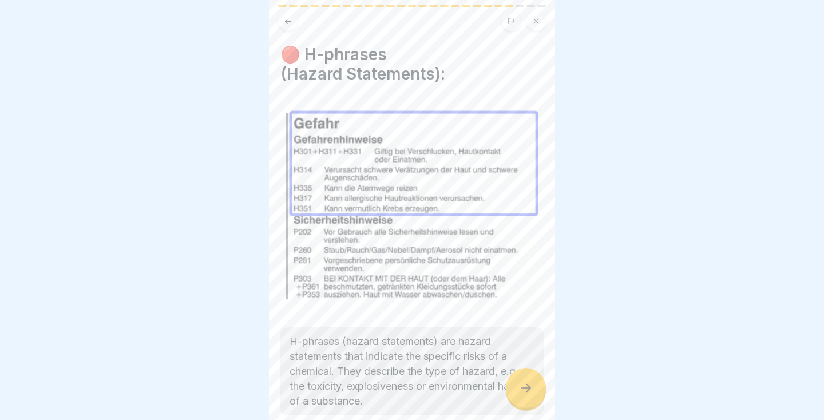
click at [530, 388] on icon at bounding box center [526, 388] width 10 height 8
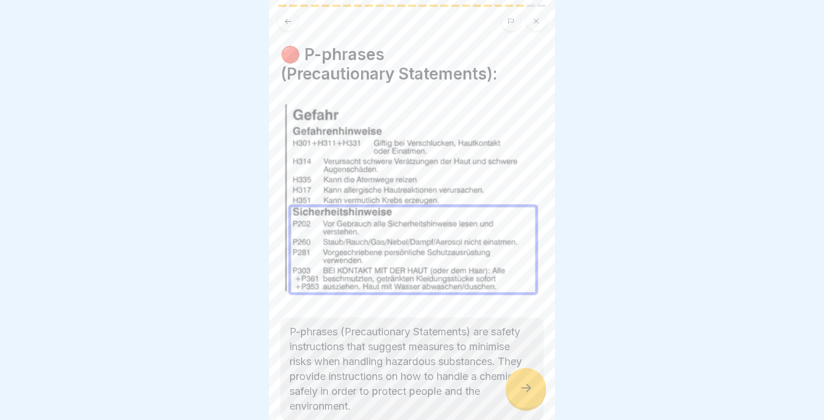
click at [533, 385] on div at bounding box center [526, 388] width 40 height 40
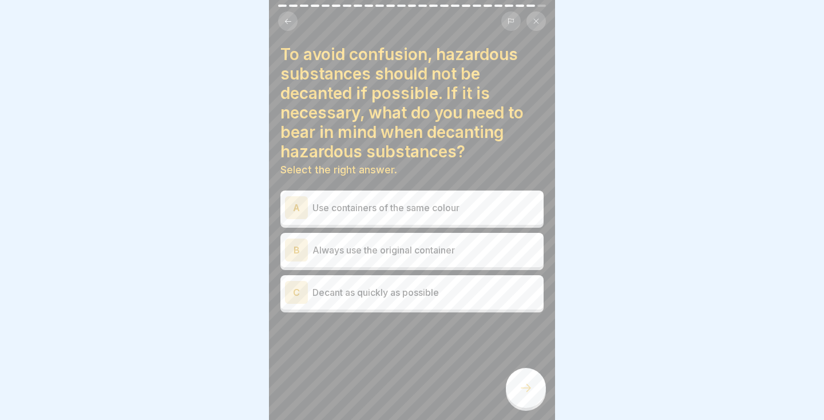
click at [502, 255] on p "Always use the original container" at bounding box center [425, 250] width 227 height 14
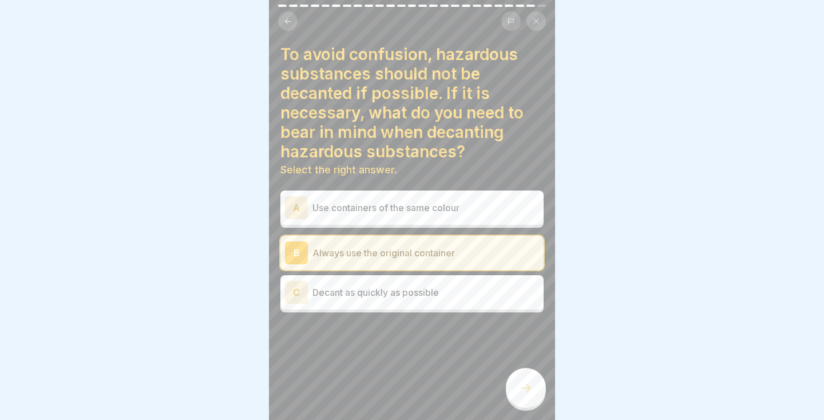
click at [529, 400] on div at bounding box center [526, 388] width 40 height 40
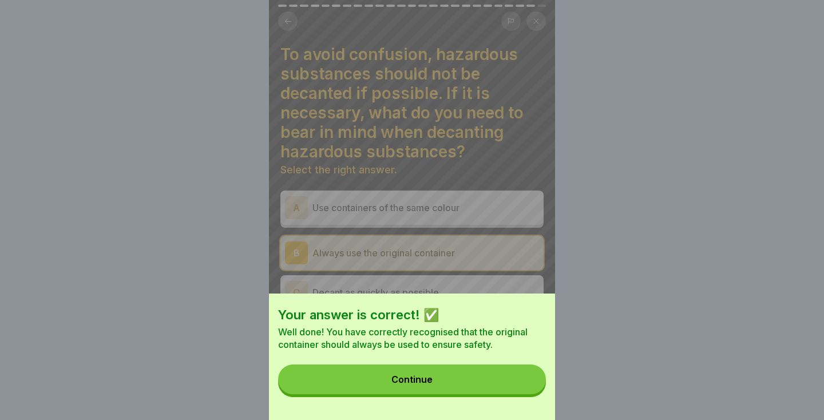
click at [453, 385] on button "Continue" at bounding box center [412, 379] width 268 height 30
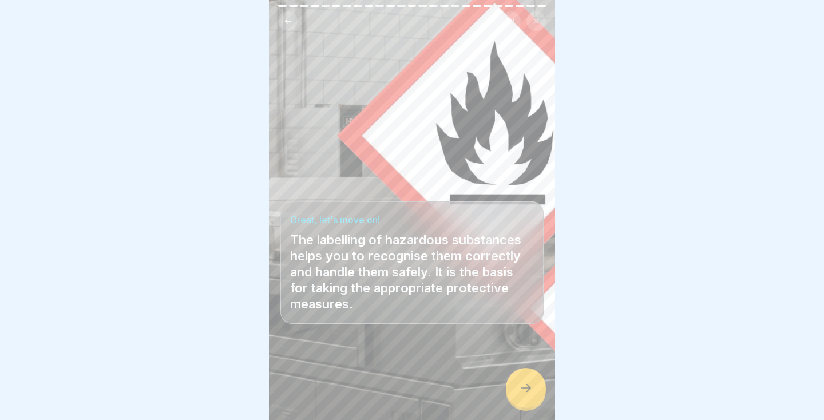
click at [527, 398] on div at bounding box center [526, 388] width 40 height 40
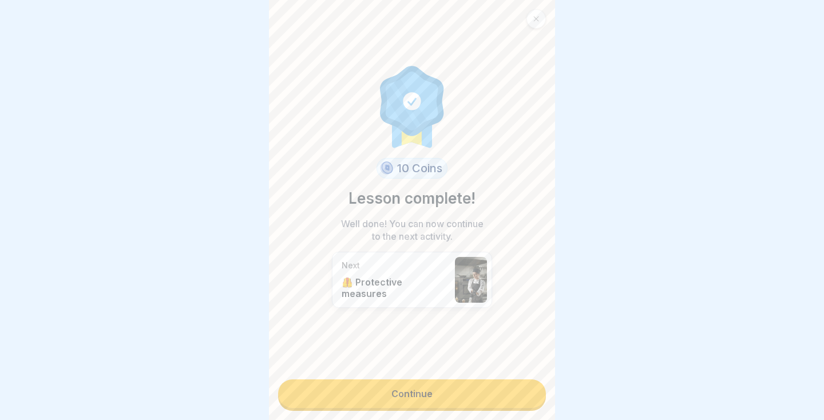
click at [487, 403] on link "Continue" at bounding box center [412, 393] width 268 height 29
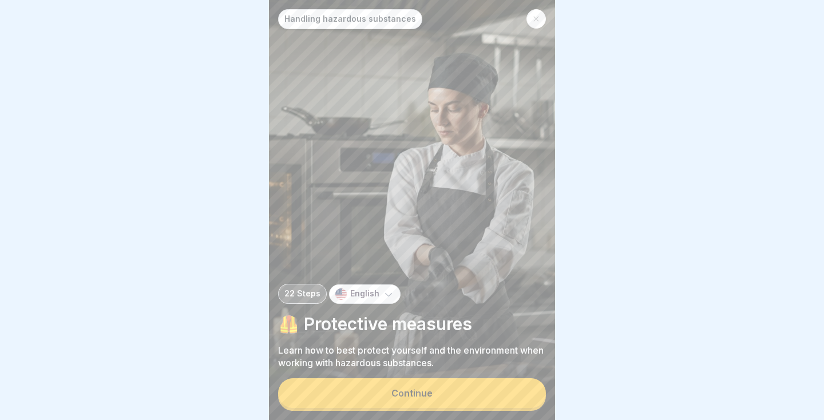
click at [474, 398] on button "Continue" at bounding box center [412, 393] width 268 height 30
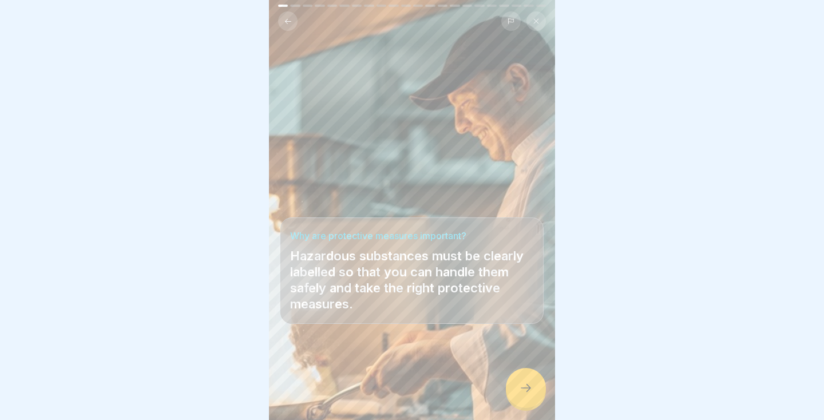
click at [522, 391] on icon at bounding box center [526, 388] width 14 height 14
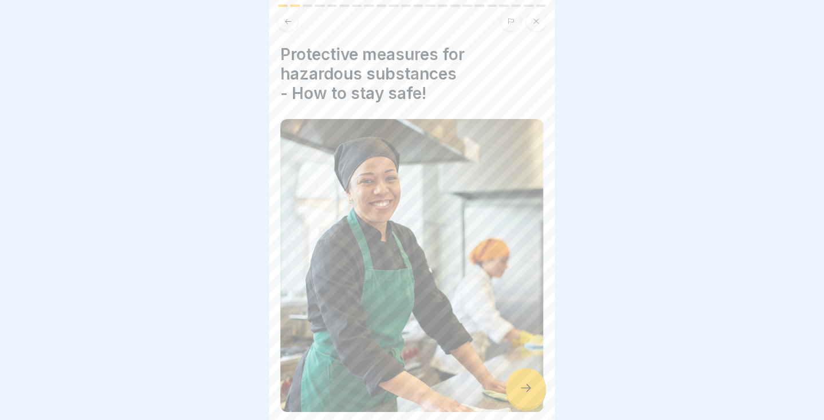
click at [526, 390] on icon at bounding box center [526, 388] width 14 height 14
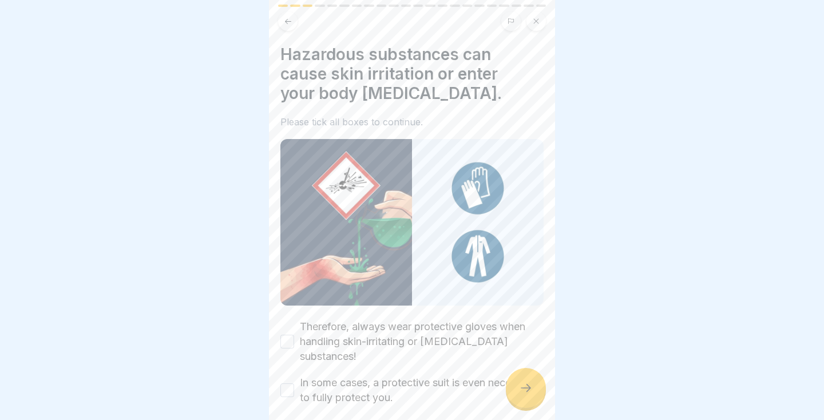
click at [526, 389] on icon at bounding box center [526, 388] width 14 height 14
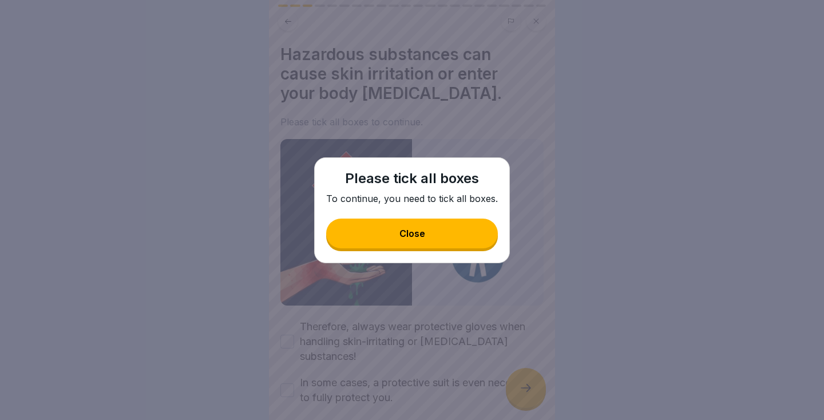
click at [444, 233] on button "Close" at bounding box center [412, 234] width 172 height 30
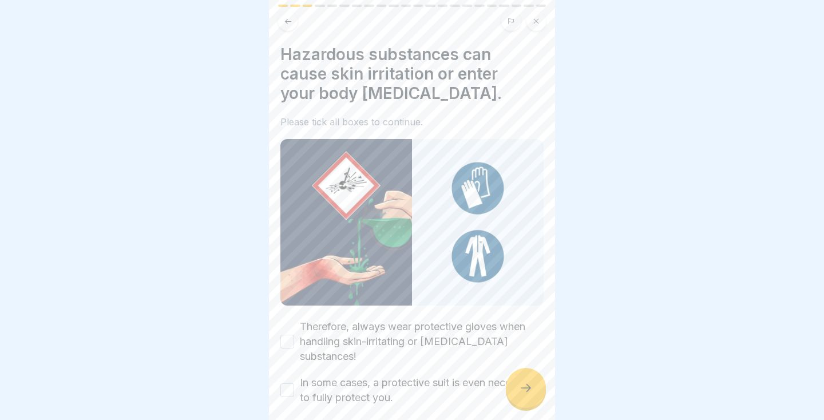
click at [288, 338] on button "Therefore, always wear protective gloves when handling skin-irritating or [MEDI…" at bounding box center [287, 342] width 14 height 14
click at [293, 383] on button "In some cases, a protective suit is even necessary to fully protect you." at bounding box center [287, 390] width 14 height 14
click at [530, 388] on icon at bounding box center [526, 388] width 14 height 14
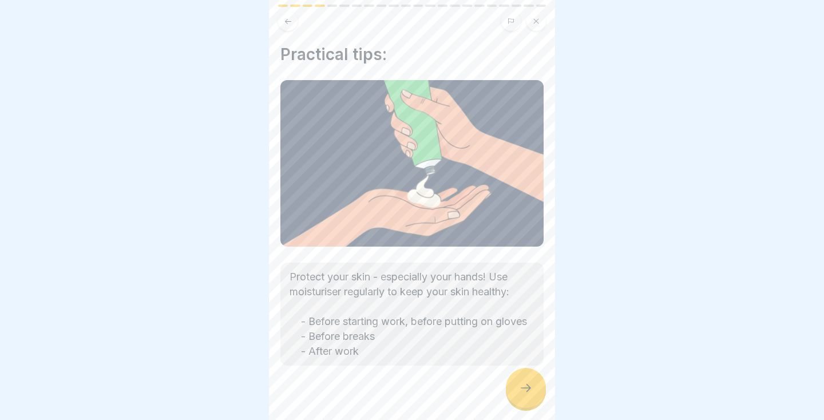
click at [523, 394] on icon at bounding box center [526, 388] width 14 height 14
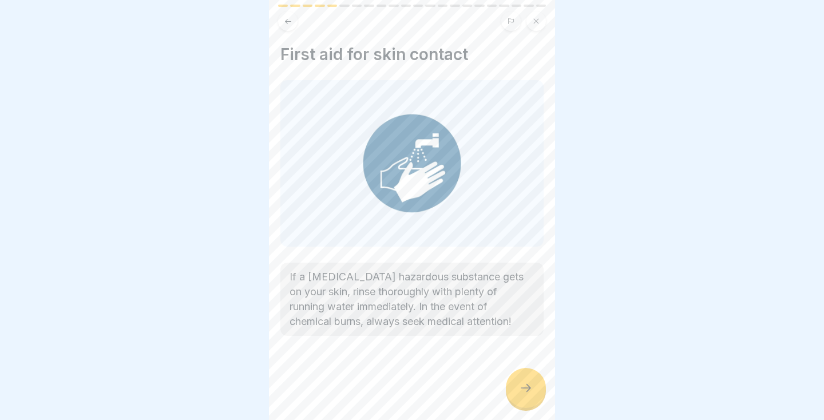
click at [521, 396] on div at bounding box center [526, 388] width 40 height 40
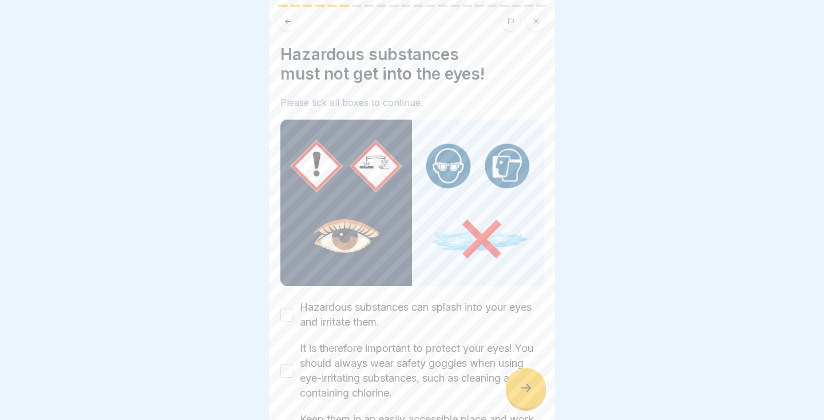
click at [289, 377] on button "It is therefore important to protect your eyes! You should always wear safety g…" at bounding box center [287, 371] width 14 height 14
click at [285, 315] on button "Hazardous substances can splash into your eyes and irritate them." at bounding box center [287, 315] width 14 height 14
click at [533, 395] on div at bounding box center [526, 388] width 40 height 40
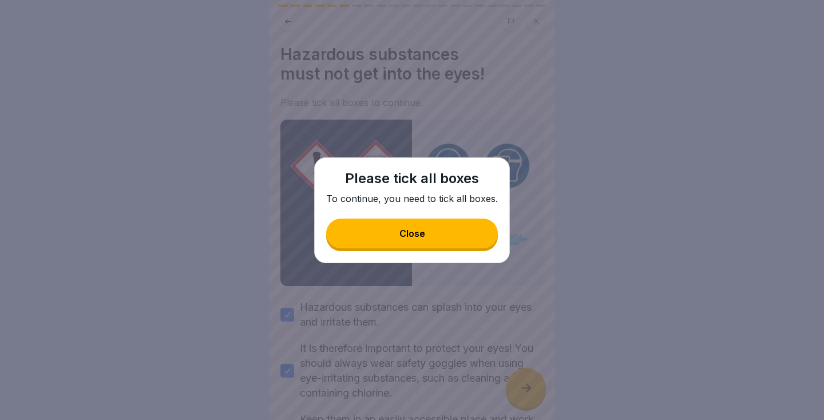
click at [464, 227] on button "Close" at bounding box center [412, 234] width 172 height 30
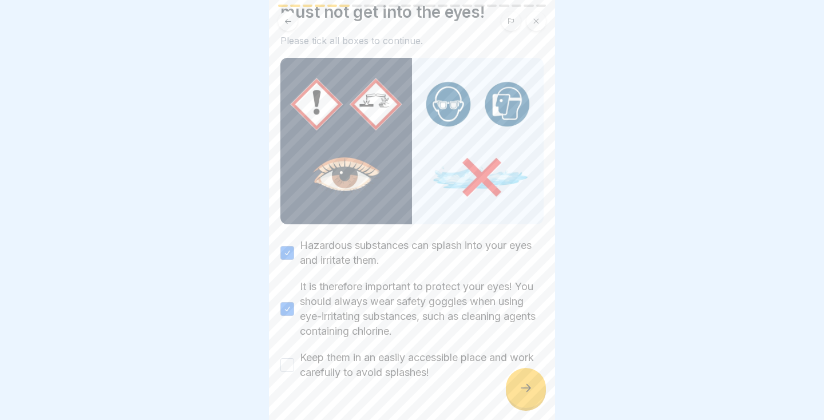
scroll to position [90, 0]
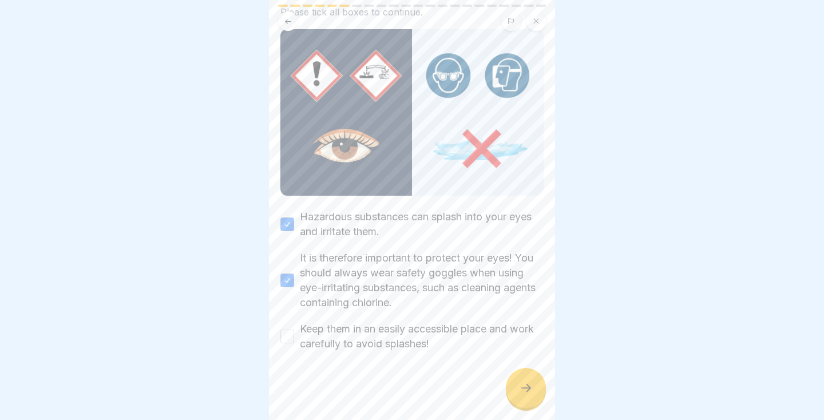
click at [291, 335] on button "Keep them in an easily accessible place and work carefully to avoid splashes!" at bounding box center [287, 336] width 14 height 14
click at [527, 384] on icon at bounding box center [526, 388] width 10 height 8
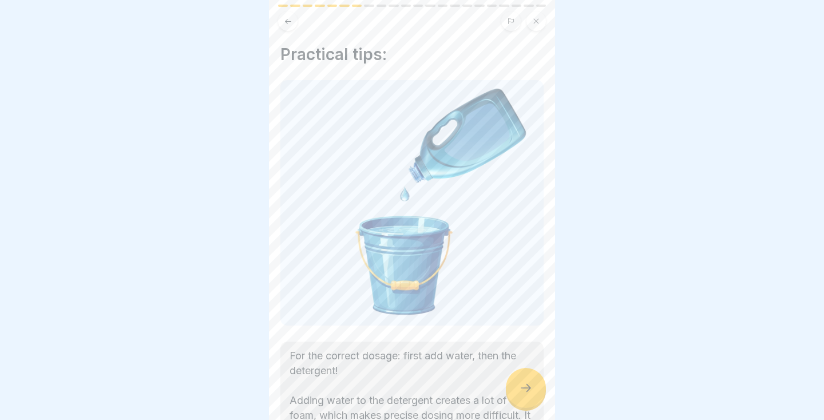
scroll to position [108, 0]
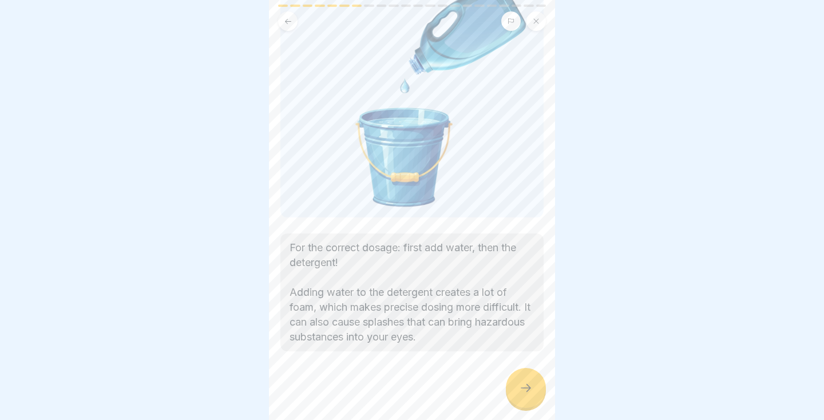
click at [519, 383] on icon at bounding box center [526, 388] width 14 height 14
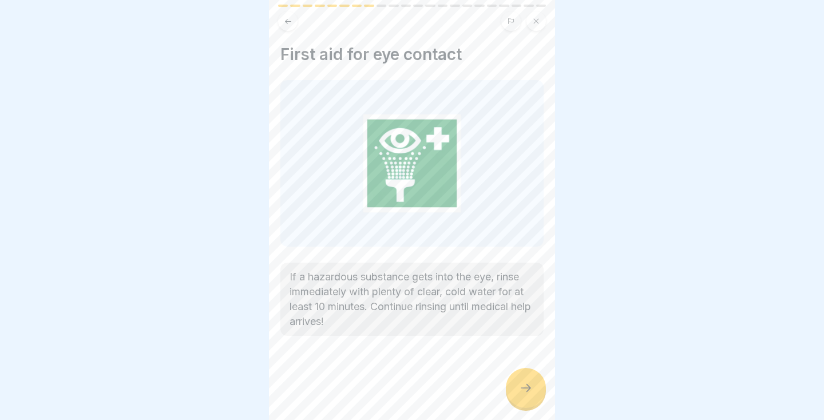
click at [523, 402] on div at bounding box center [526, 388] width 40 height 40
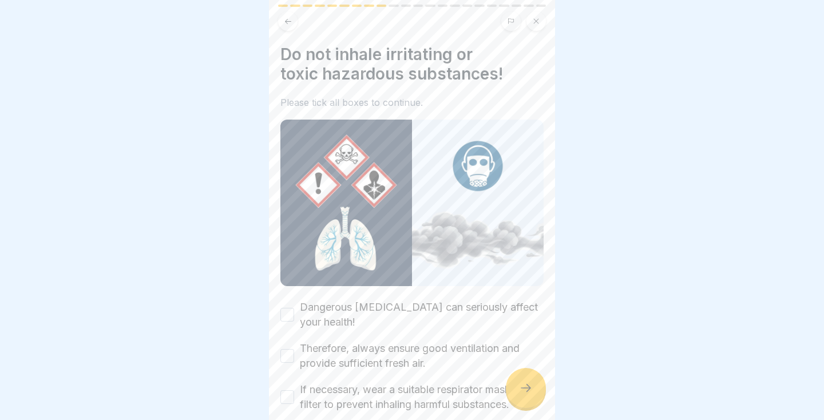
click at [287, 314] on button "Dangerous [MEDICAL_DATA] can seriously affect your health!" at bounding box center [287, 315] width 14 height 14
click at [287, 362] on button "Therefore, always ensure good ventilation and provide sufficient fresh air." at bounding box center [287, 356] width 14 height 14
click at [293, 403] on button "If necessary, wear a suitable respirator mask with a filter to prevent inhaling…" at bounding box center [287, 397] width 14 height 14
click at [529, 391] on icon at bounding box center [526, 388] width 14 height 14
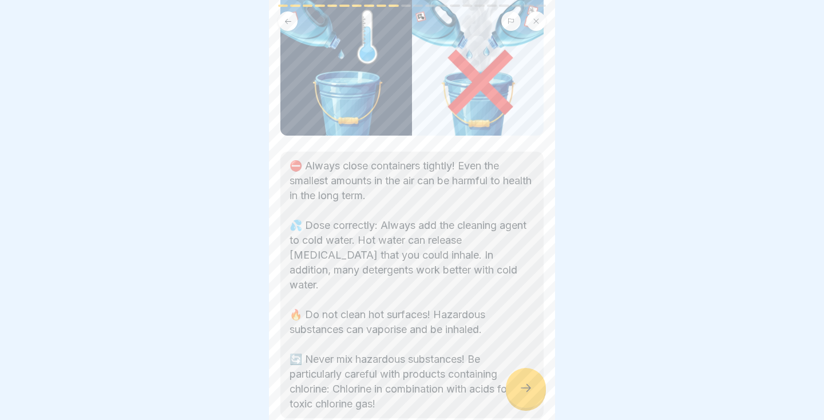
scroll to position [162, 0]
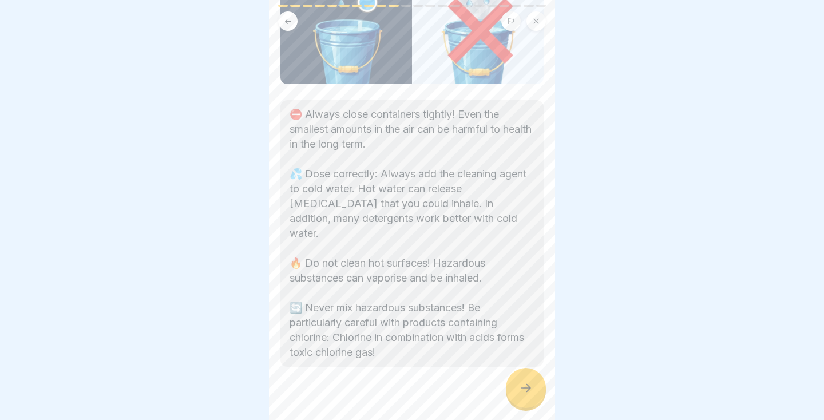
click at [523, 391] on icon at bounding box center [526, 388] width 14 height 14
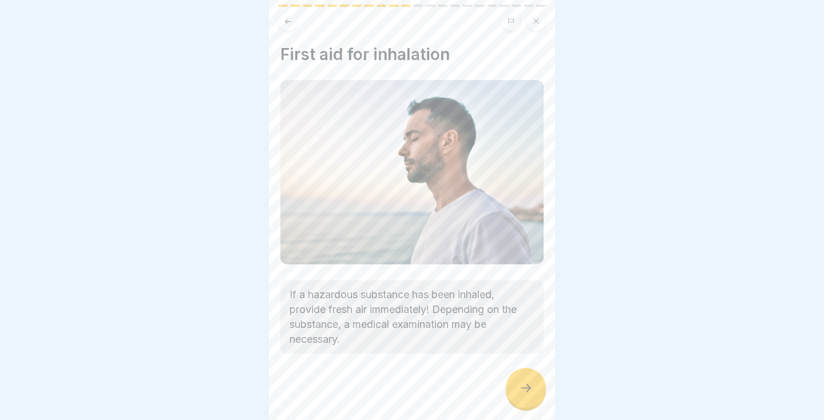
click at [525, 393] on icon at bounding box center [526, 388] width 14 height 14
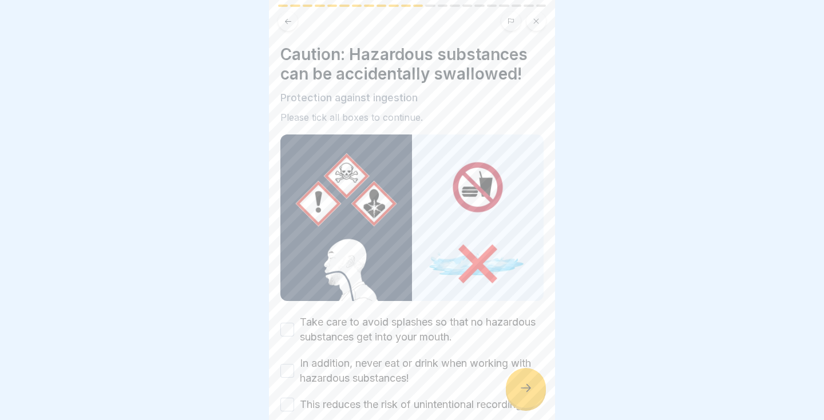
click at [287, 372] on button "In addition, never eat or drink when working with hazardous substances!" at bounding box center [287, 371] width 14 height 14
click at [289, 409] on button "This reduces the risk of unintentional recording." at bounding box center [287, 405] width 14 height 14
click at [288, 324] on button "Take care to avoid splashes so that no hazardous substances get into your mouth." at bounding box center [287, 330] width 14 height 14
click at [525, 391] on icon at bounding box center [526, 388] width 14 height 14
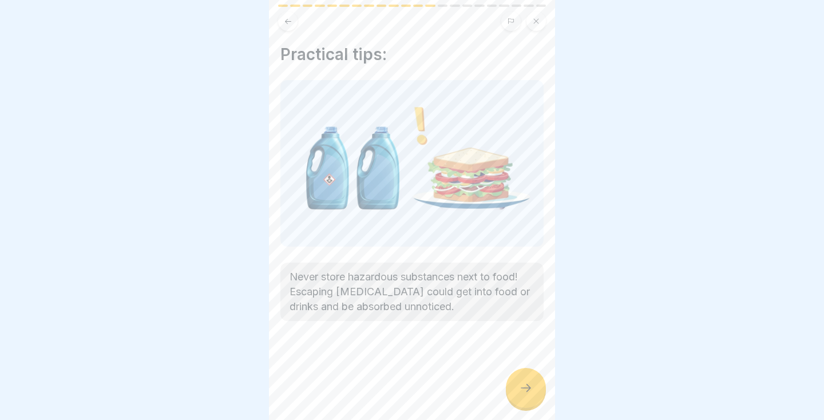
click at [525, 389] on icon at bounding box center [526, 388] width 14 height 14
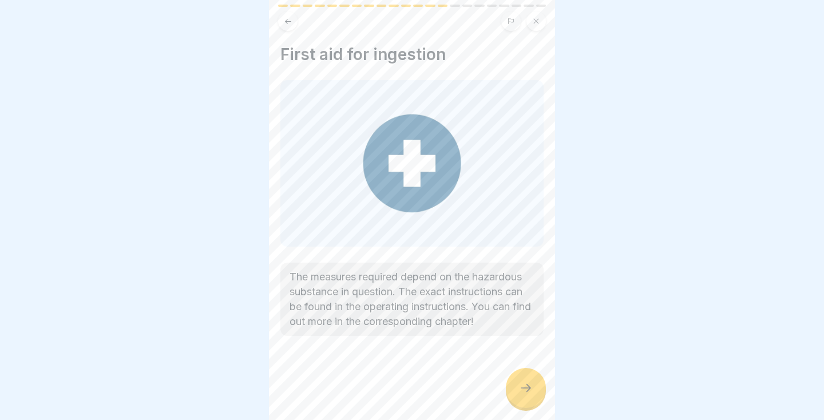
click at [524, 388] on icon at bounding box center [526, 388] width 14 height 14
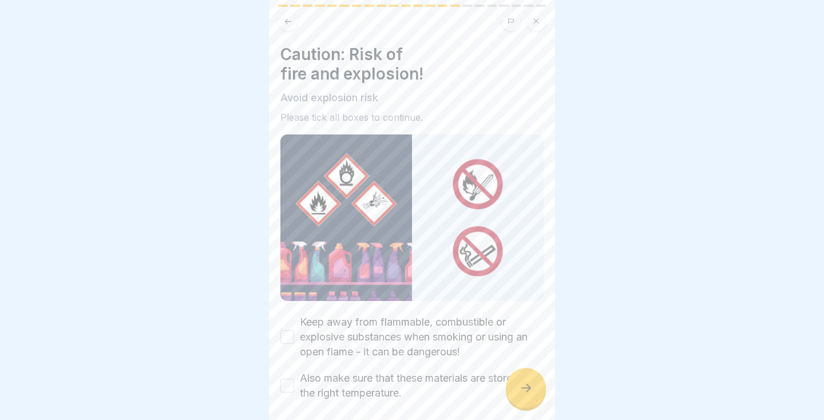
click at [284, 341] on button "Keep away from flammable, combustible or explosive substances when smoking or u…" at bounding box center [287, 337] width 14 height 14
click at [281, 384] on button "Also make sure that these materials are stored at the right temperature." at bounding box center [287, 386] width 14 height 14
click at [513, 386] on div at bounding box center [526, 388] width 40 height 40
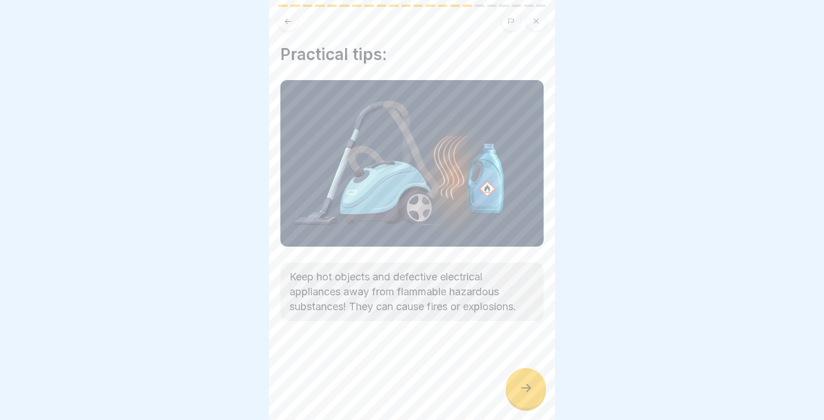
click at [526, 386] on icon at bounding box center [526, 388] width 14 height 14
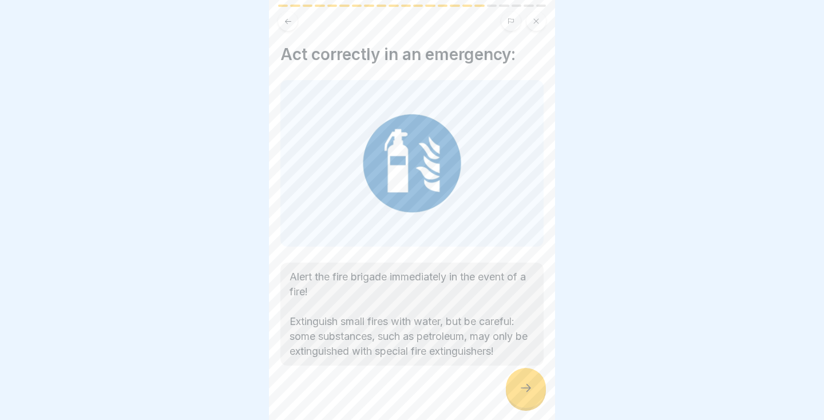
click at [522, 385] on icon at bounding box center [526, 388] width 14 height 14
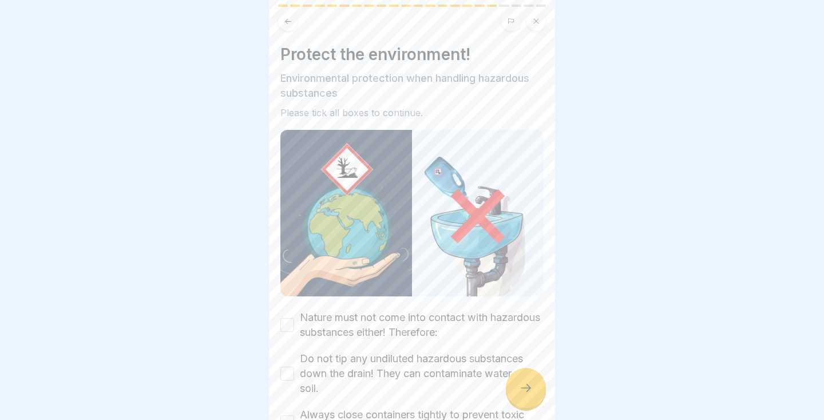
click at [285, 331] on button "Nature must not come into contact with hazardous substances either! Therefore:" at bounding box center [287, 325] width 14 height 14
click at [289, 374] on button "Do not tip any undiluted hazardous substances down the drain! They can contamin…" at bounding box center [287, 374] width 14 height 14
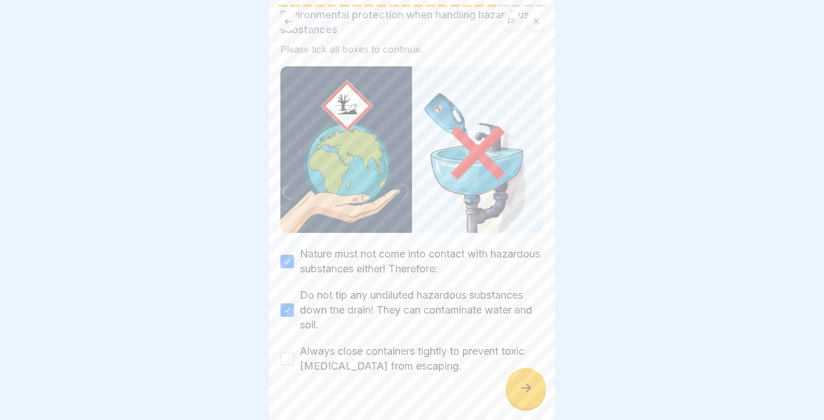
scroll to position [86, 0]
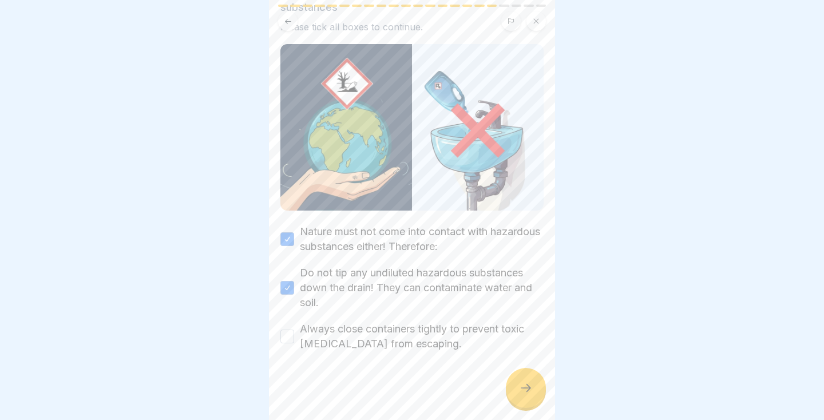
click at [292, 337] on button "Always close containers tightly to prevent toxic [MEDICAL_DATA] from escaping." at bounding box center [287, 336] width 14 height 14
click at [526, 394] on icon at bounding box center [526, 388] width 14 height 14
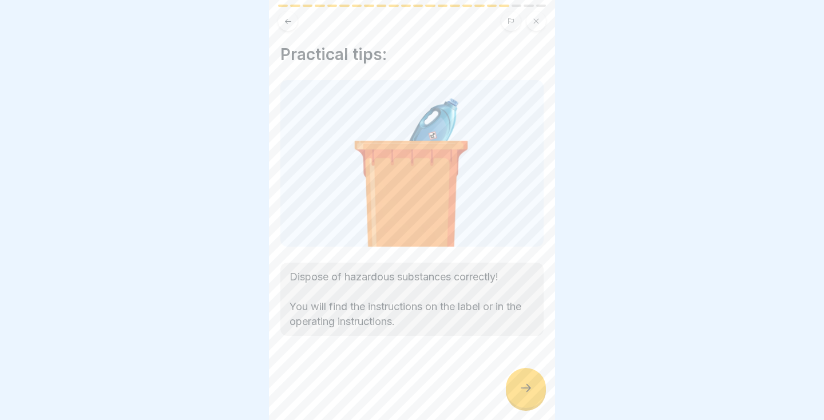
click at [529, 387] on icon at bounding box center [526, 388] width 10 height 8
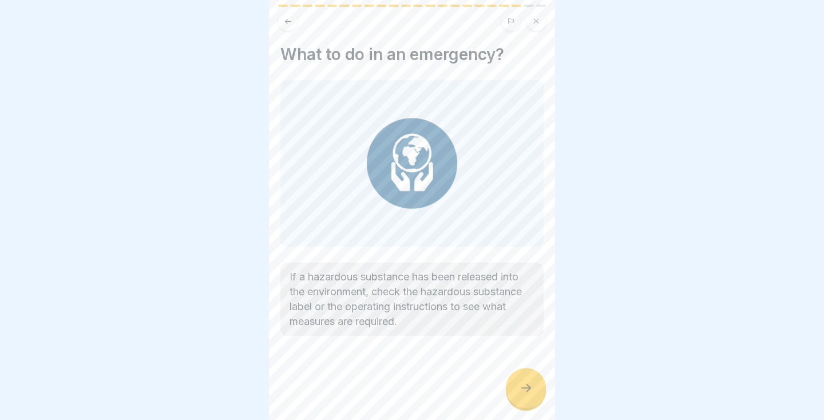
click at [526, 393] on icon at bounding box center [526, 388] width 14 height 14
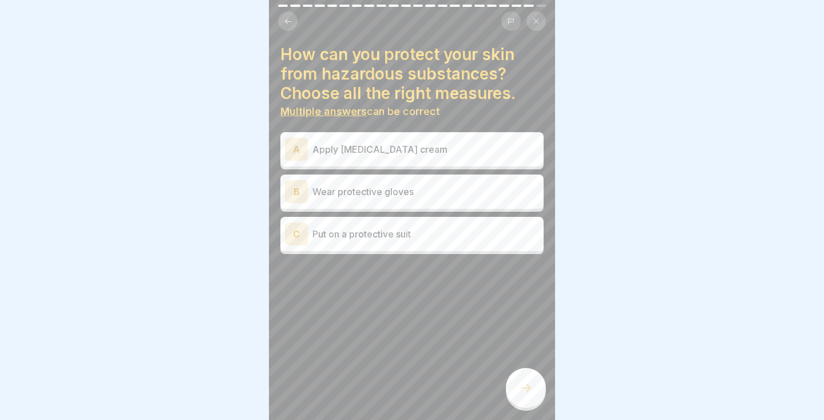
click at [481, 236] on p "Put on a protective suit" at bounding box center [425, 234] width 227 height 14
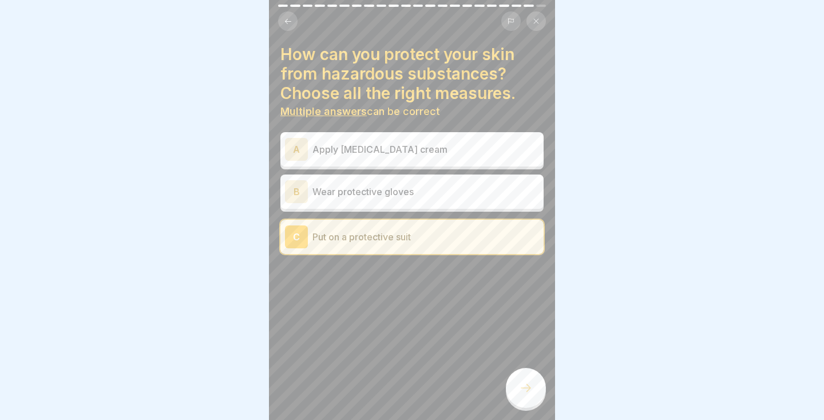
click at [529, 391] on icon at bounding box center [526, 388] width 14 height 14
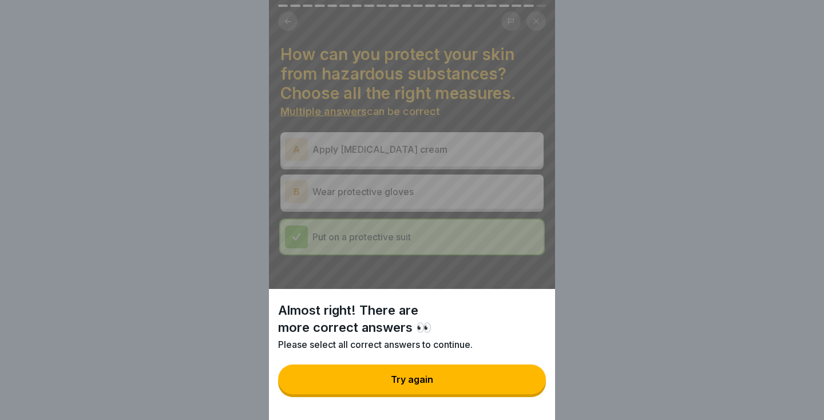
click at [601, 289] on div "Almost right! There are more correct answers 👀 Please select all correct answer…" at bounding box center [412, 210] width 824 height 420
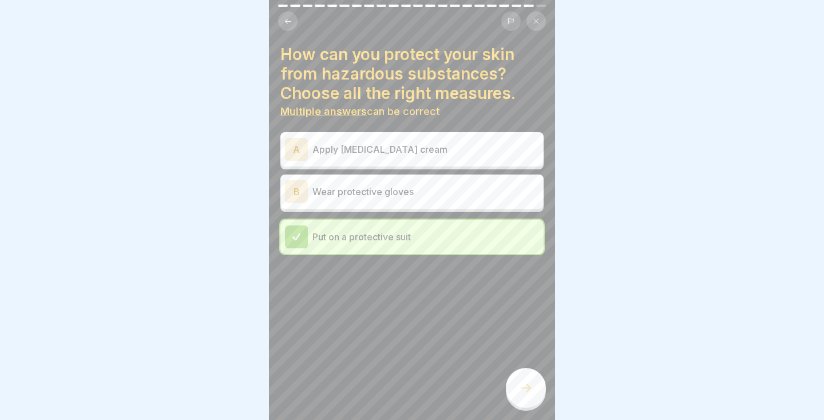
click at [520, 380] on div at bounding box center [526, 388] width 40 height 40
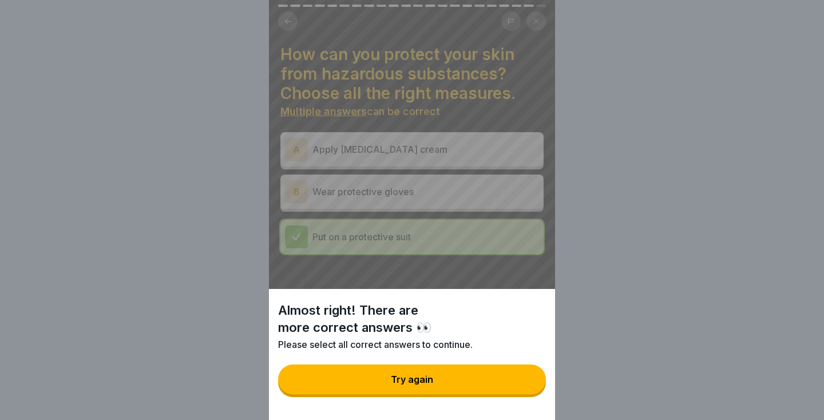
click at [567, 309] on div "Almost right! There are more correct answers 👀 Please select all correct answer…" at bounding box center [412, 210] width 824 height 420
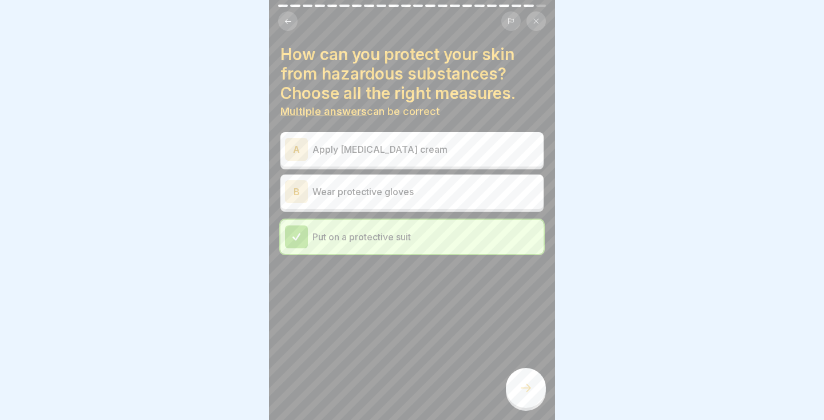
click at [501, 196] on p "Wear protective gloves" at bounding box center [425, 192] width 227 height 14
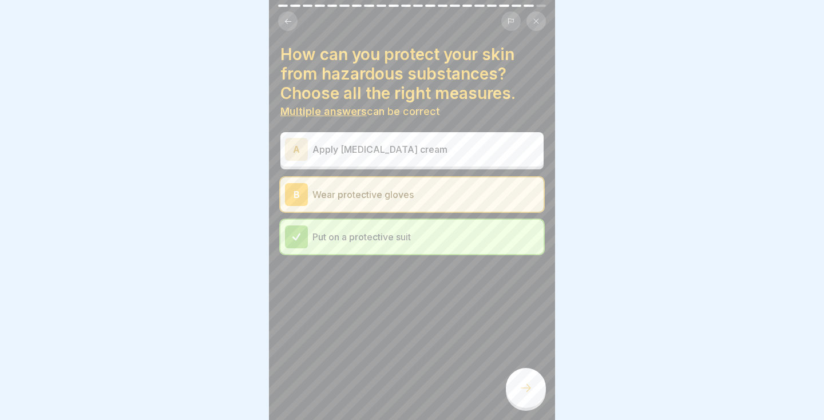
click at [526, 381] on icon at bounding box center [526, 388] width 14 height 14
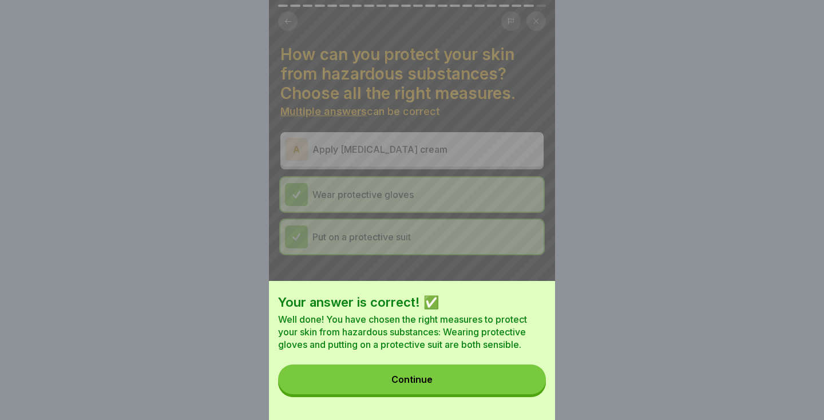
click at [499, 385] on button "Continue" at bounding box center [412, 379] width 268 height 30
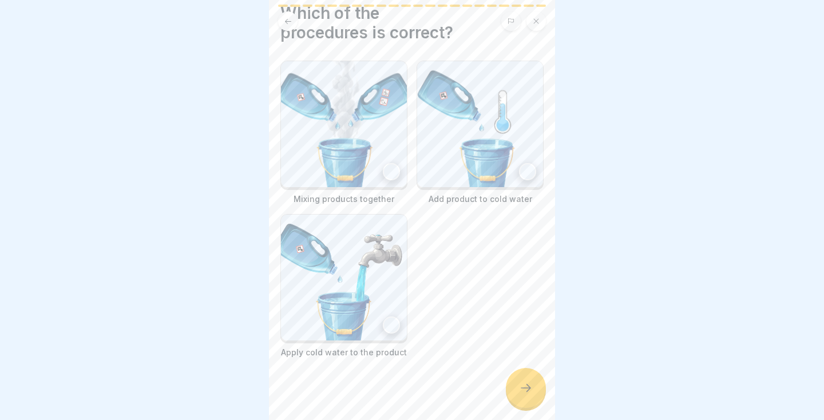
scroll to position [48, 0]
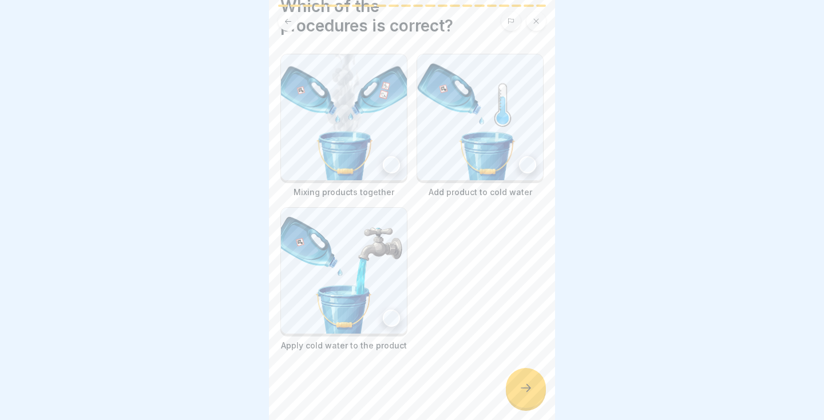
click at [538, 390] on div at bounding box center [526, 388] width 40 height 40
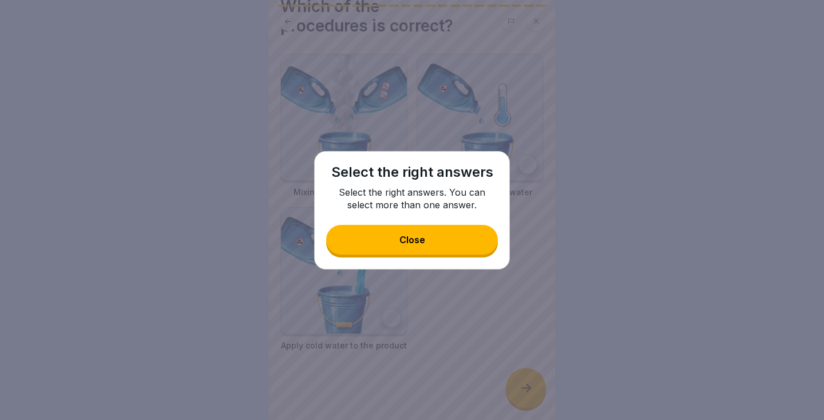
click at [469, 242] on button "Close" at bounding box center [412, 240] width 172 height 30
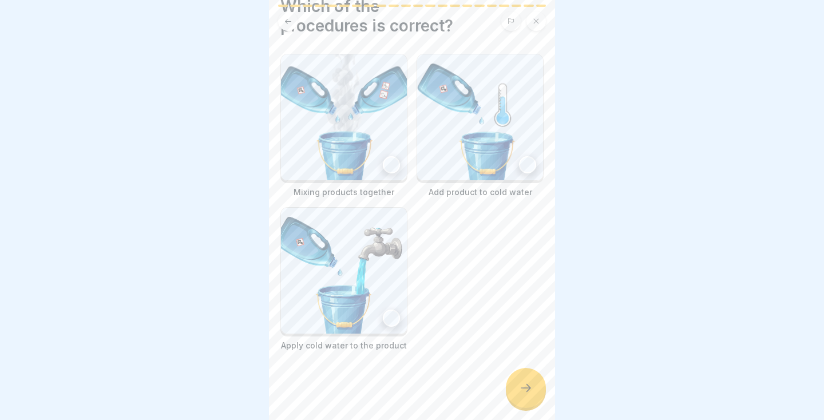
click at [388, 320] on div at bounding box center [391, 317] width 17 height 17
click at [390, 319] on icon at bounding box center [391, 318] width 6 height 5
click at [533, 165] on div at bounding box center [527, 164] width 17 height 17
click at [528, 384] on icon at bounding box center [526, 388] width 14 height 14
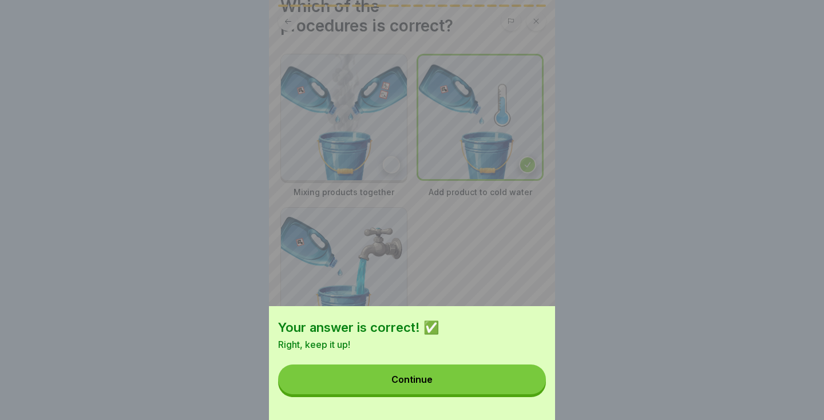
click at [479, 383] on button "Continue" at bounding box center [412, 379] width 268 height 30
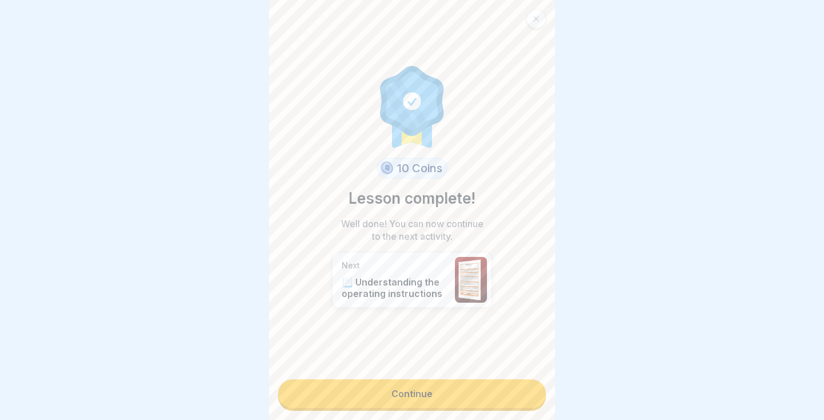
click at [506, 404] on link "Continue" at bounding box center [412, 393] width 268 height 29
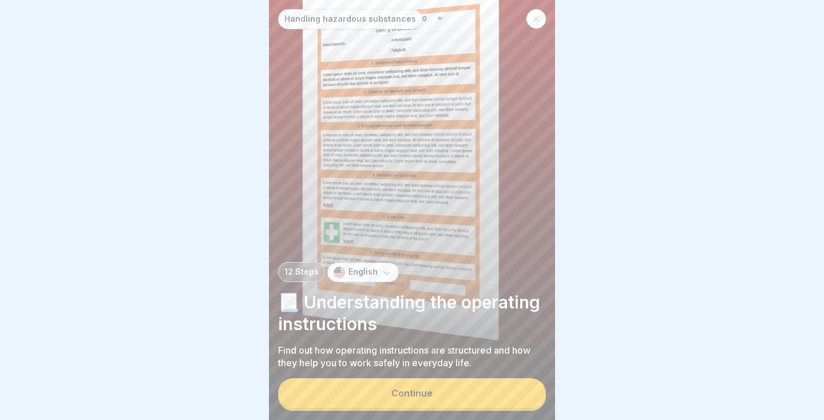
click at [476, 405] on button "Continue" at bounding box center [412, 393] width 268 height 30
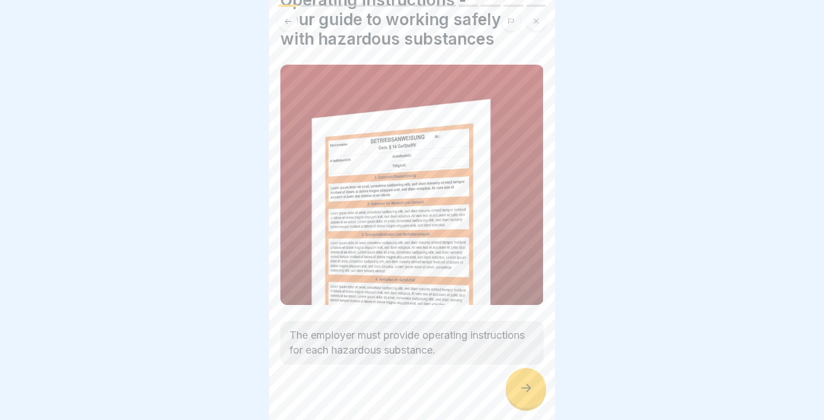
scroll to position [67, 0]
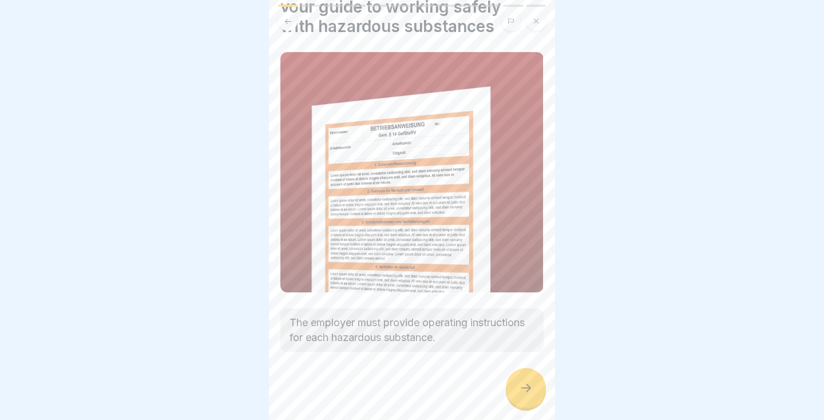
click at [532, 395] on div at bounding box center [526, 388] width 40 height 40
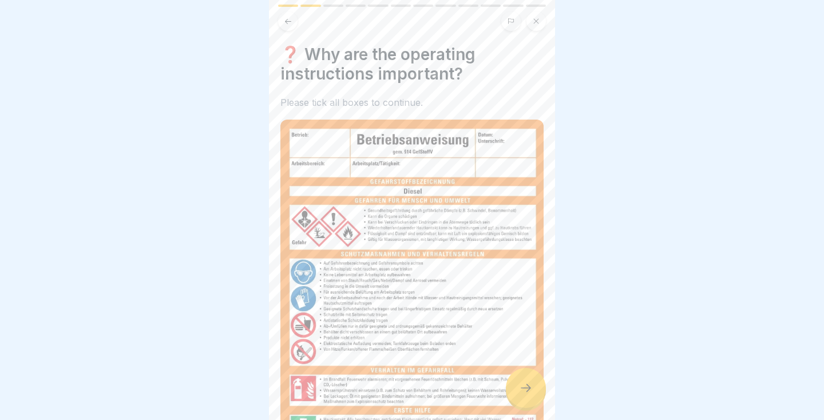
click at [537, 398] on div at bounding box center [526, 388] width 40 height 40
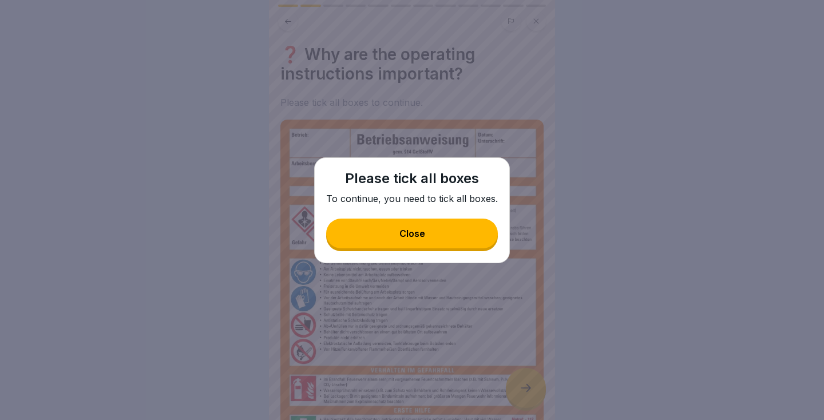
click at [466, 236] on button "Close" at bounding box center [412, 234] width 172 height 30
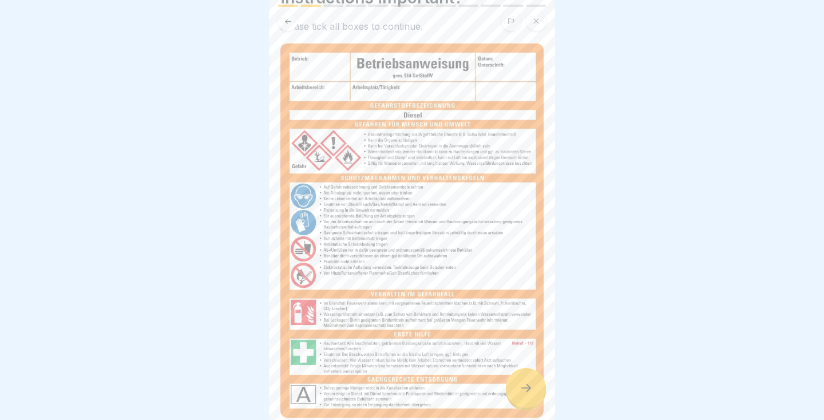
scroll to position [216, 0]
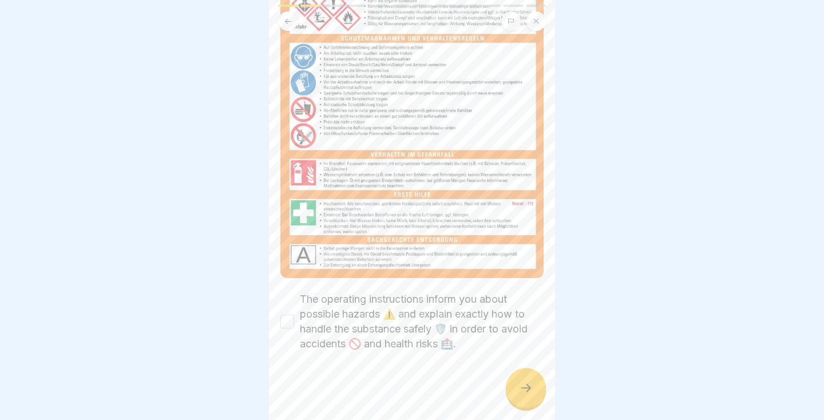
click at [291, 323] on button "The operating instructions inform you about possible hazards ⚠️ and explain exa…" at bounding box center [287, 322] width 14 height 14
click at [527, 384] on icon at bounding box center [526, 388] width 10 height 8
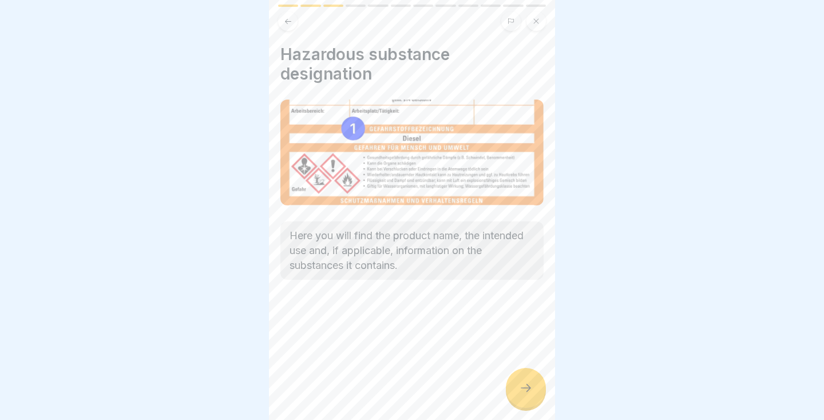
click at [527, 392] on icon at bounding box center [526, 388] width 14 height 14
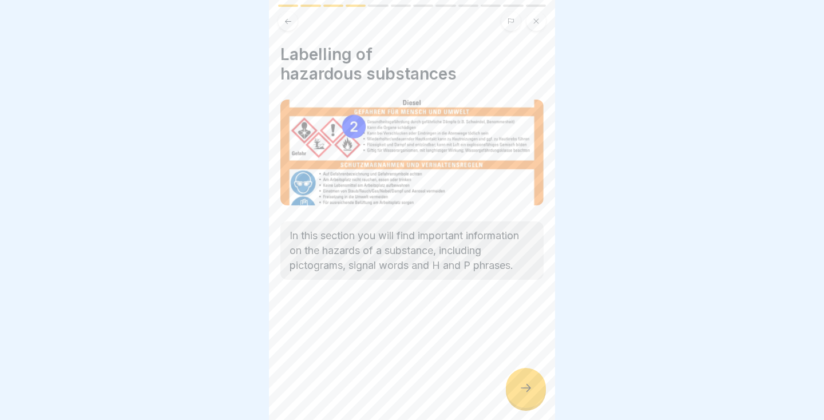
click at [515, 390] on div at bounding box center [526, 388] width 40 height 40
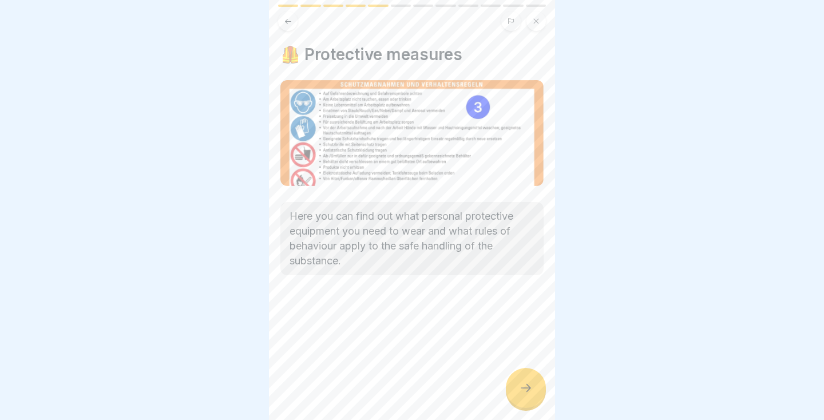
click at [530, 391] on icon at bounding box center [526, 388] width 14 height 14
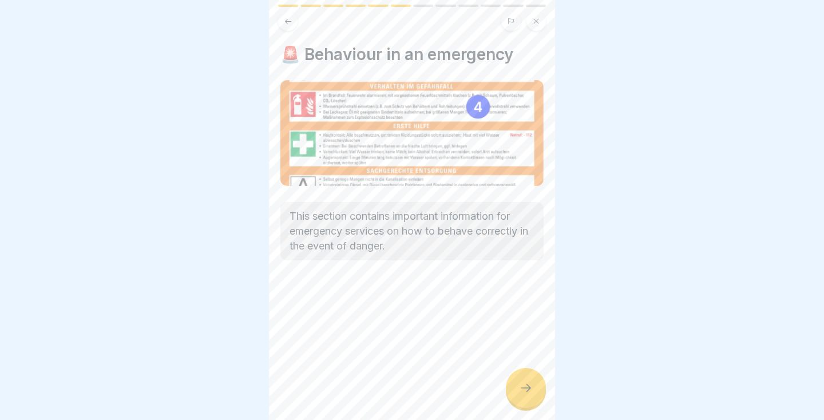
click at [533, 396] on div at bounding box center [526, 388] width 40 height 40
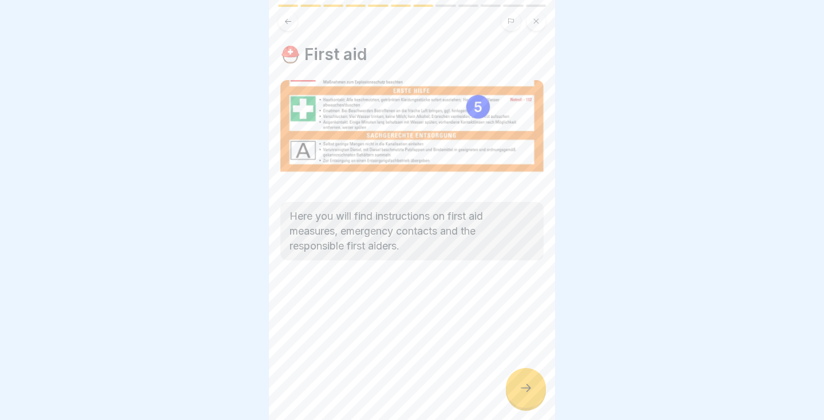
click at [530, 393] on icon at bounding box center [526, 388] width 14 height 14
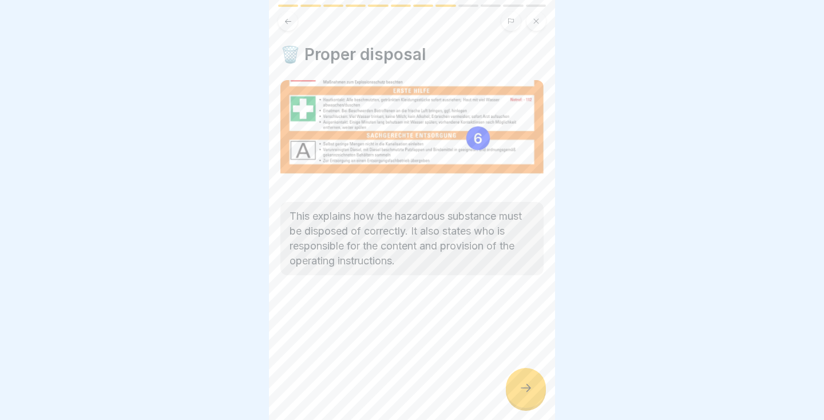
click at [533, 396] on div at bounding box center [526, 388] width 40 height 40
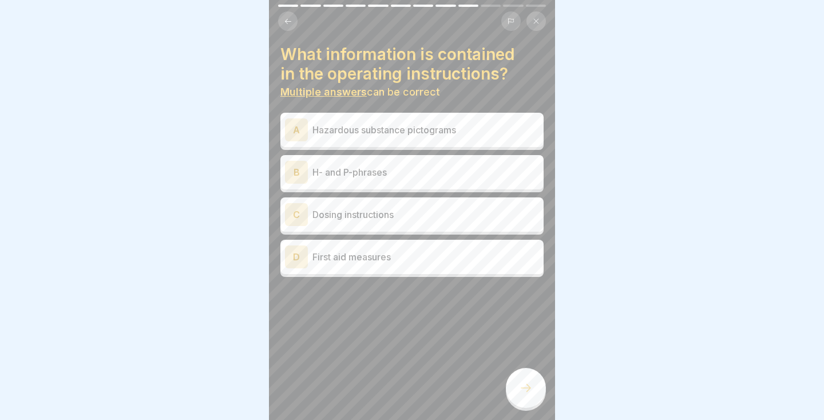
click at [509, 125] on p "Hazardous substance pictograms" at bounding box center [425, 130] width 227 height 14
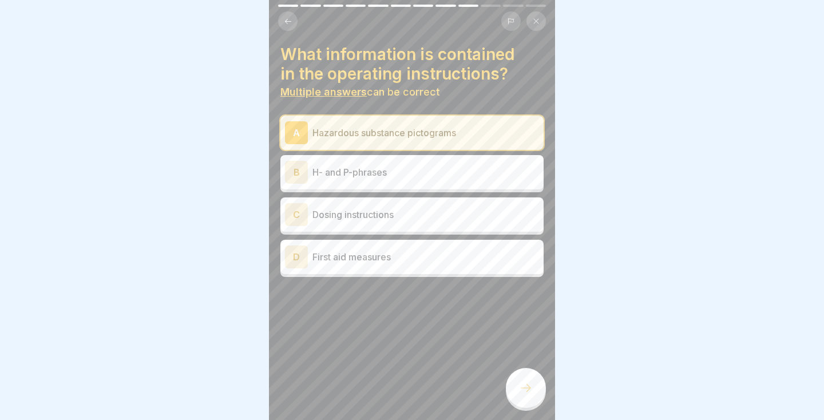
click at [522, 391] on icon at bounding box center [526, 388] width 14 height 14
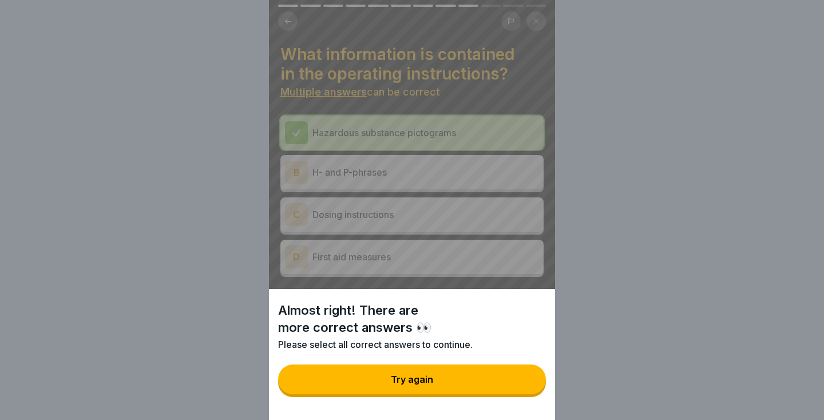
click at [599, 248] on div "Almost right! There are more correct answers 👀 Please select all correct answer…" at bounding box center [412, 210] width 824 height 420
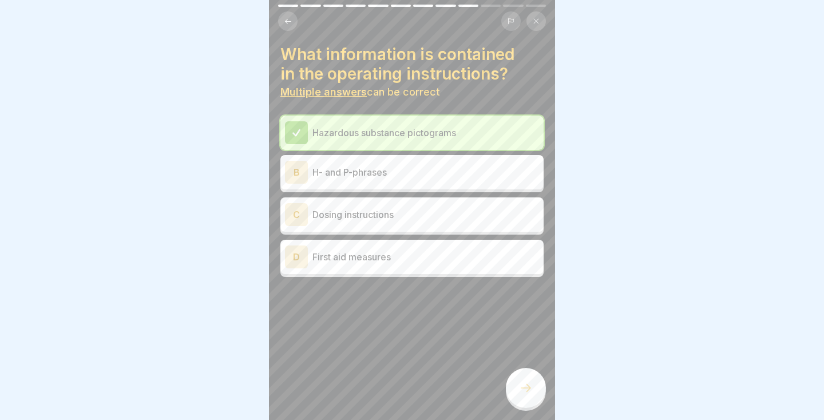
click at [503, 179] on div "B H- and P-phrases" at bounding box center [412, 172] width 254 height 23
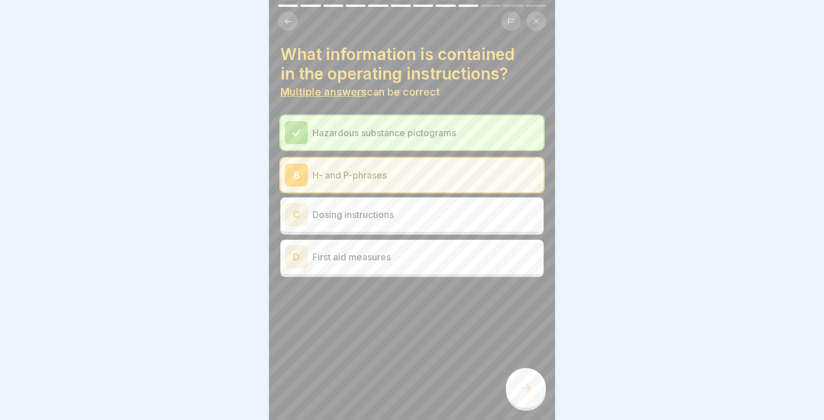
click at [522, 392] on icon at bounding box center [526, 388] width 14 height 14
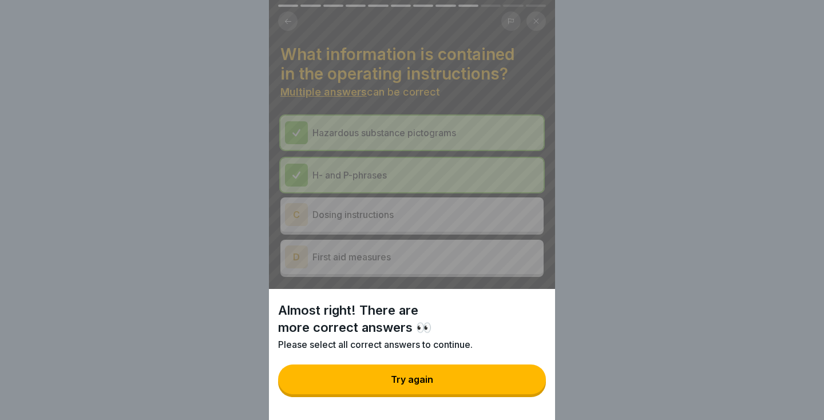
click at [594, 227] on div "Almost right! There are more correct answers 👀 Please select all correct answer…" at bounding box center [412, 210] width 824 height 420
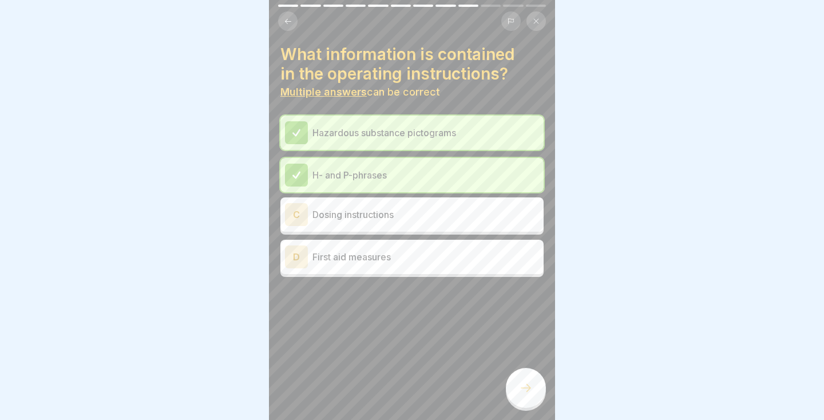
click at [491, 263] on p "First aid measures" at bounding box center [425, 257] width 227 height 14
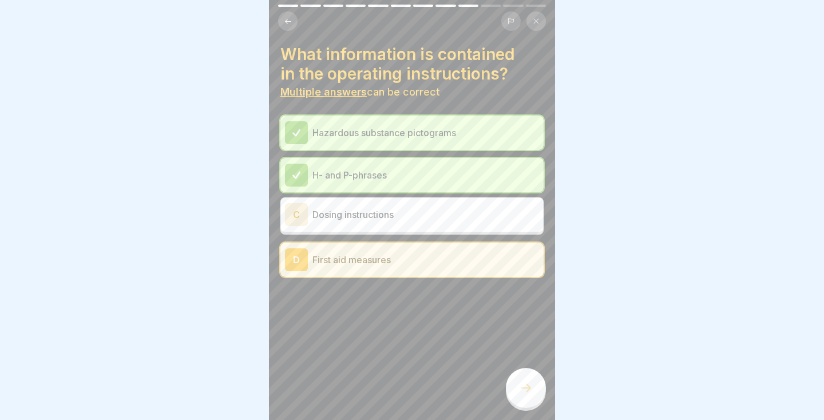
click at [527, 392] on icon at bounding box center [526, 388] width 14 height 14
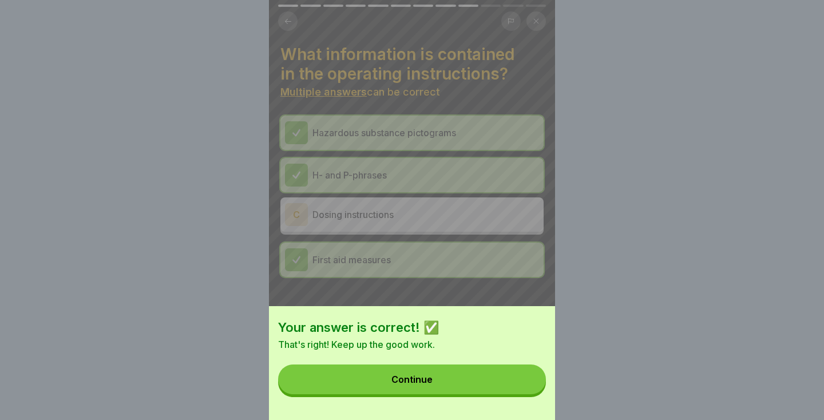
click at [495, 392] on button "Continue" at bounding box center [412, 379] width 268 height 30
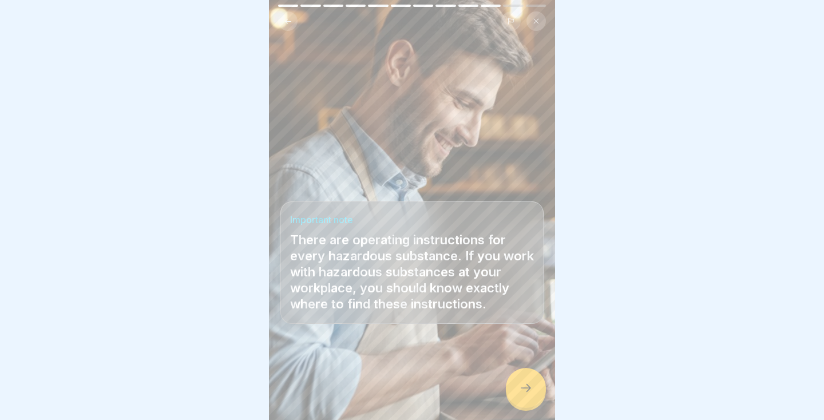
click at [530, 390] on icon at bounding box center [526, 388] width 14 height 14
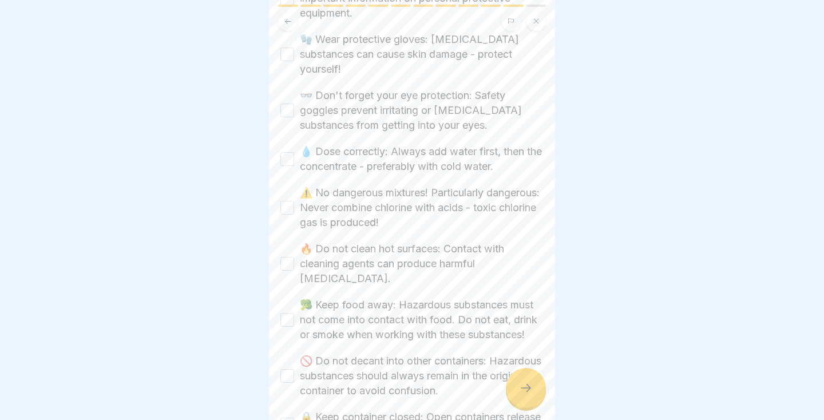
scroll to position [551, 0]
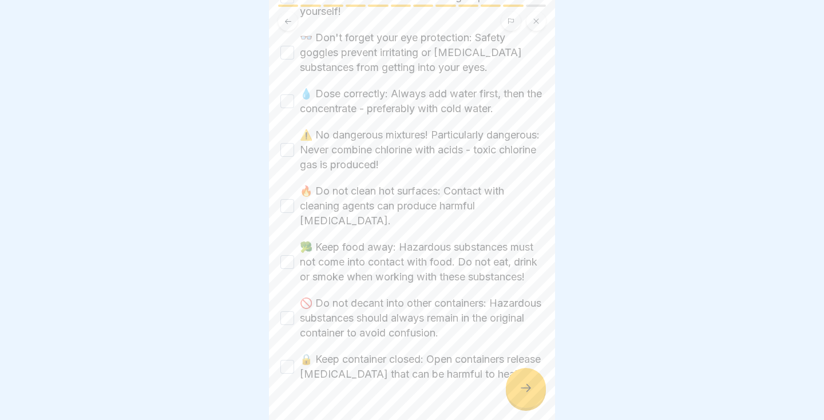
click at [292, 360] on button "🔒 Keep container closed: Open containers release [MEDICAL_DATA] that can be har…" at bounding box center [287, 367] width 14 height 14
click at [290, 296] on div "🚫 Do not decant into other containers: Hazardous substances should always remai…" at bounding box center [411, 318] width 263 height 45
click at [286, 255] on button "🥦 Keep food away: Hazardous substances must not come into contact with food. Do…" at bounding box center [287, 262] width 14 height 14
click at [284, 199] on button "🔥 Do not clean hot surfaces: Contact with cleaning agents can produce harmful […" at bounding box center [287, 206] width 14 height 14
click at [285, 143] on button "⚠️ No dangerous mixtures! Particularly dangerous: Never combine chlorine with a…" at bounding box center [287, 150] width 14 height 14
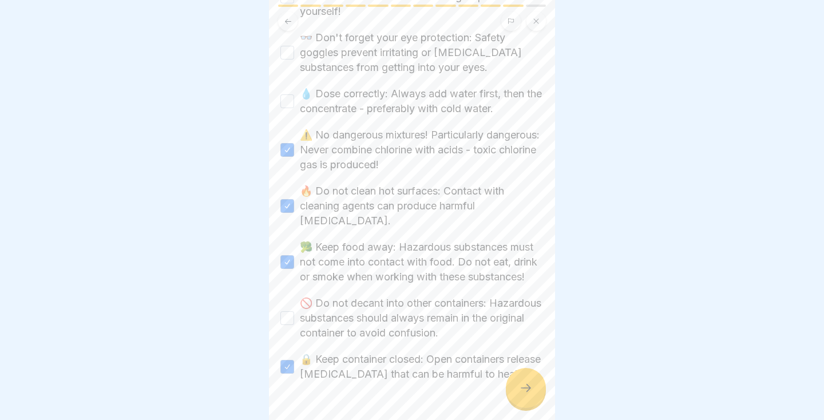
click at [288, 311] on button "🚫 Do not decant into other containers: Hazardous substances should always remai…" at bounding box center [287, 318] width 14 height 14
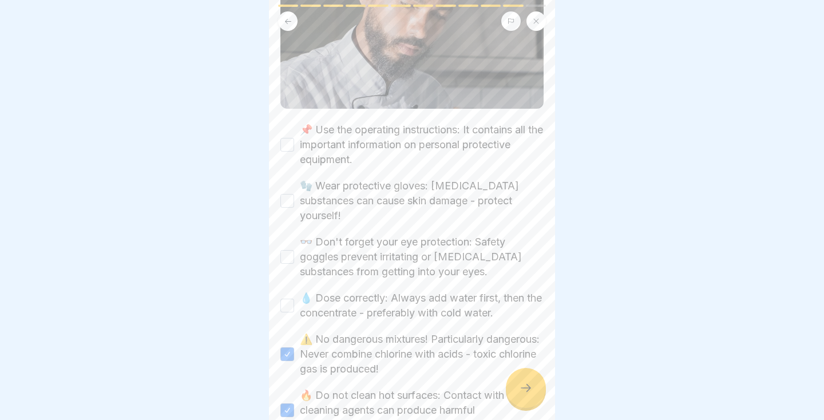
scroll to position [337, 0]
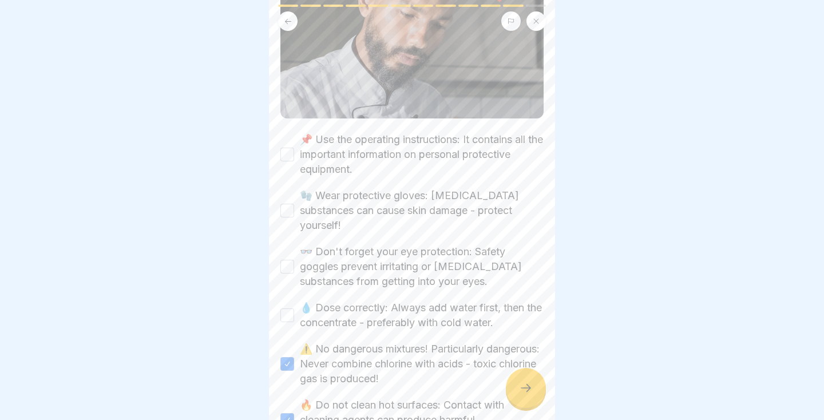
click at [287, 308] on button "💧 Dose correctly: Always add water first, then the concentrate - preferably wit…" at bounding box center [287, 315] width 14 height 14
click at [292, 260] on button "👓 Don't forget your eye protection: Safety goggles prevent irritating or [MEDIC…" at bounding box center [287, 267] width 14 height 14
click at [292, 204] on button "🧤 Wear protective gloves: [MEDICAL_DATA] substances can cause skin damage - pro…" at bounding box center [287, 211] width 14 height 14
click at [289, 151] on button "📌 Use the operating instructions: It contains all the important information on …" at bounding box center [287, 155] width 14 height 14
click at [526, 385] on icon at bounding box center [526, 388] width 14 height 14
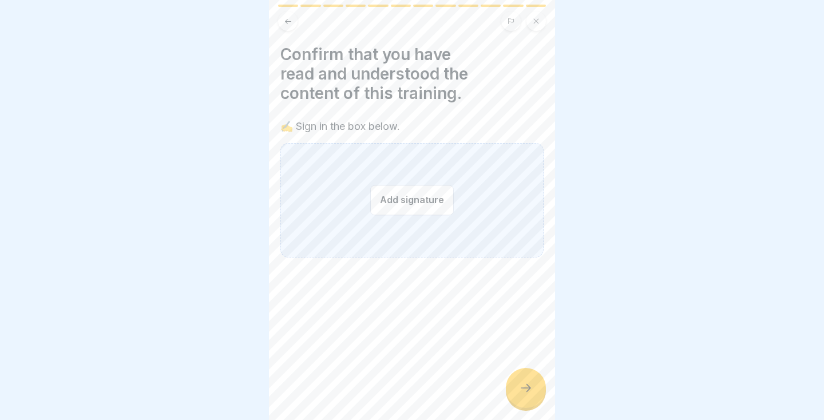
click at [455, 227] on div "Add signature" at bounding box center [411, 200] width 263 height 114
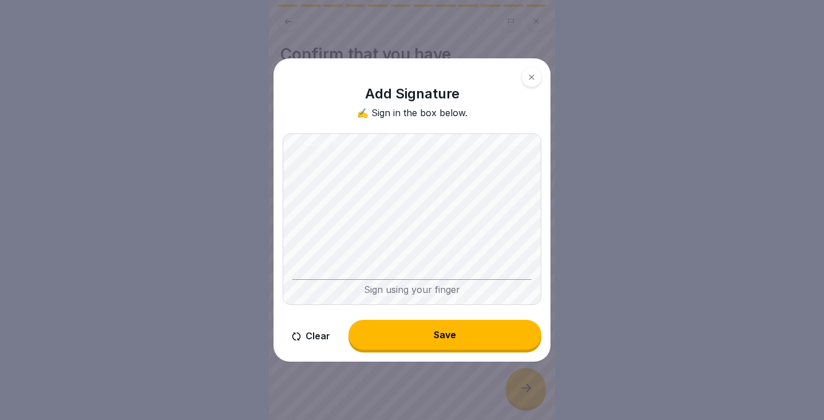
click at [435, 343] on button "Save" at bounding box center [444, 335] width 193 height 30
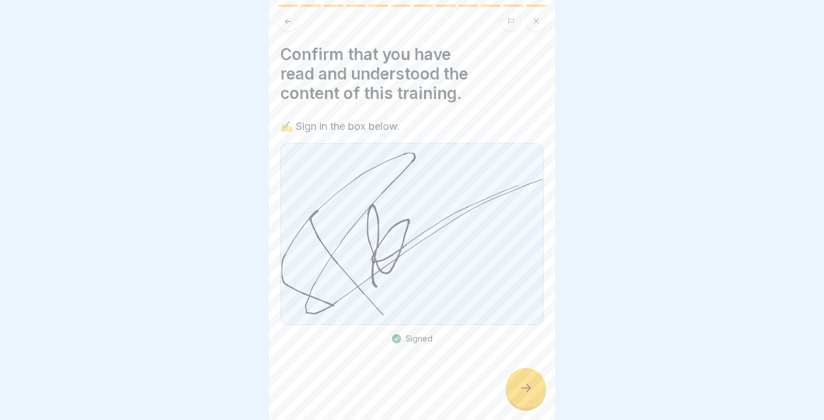
click at [535, 390] on div at bounding box center [526, 388] width 40 height 40
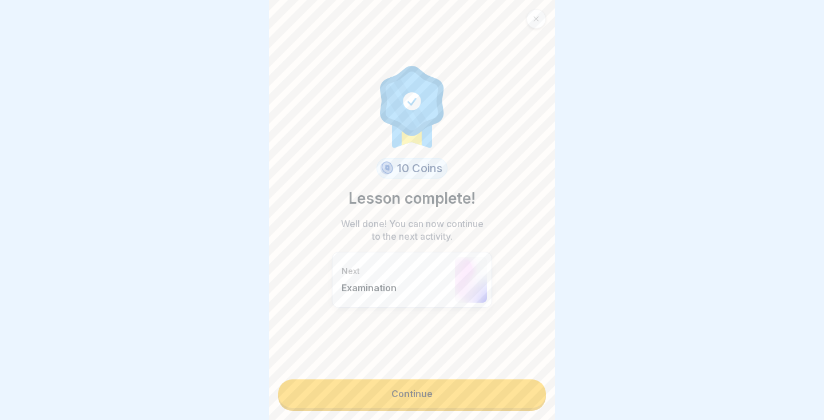
click at [497, 400] on link "Continue" at bounding box center [412, 393] width 268 height 29
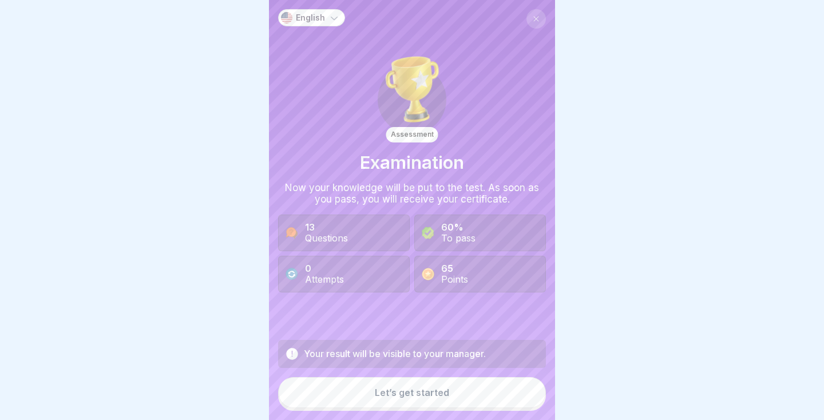
click at [476, 402] on button "Let’s get started" at bounding box center [412, 392] width 268 height 31
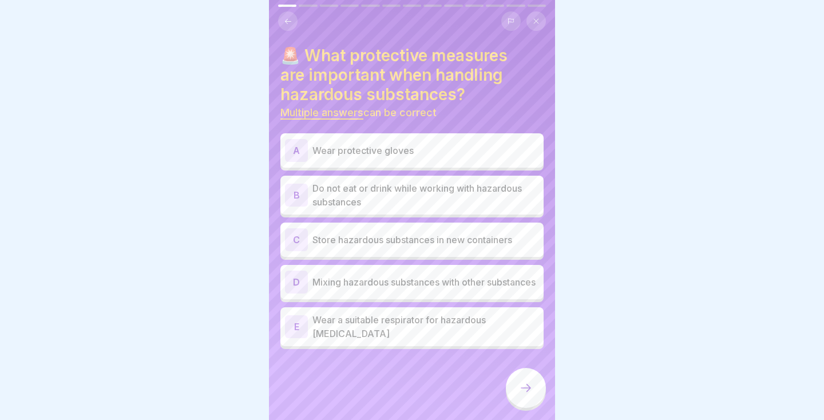
click at [501, 155] on p "Wear protective gloves" at bounding box center [425, 151] width 227 height 14
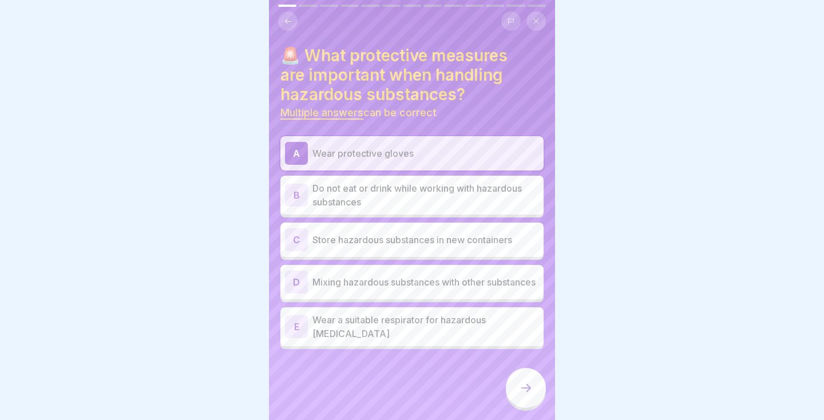
click at [512, 328] on p "Wear a suitable respirator for hazardous [MEDICAL_DATA]" at bounding box center [425, 326] width 227 height 27
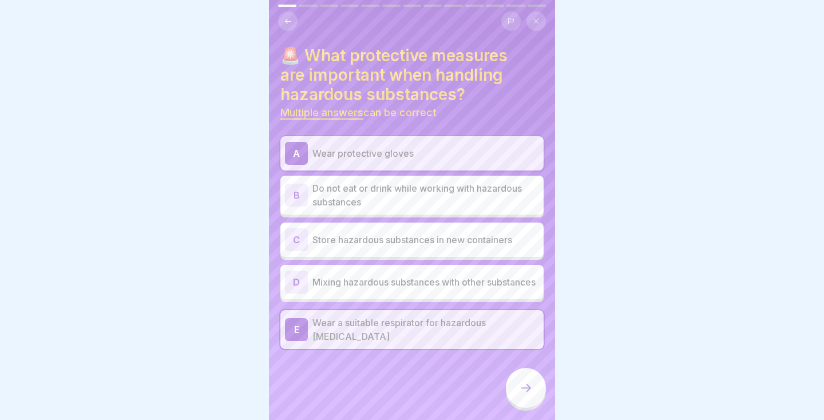
click at [531, 392] on icon at bounding box center [526, 388] width 14 height 14
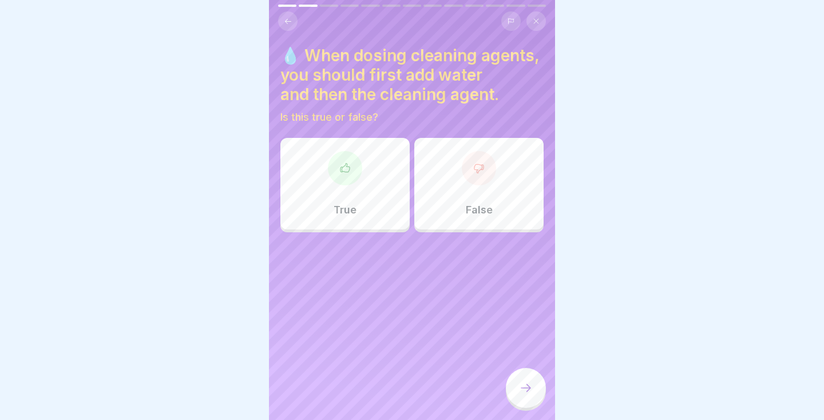
click at [289, 22] on icon at bounding box center [288, 21] width 9 height 9
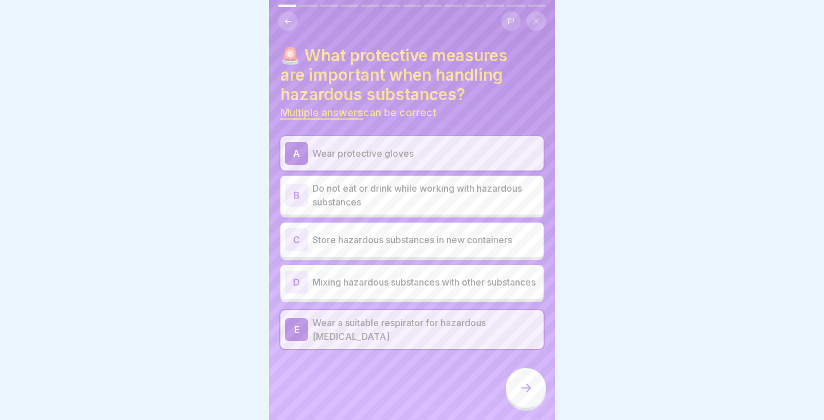
click at [533, 404] on div at bounding box center [526, 388] width 40 height 40
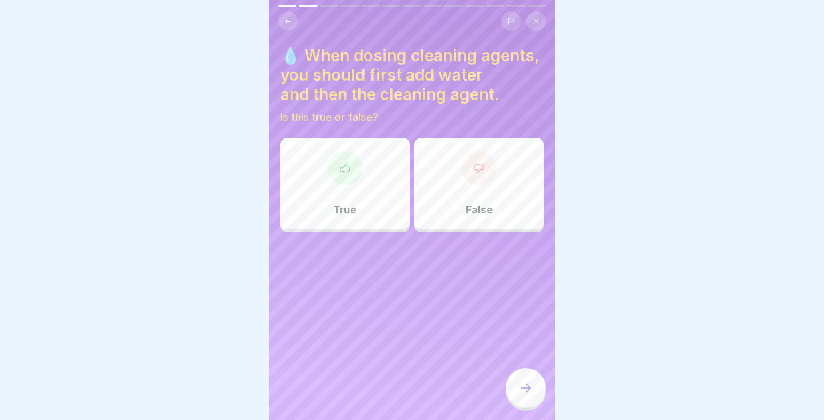
click at [372, 188] on div "True" at bounding box center [344, 184] width 129 height 92
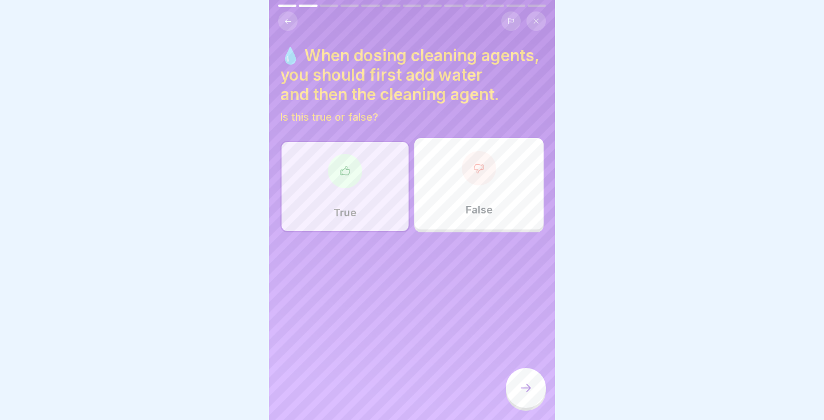
click at [527, 396] on div at bounding box center [526, 388] width 40 height 40
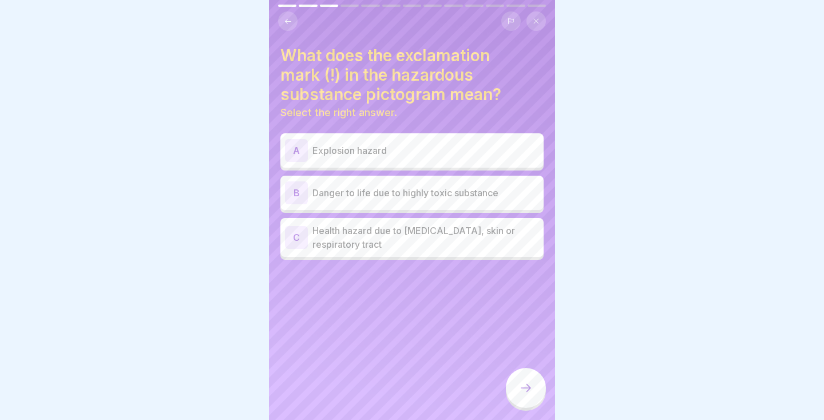
click at [483, 241] on p "Health hazard due to [MEDICAL_DATA], skin or respiratory tract" at bounding box center [425, 237] width 227 height 27
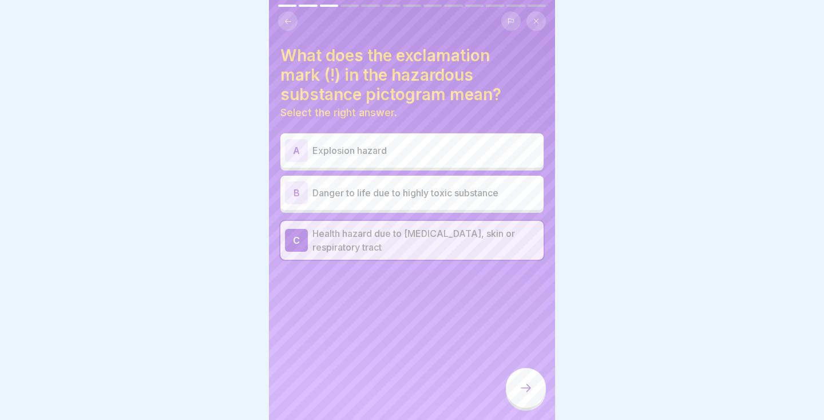
click at [527, 383] on icon at bounding box center [526, 388] width 14 height 14
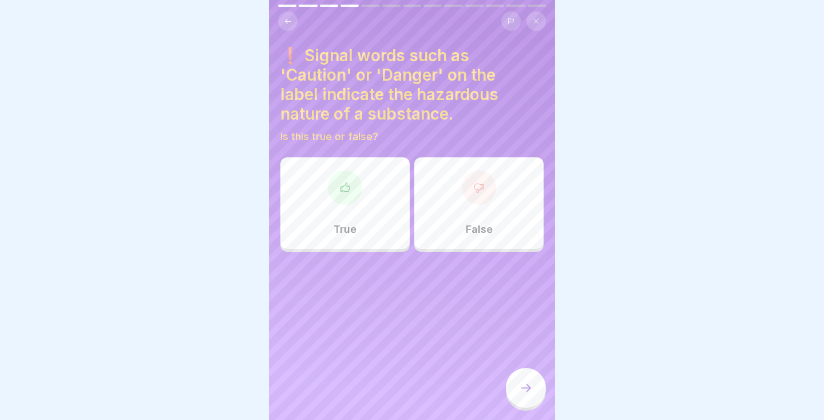
click at [357, 214] on div "True" at bounding box center [344, 203] width 129 height 92
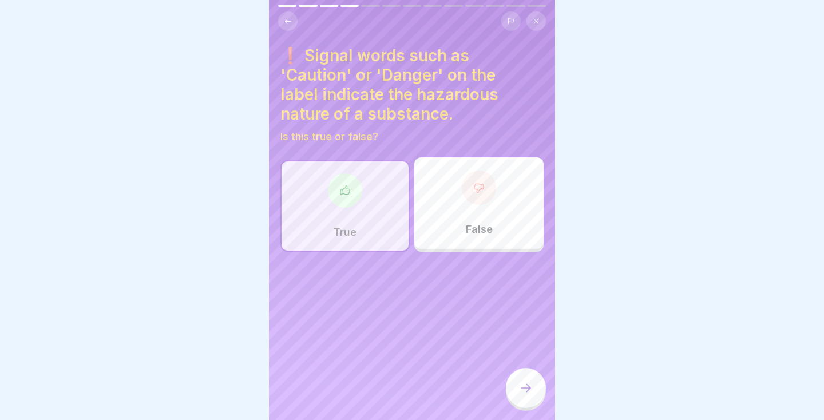
click at [527, 387] on icon at bounding box center [526, 388] width 14 height 14
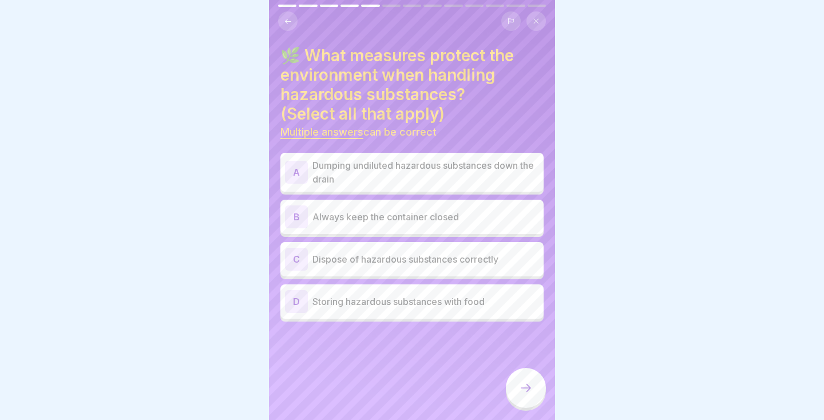
click at [422, 220] on p "Always keep the container closed" at bounding box center [425, 217] width 227 height 14
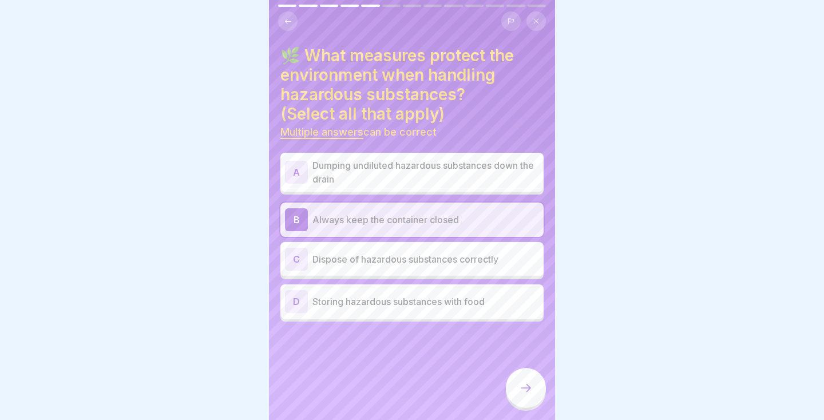
click at [473, 268] on div "C Dispose of hazardous substances correctly" at bounding box center [412, 259] width 254 height 23
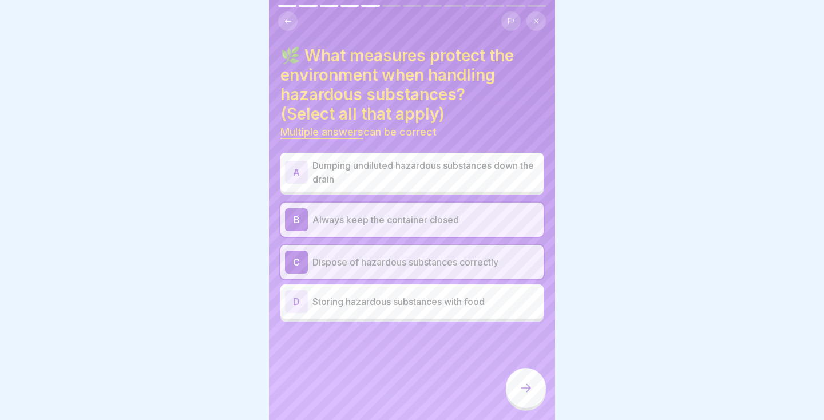
click at [530, 390] on icon at bounding box center [526, 388] width 14 height 14
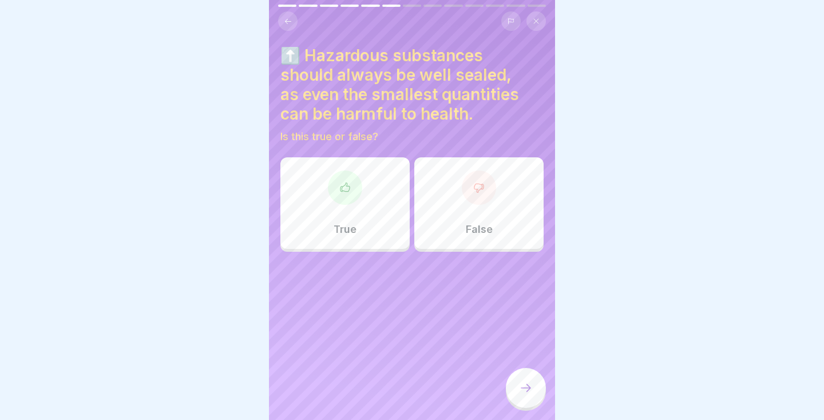
click at [355, 231] on p "True" at bounding box center [344, 229] width 23 height 13
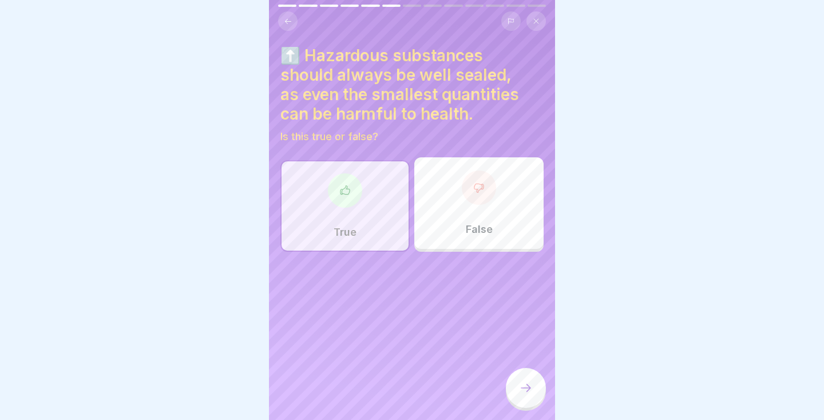
click at [534, 398] on div at bounding box center [526, 388] width 40 height 40
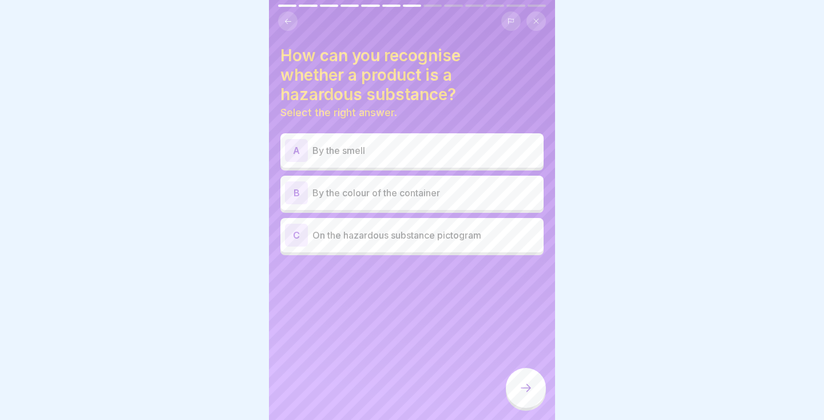
click at [494, 238] on p "On the hazardous substance pictogram" at bounding box center [425, 235] width 227 height 14
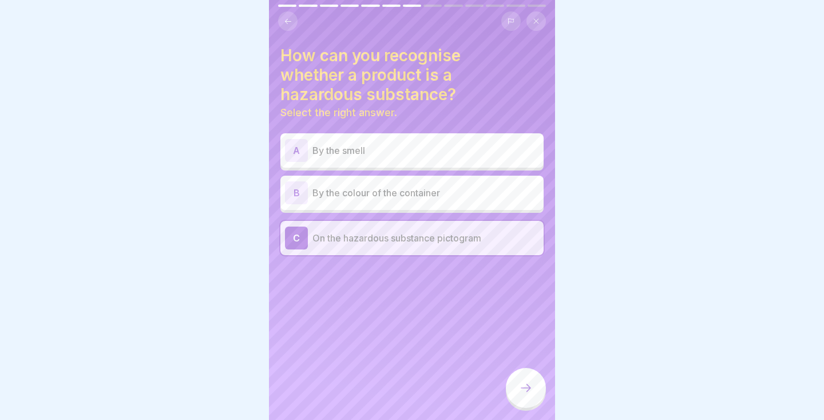
click at [534, 386] on div at bounding box center [526, 388] width 40 height 40
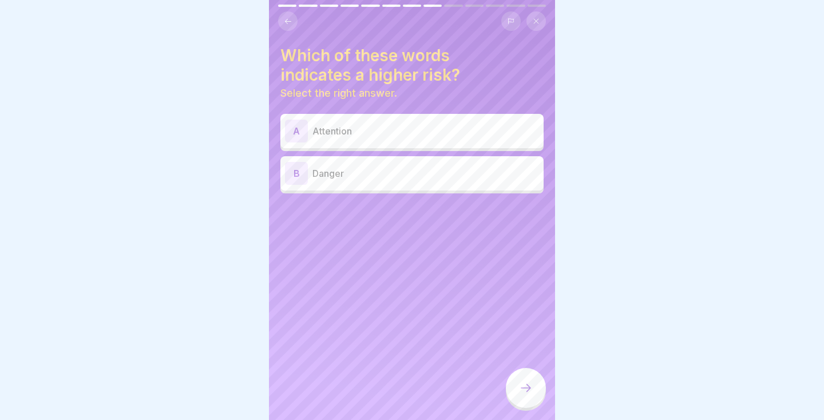
click at [472, 185] on div "B Danger" at bounding box center [411, 173] width 263 height 34
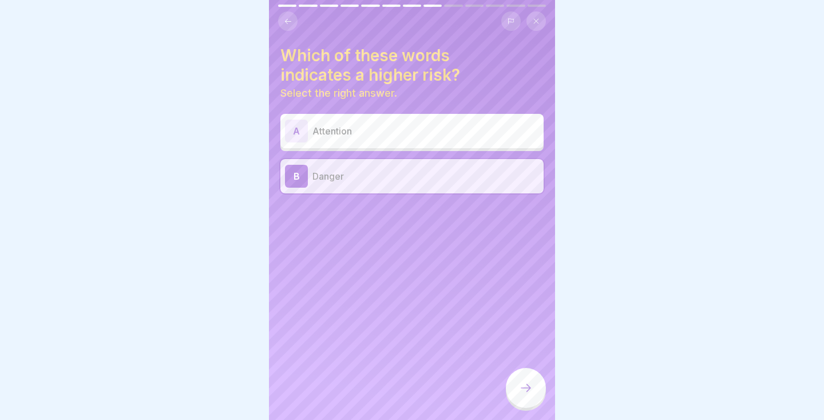
click at [531, 400] on div at bounding box center [526, 388] width 40 height 40
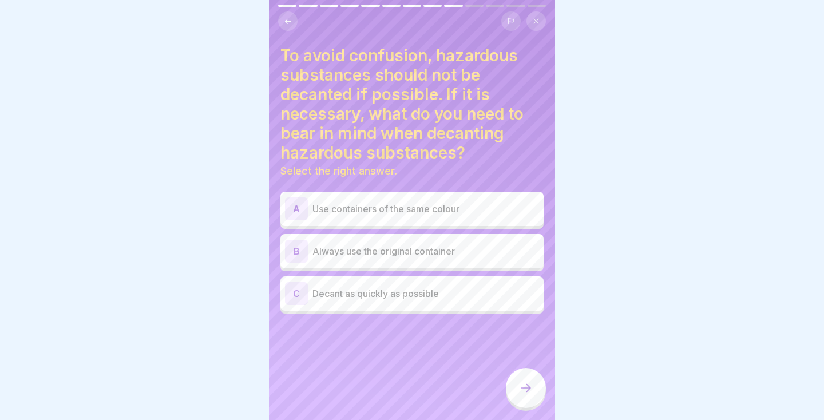
click at [290, 20] on icon at bounding box center [288, 21] width 9 height 9
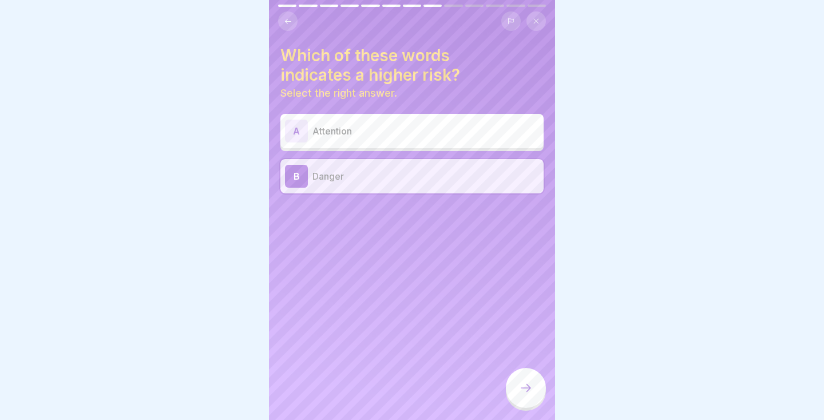
click at [530, 386] on icon at bounding box center [526, 388] width 14 height 14
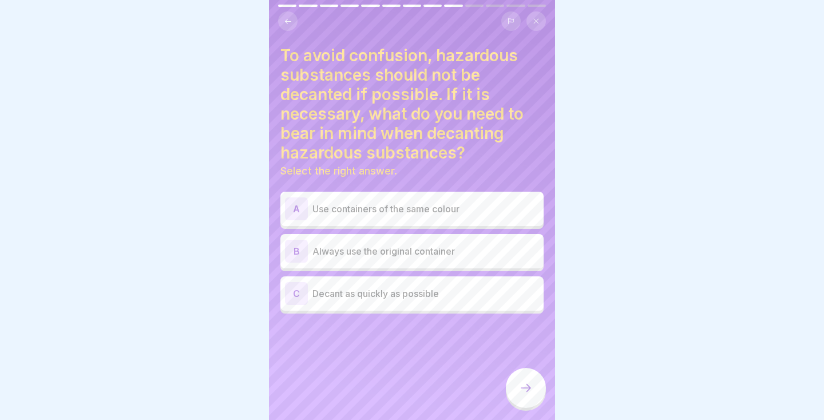
click at [496, 252] on p "Always use the original container" at bounding box center [425, 251] width 227 height 14
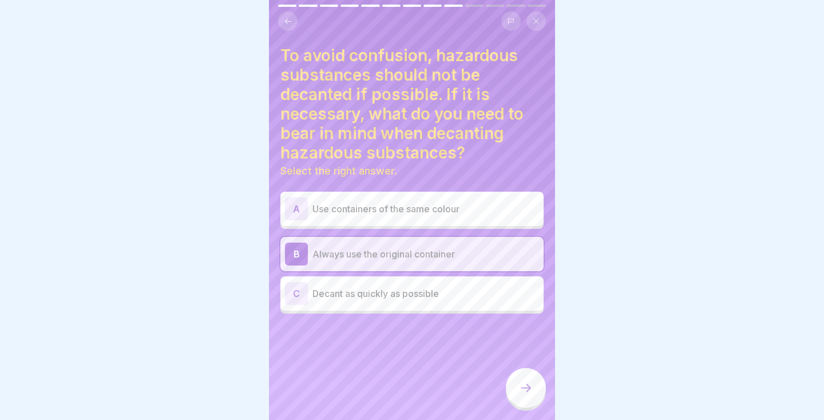
click at [528, 390] on icon at bounding box center [526, 388] width 10 height 8
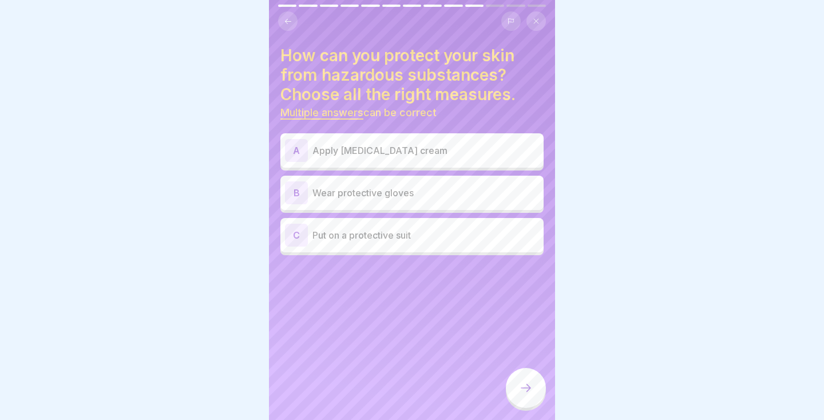
click at [472, 236] on p "Put on a protective suit" at bounding box center [425, 235] width 227 height 14
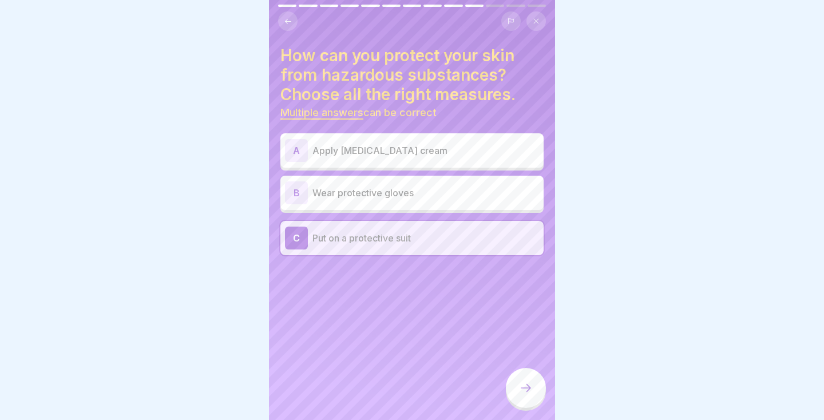
click at [426, 190] on p "Wear protective gloves" at bounding box center [425, 193] width 227 height 14
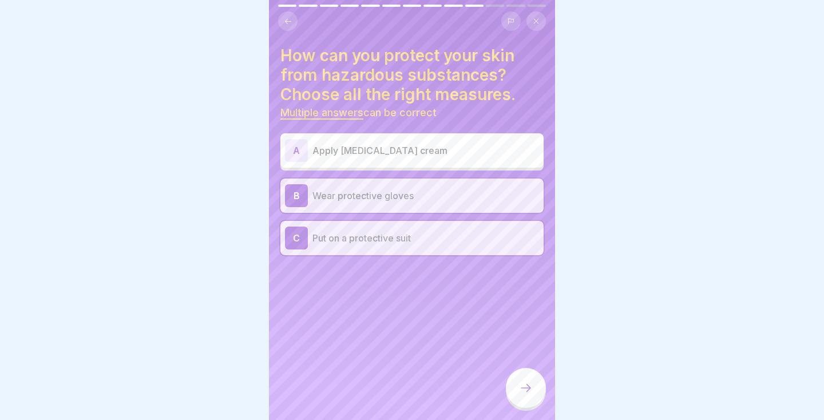
click at [529, 387] on icon at bounding box center [526, 388] width 10 height 8
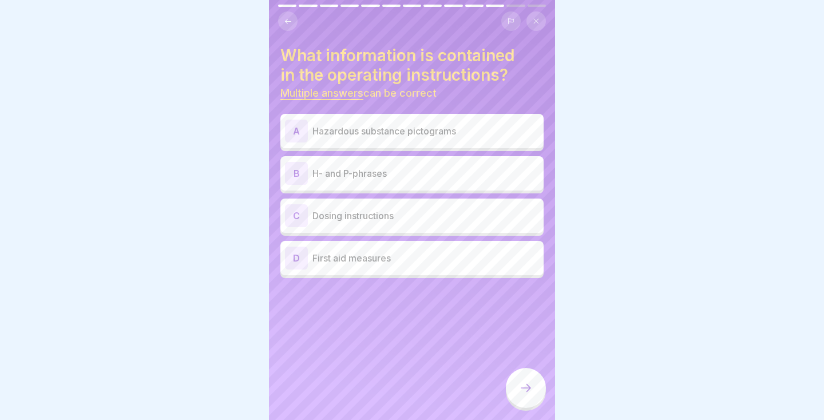
click at [501, 128] on p "Hazardous substance pictograms" at bounding box center [425, 131] width 227 height 14
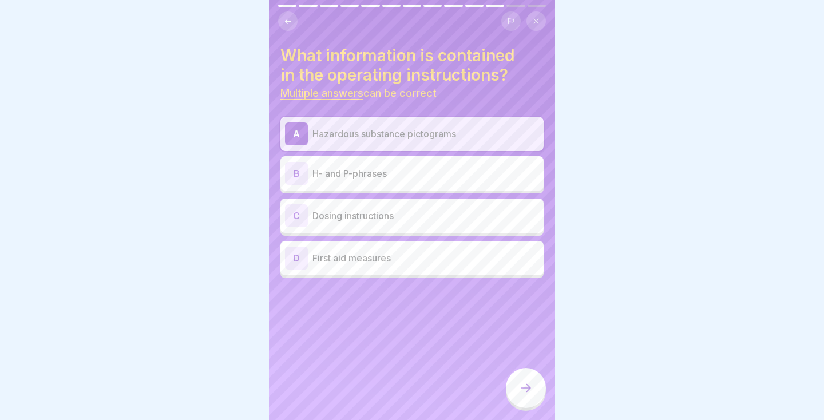
click at [515, 225] on div "C Dosing instructions" at bounding box center [412, 215] width 254 height 23
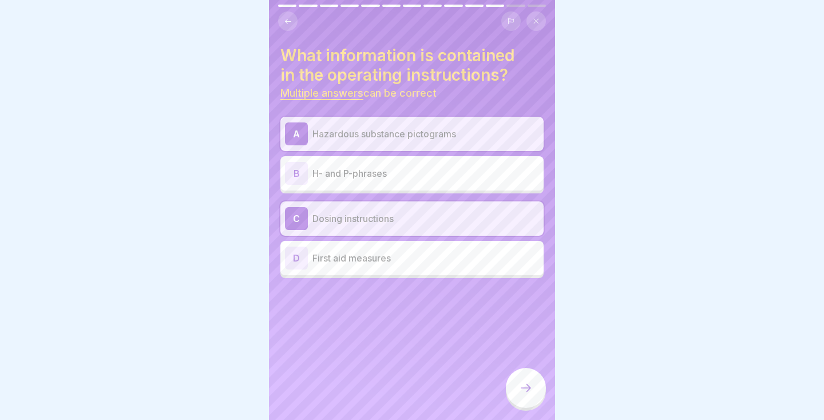
click at [510, 230] on div "C Dosing instructions" at bounding box center [411, 218] width 263 height 34
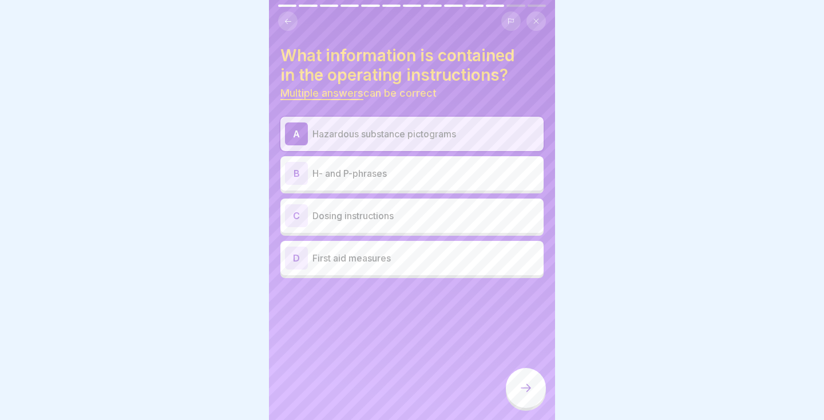
click at [476, 273] on div "D First aid measures" at bounding box center [411, 258] width 263 height 34
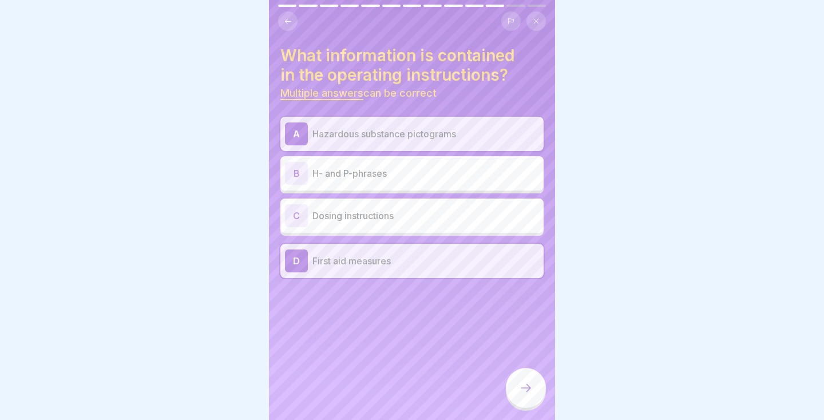
click at [521, 394] on icon at bounding box center [526, 388] width 14 height 14
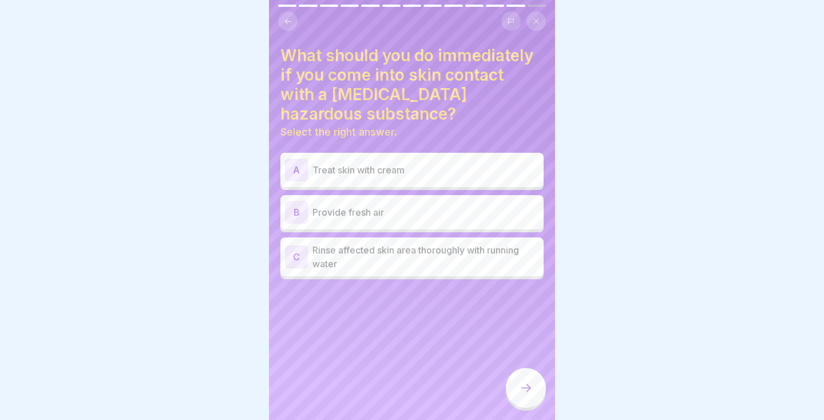
click at [499, 257] on p "Rinse affected skin area thoroughly with running water" at bounding box center [425, 256] width 227 height 27
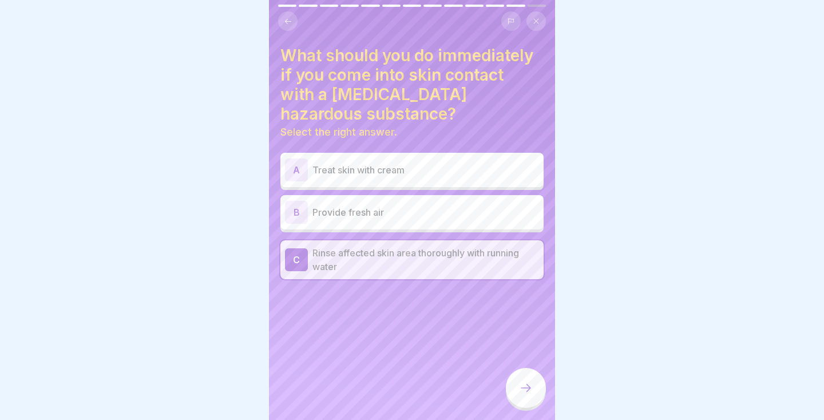
click at [539, 391] on div at bounding box center [526, 388] width 40 height 40
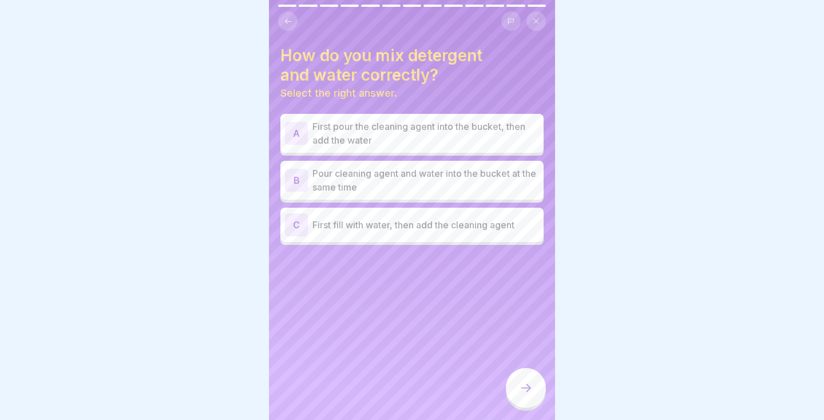
click at [480, 227] on p "First fill with water, then add the cleaning agent" at bounding box center [425, 225] width 227 height 14
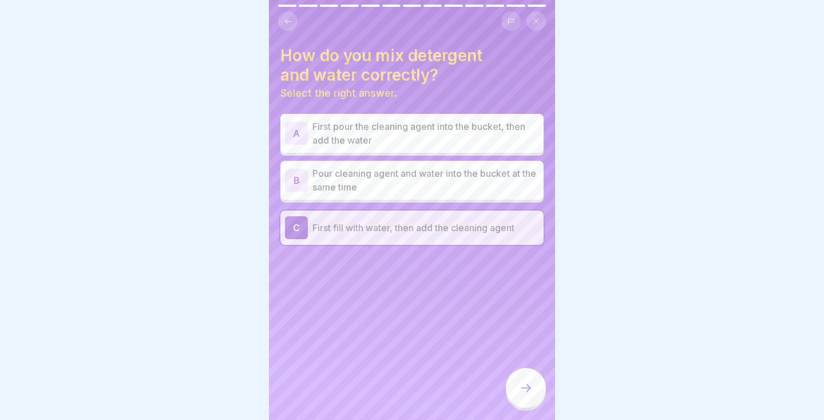
click at [531, 397] on div at bounding box center [526, 388] width 40 height 40
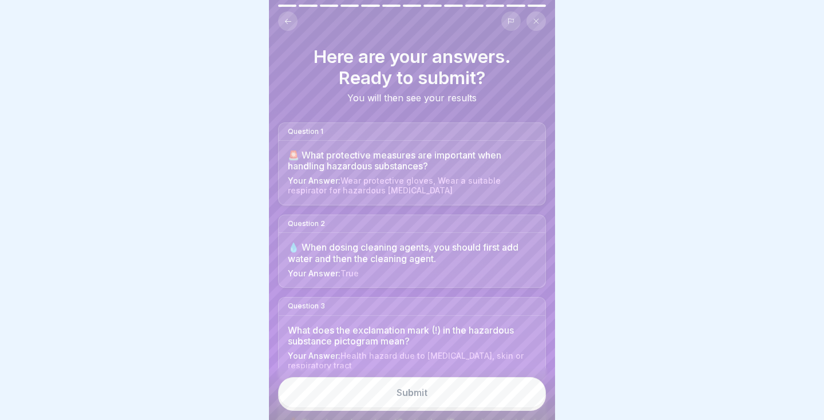
click at [455, 402] on button "Submit" at bounding box center [412, 392] width 268 height 31
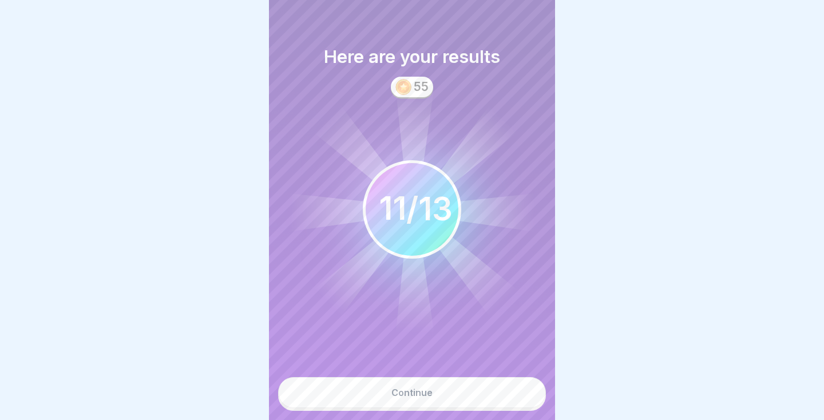
click at [469, 402] on button "Continue" at bounding box center [412, 392] width 268 height 31
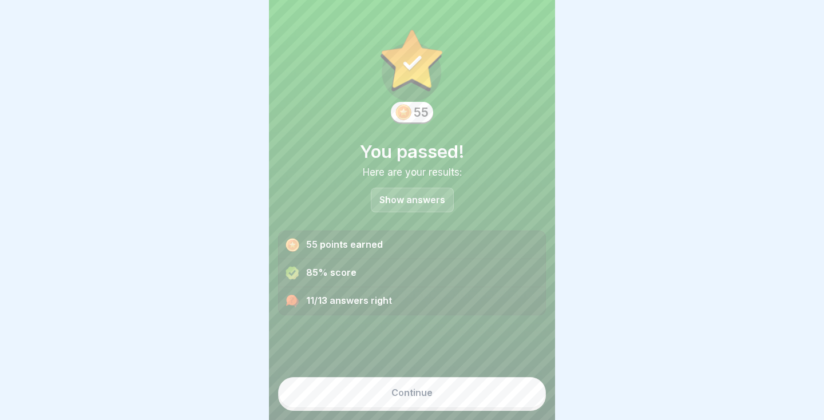
click at [474, 398] on button "Continue" at bounding box center [412, 392] width 268 height 31
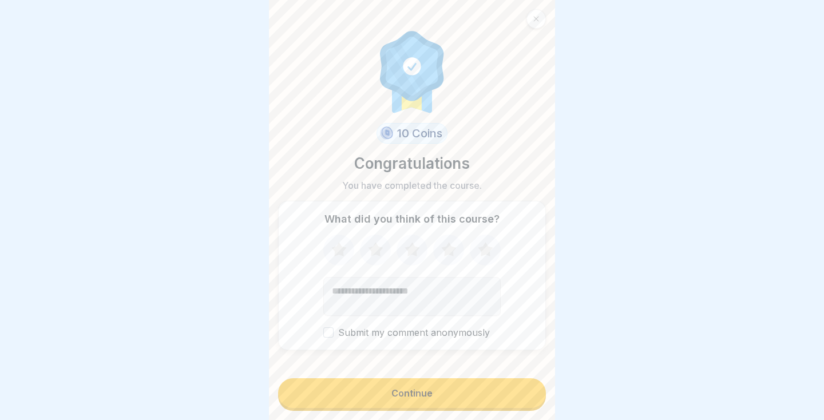
click at [438, 400] on button "Continue" at bounding box center [412, 393] width 268 height 30
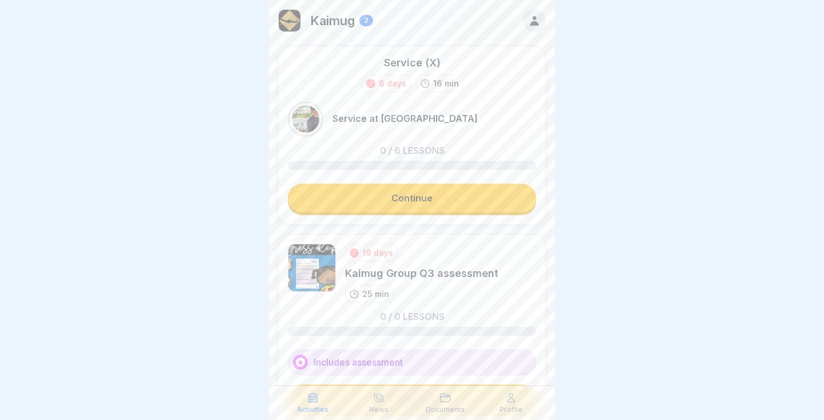
click at [480, 201] on link "Continue" at bounding box center [412, 198] width 248 height 29
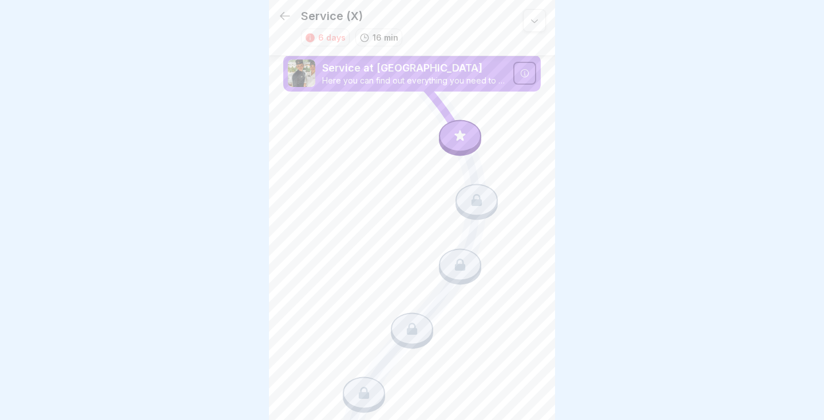
click at [469, 134] on div at bounding box center [460, 136] width 42 height 32
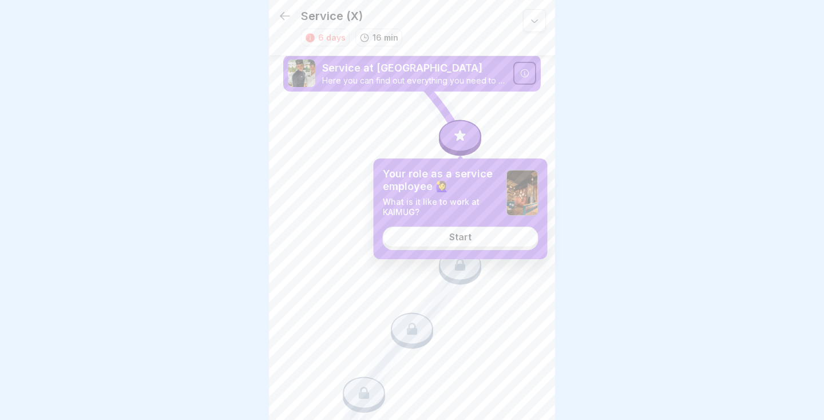
click at [501, 244] on link "Start" at bounding box center [461, 237] width 156 height 21
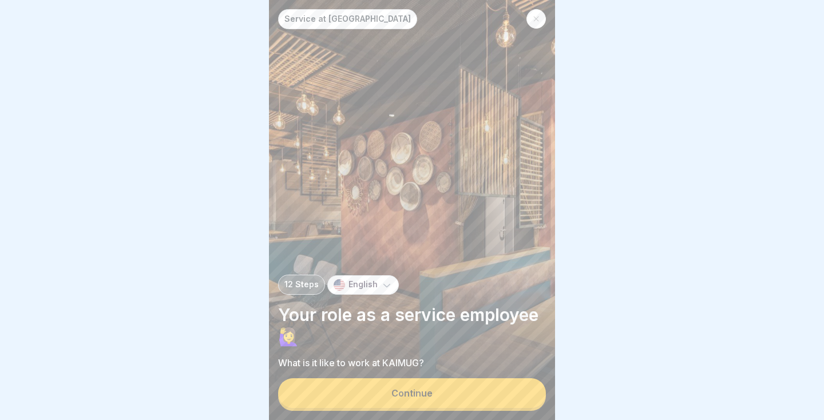
click at [467, 396] on button "Continue" at bounding box center [412, 393] width 268 height 30
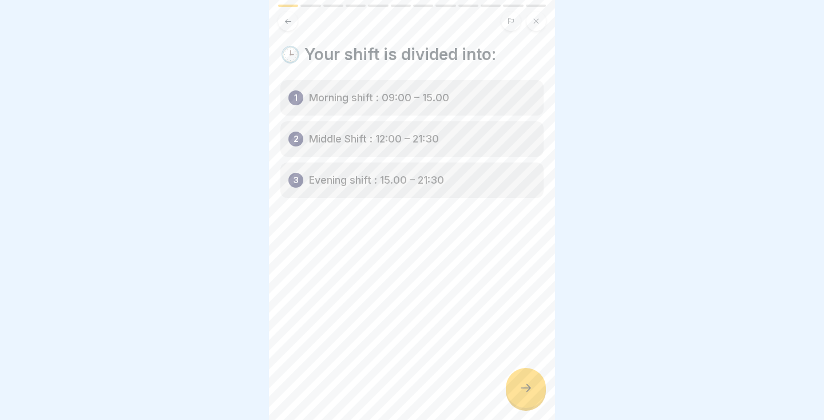
click at [523, 398] on div at bounding box center [526, 388] width 40 height 40
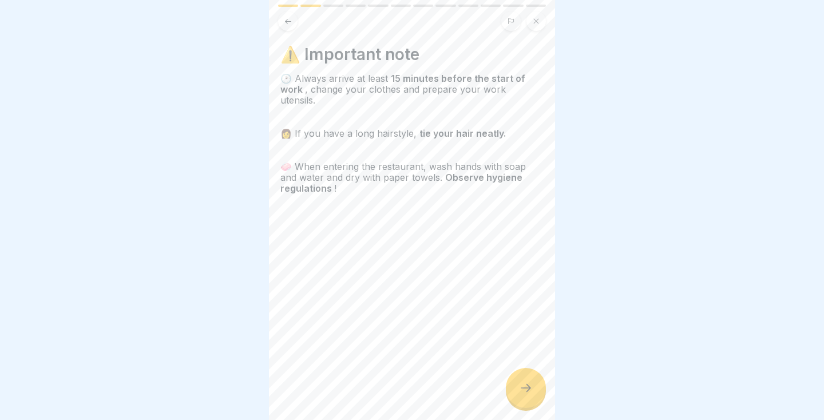
click at [523, 389] on icon at bounding box center [526, 388] width 14 height 14
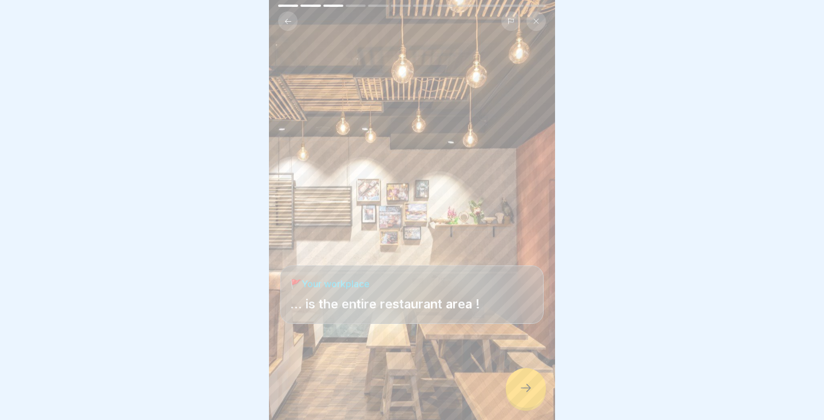
click at [538, 388] on div at bounding box center [526, 388] width 40 height 40
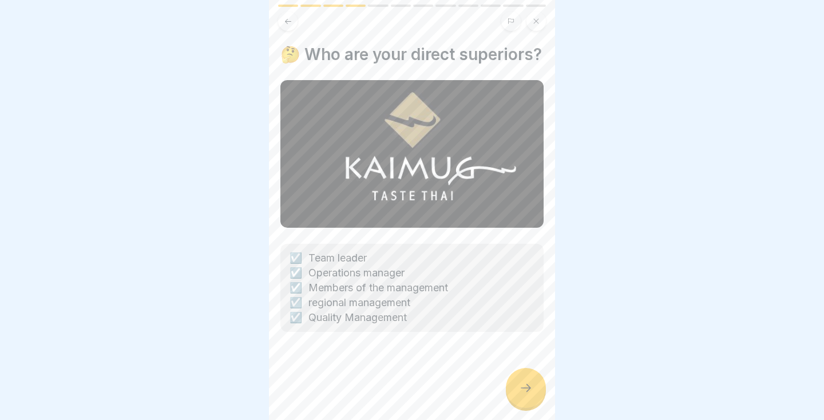
click at [533, 389] on div at bounding box center [526, 388] width 40 height 40
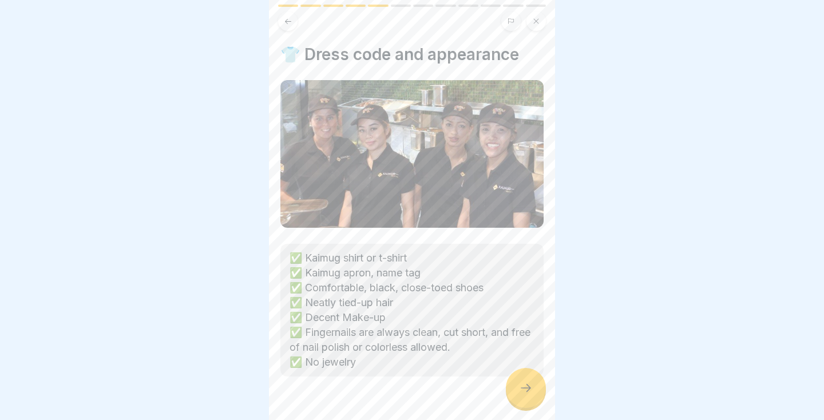
click at [533, 388] on div at bounding box center [526, 388] width 40 height 40
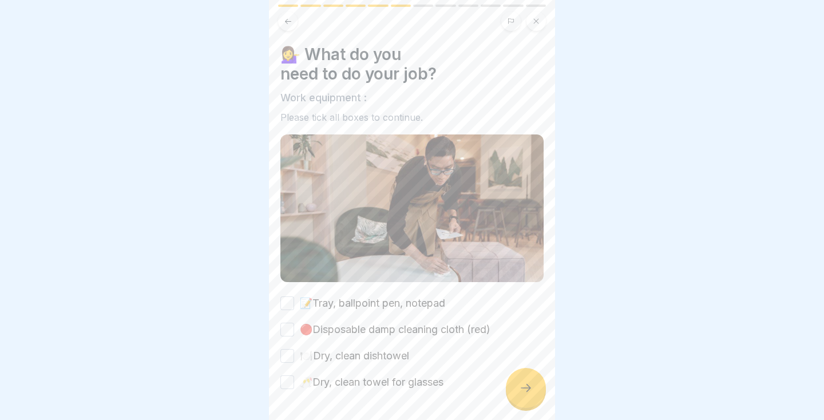
click at [285, 308] on button "📝Tray, ballpoint pen, notepad" at bounding box center [287, 303] width 14 height 14
click at [291, 332] on button "🔴Disposable damp cleaning cloth (red)" at bounding box center [287, 330] width 14 height 14
click at [291, 362] on button "🍽️ Dry, clean dishtowel" at bounding box center [287, 356] width 14 height 14
click at [292, 385] on button "🥂Dry, clean towel for glasses" at bounding box center [287, 382] width 14 height 14
click at [530, 392] on icon at bounding box center [526, 388] width 14 height 14
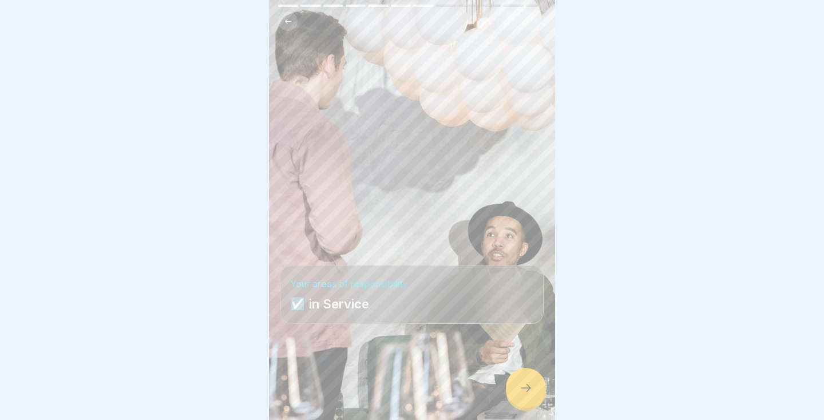
click at [530, 385] on icon at bounding box center [526, 388] width 14 height 14
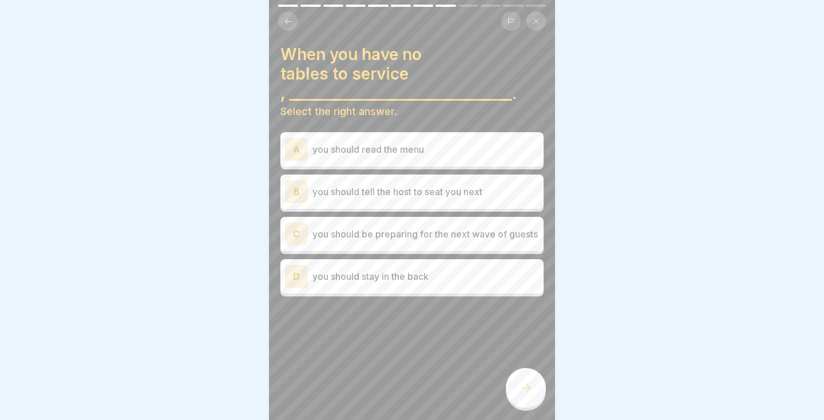
click at [525, 241] on p "you should be preparing for the next wave of guests" at bounding box center [425, 234] width 227 height 14
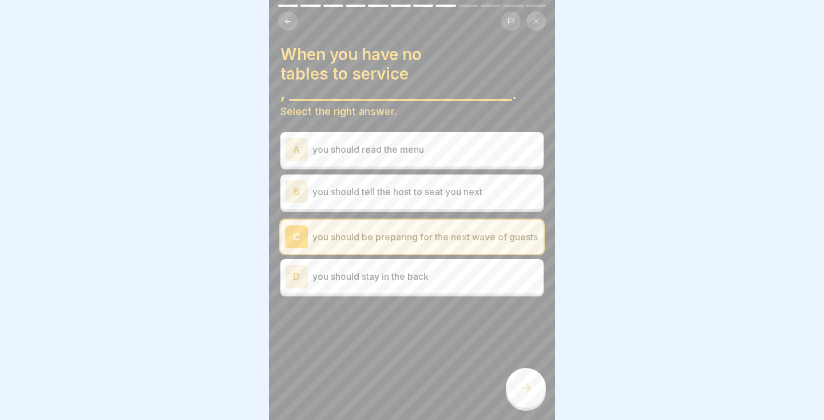
click at [521, 383] on icon at bounding box center [526, 388] width 14 height 14
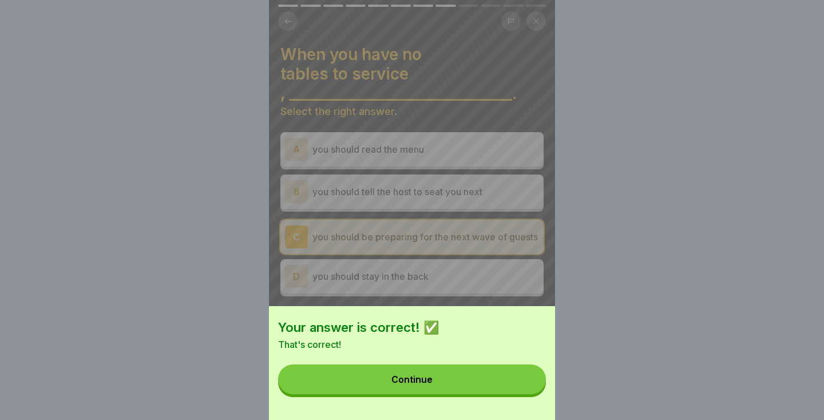
click at [496, 389] on button "Continue" at bounding box center [412, 379] width 268 height 30
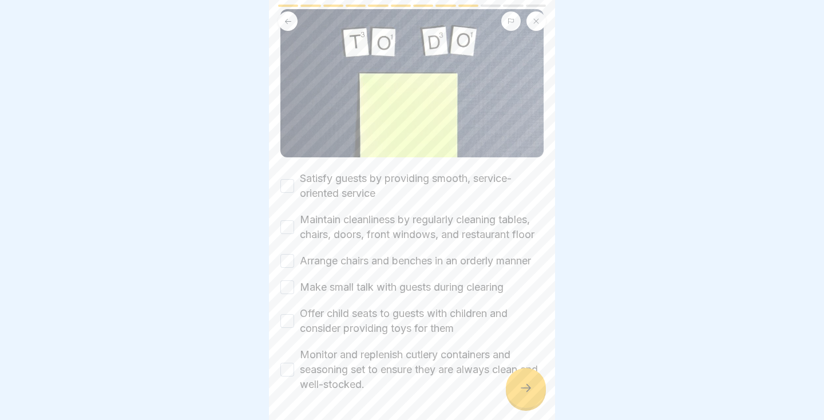
scroll to position [146, 0]
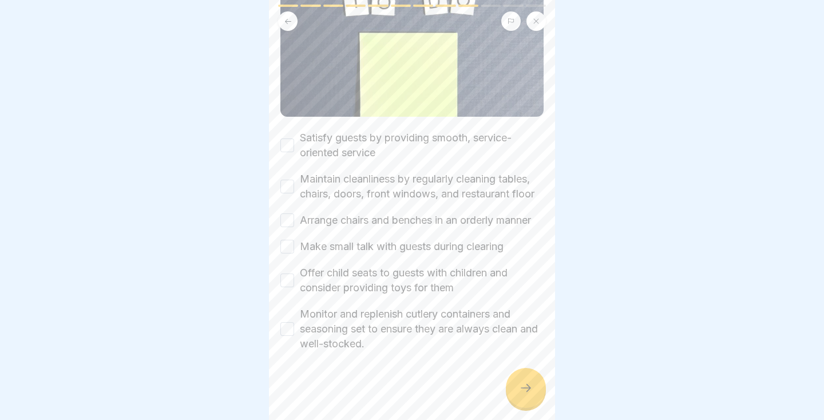
click at [290, 148] on button "Satisfy guests by providing smooth, service-oriented service" at bounding box center [287, 145] width 14 height 14
click at [287, 182] on button "Maintain cleanliness by regularly cleaning tables, chairs, doors, front windows…" at bounding box center [287, 187] width 14 height 14
click at [290, 216] on button "Arrange chairs and benches in an orderly manner" at bounding box center [287, 220] width 14 height 14
click at [292, 252] on button "Make small talk with guests during clearing" at bounding box center [287, 247] width 14 height 14
click at [291, 283] on button "Offer child seats to guests with children and consider providing toys for them" at bounding box center [287, 280] width 14 height 14
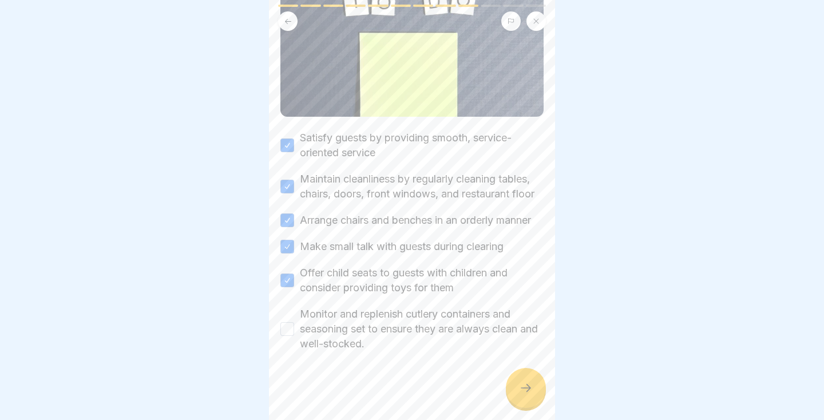
click at [291, 328] on button "Monitor and replenish cutlery containers and seasoning set to ensure they are a…" at bounding box center [287, 329] width 14 height 14
click at [535, 397] on div at bounding box center [526, 388] width 40 height 40
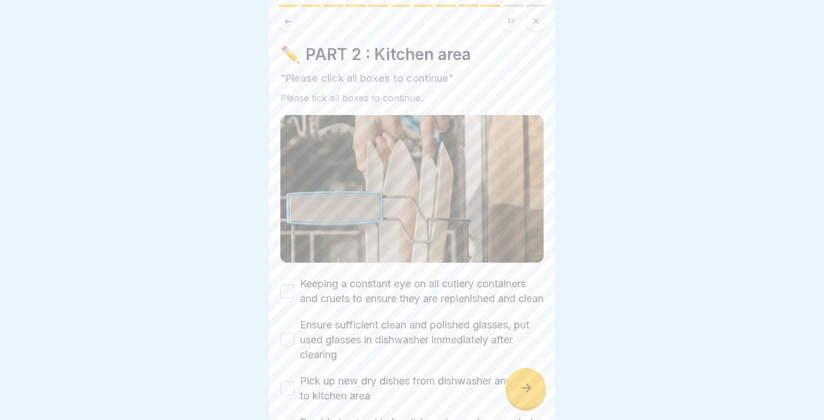
click at [285, 347] on button "Ensure sufficient clean and polished glasses, put used glasses in dishwasher im…" at bounding box center [287, 340] width 14 height 14
click at [290, 395] on button "Pick up new dry dishes from dishwasher and carry to kitchen area" at bounding box center [287, 389] width 14 height 14
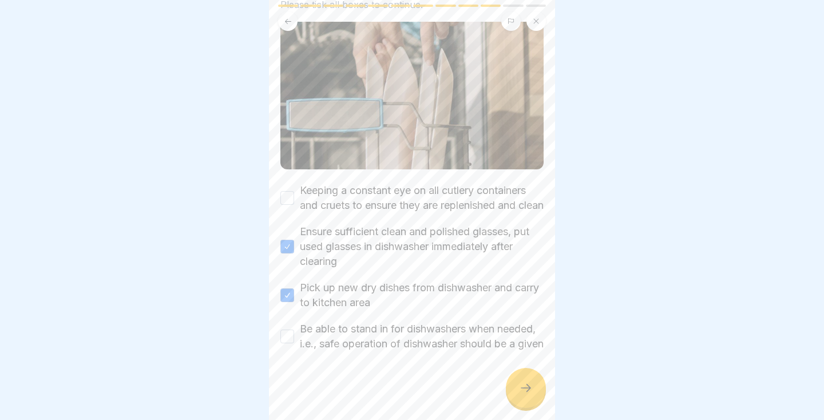
scroll to position [123, 0]
click at [291, 191] on button "Keeping a constant eye on all cutlery containers and cruets to ensure they are …" at bounding box center [287, 198] width 14 height 14
click at [285, 329] on button "Be able to stand in for dishwashers when needed, i.e., safe operation of dishwa…" at bounding box center [287, 336] width 14 height 14
click at [522, 394] on icon at bounding box center [526, 388] width 14 height 14
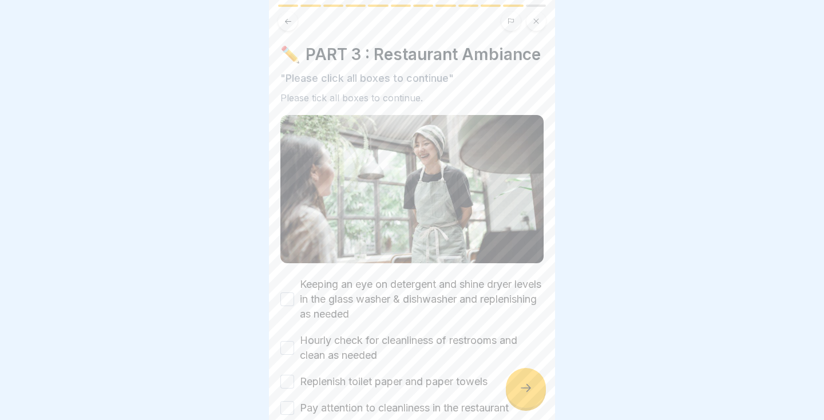
click at [286, 300] on button "Keeping an eye on detergent and shine dryer levels in the glass washer & dishwa…" at bounding box center [287, 299] width 14 height 14
click at [287, 351] on button "Hourly check for cleanliness of restrooms and clean as needed" at bounding box center [287, 348] width 14 height 14
click at [290, 383] on button "Replenish toilet paper and paper towels" at bounding box center [287, 382] width 14 height 14
click at [290, 409] on button "Pay attention to cleanliness in the restaurant" at bounding box center [287, 408] width 14 height 14
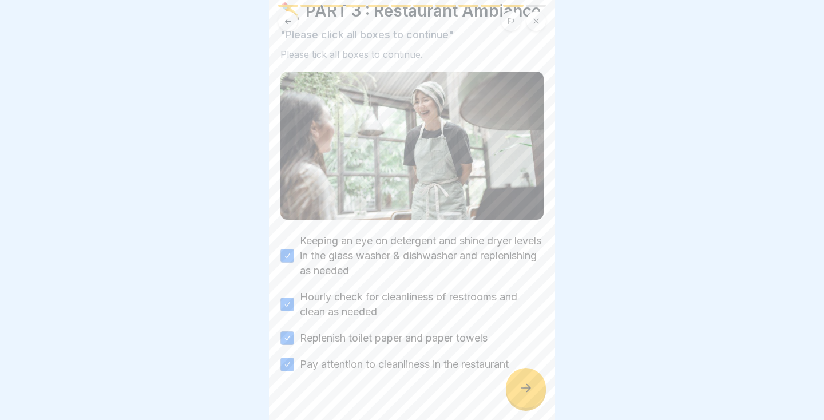
scroll to position [64, 0]
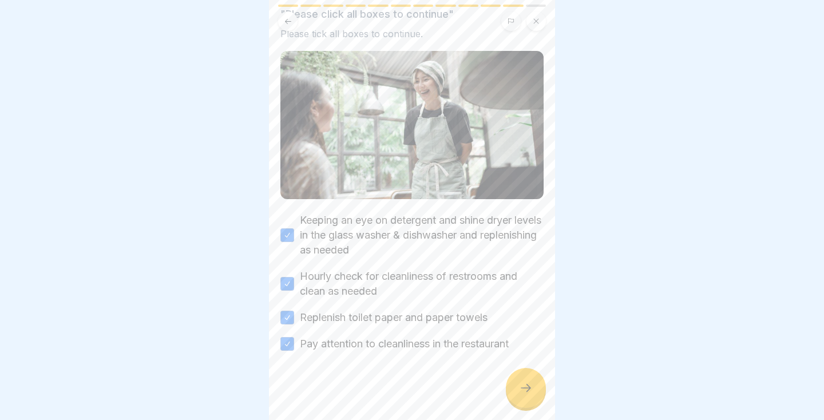
click at [534, 395] on div at bounding box center [526, 388] width 40 height 40
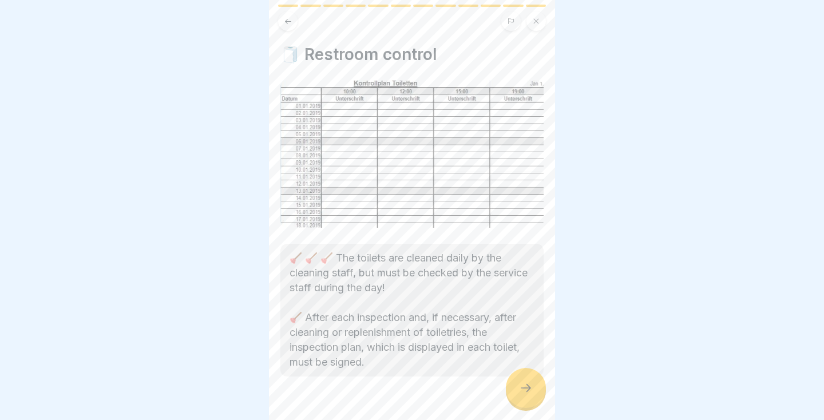
click at [533, 394] on div at bounding box center [526, 388] width 40 height 40
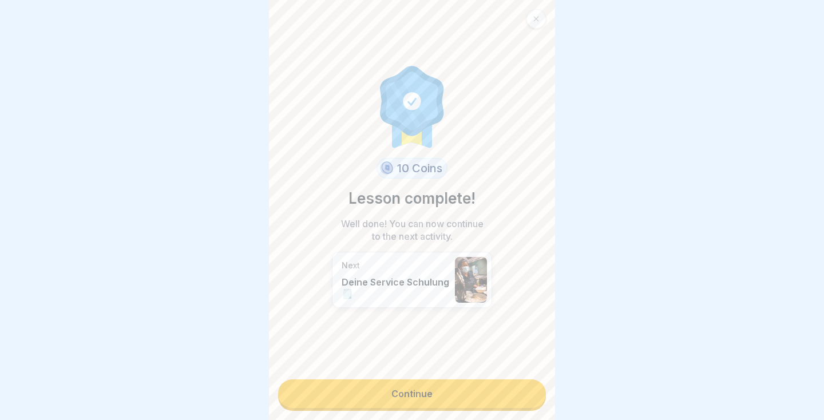
click at [493, 399] on link "Continue" at bounding box center [412, 393] width 268 height 29
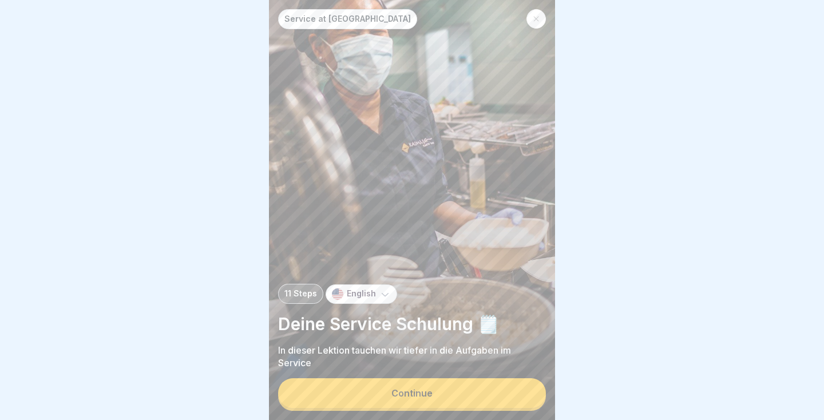
click at [486, 398] on button "Continue" at bounding box center [412, 393] width 268 height 30
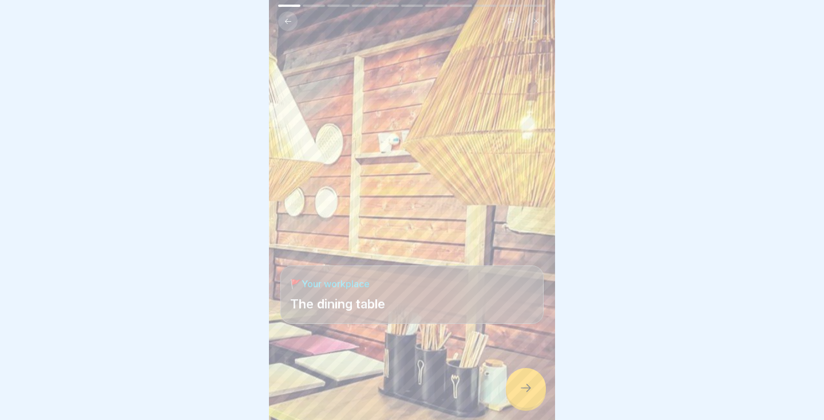
click at [530, 402] on div at bounding box center [526, 388] width 40 height 40
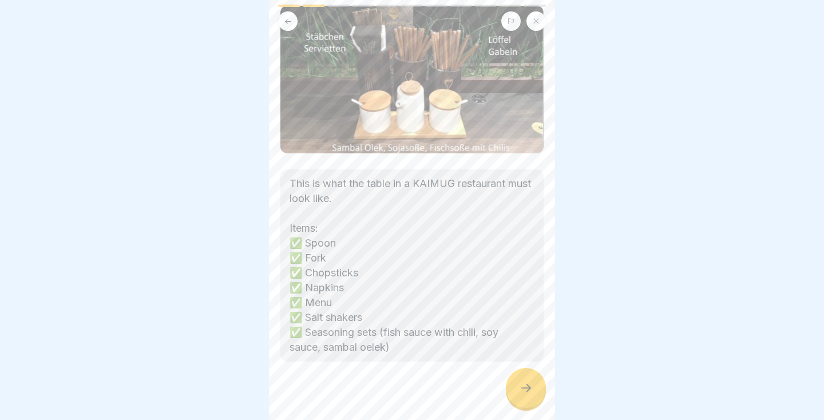
scroll to position [85, 0]
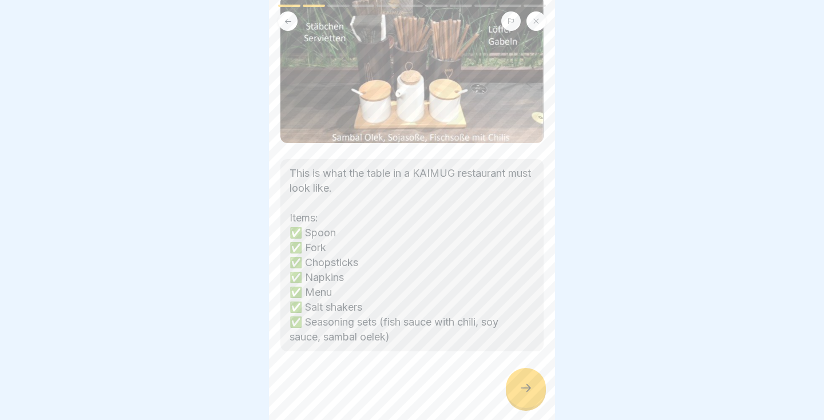
click at [534, 387] on div at bounding box center [526, 388] width 40 height 40
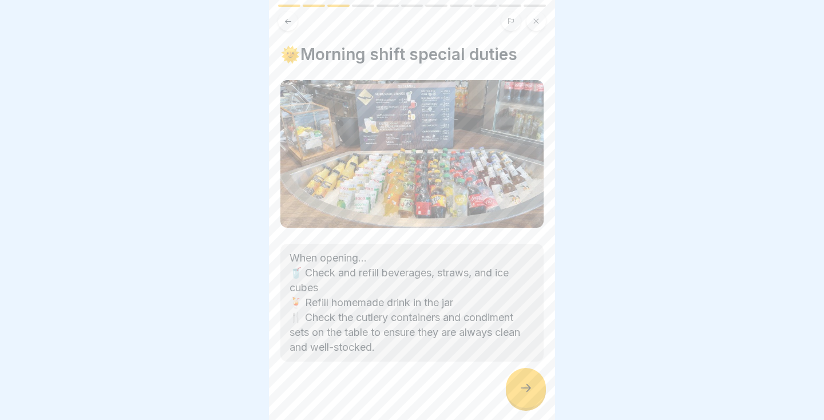
click at [533, 392] on div at bounding box center [526, 388] width 40 height 40
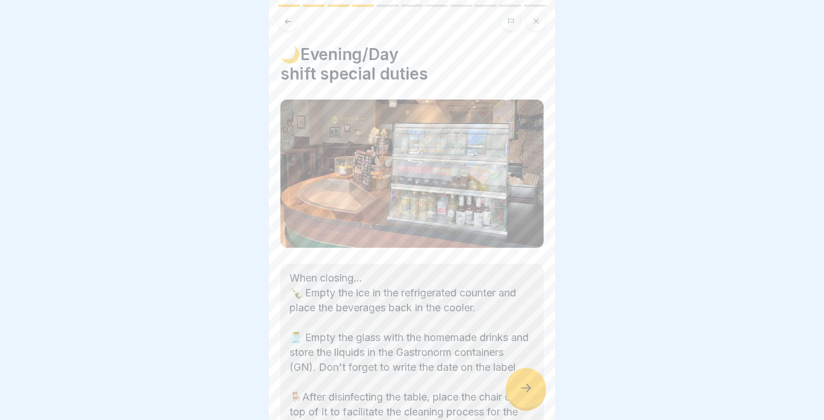
click at [529, 382] on icon at bounding box center [526, 388] width 14 height 14
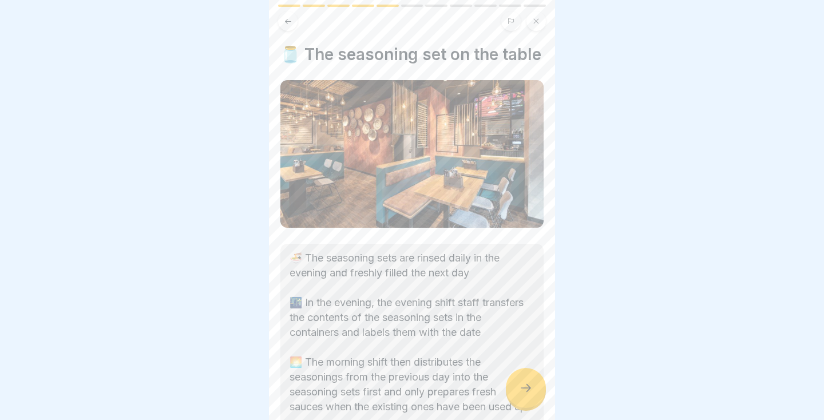
click at [529, 390] on icon at bounding box center [526, 388] width 14 height 14
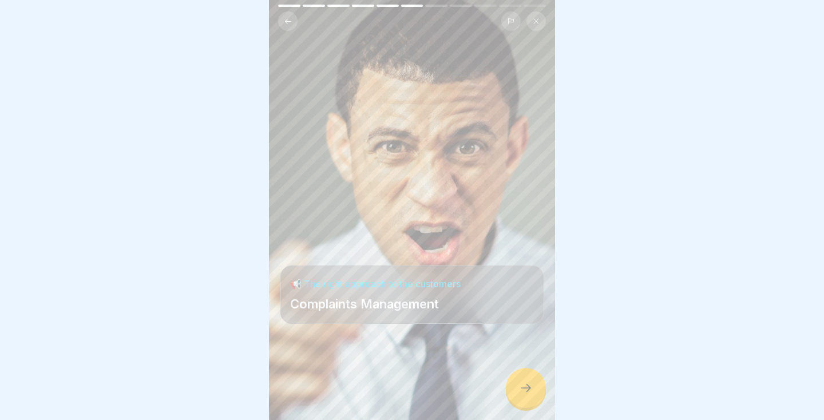
click at [529, 390] on icon at bounding box center [526, 388] width 14 height 14
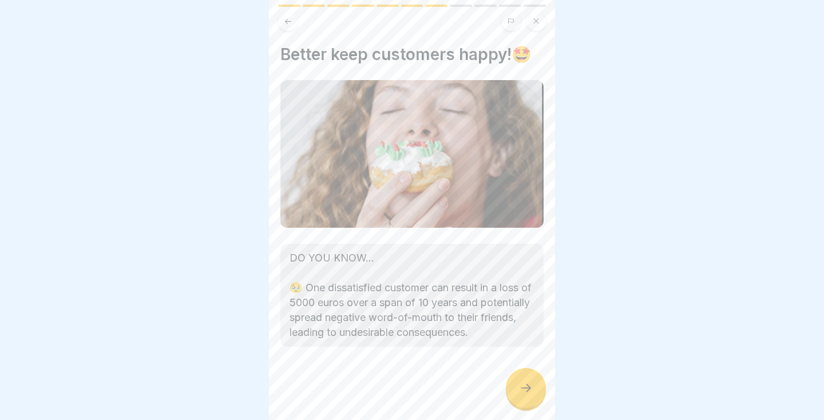
click at [528, 388] on icon at bounding box center [526, 388] width 10 height 8
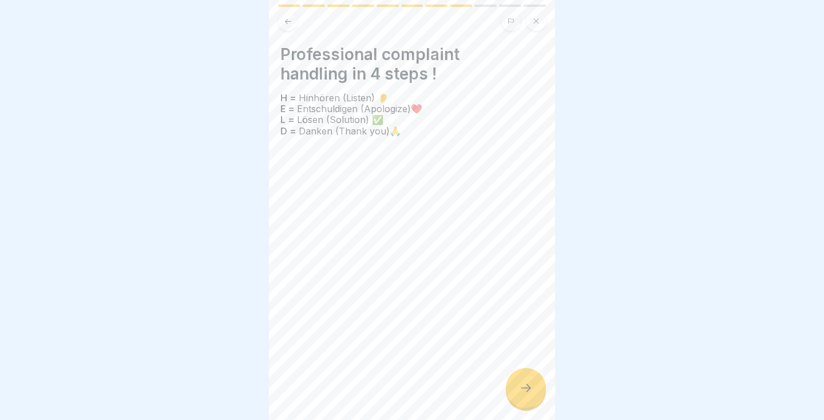
click at [528, 388] on icon at bounding box center [526, 388] width 10 height 8
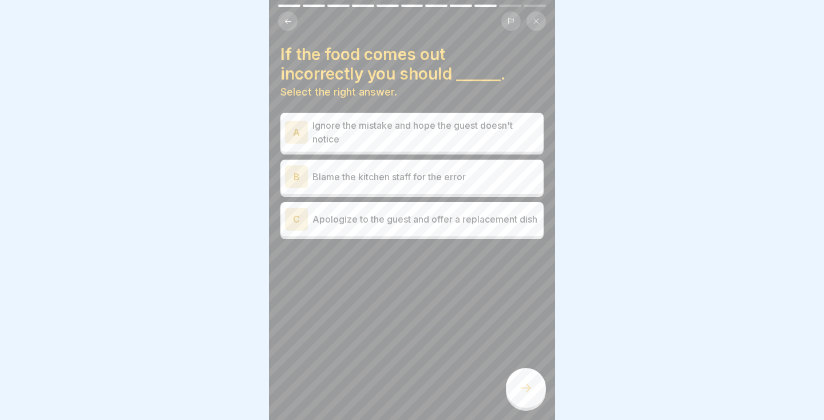
click at [485, 136] on p "Ignore the mistake and hope the guest doesn't notice" at bounding box center [425, 131] width 227 height 27
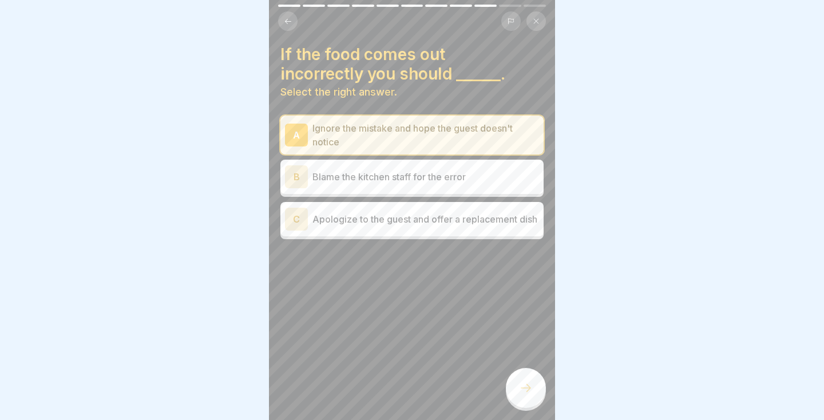
click at [527, 391] on icon at bounding box center [526, 388] width 10 height 8
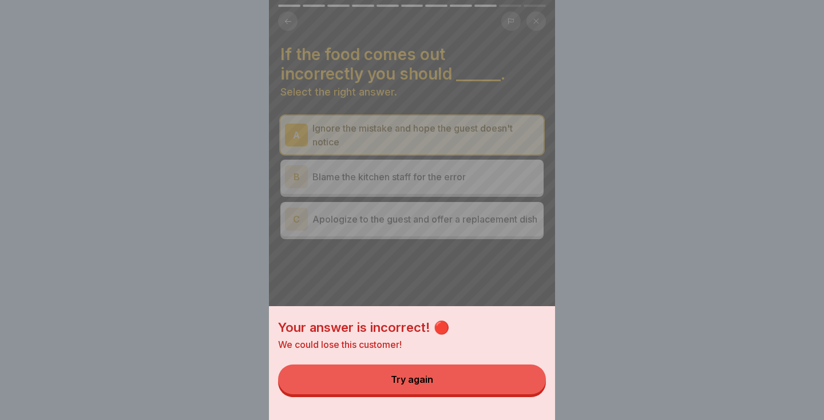
click at [570, 282] on div "Your answer is incorrect! 🔴 We could lose this customer! Try again" at bounding box center [412, 210] width 824 height 420
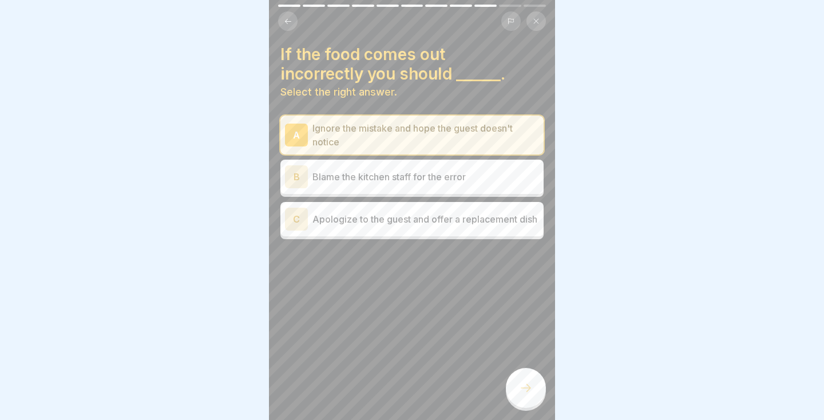
click at [514, 221] on p "Apologize to the guest and offer a replacement dish" at bounding box center [425, 219] width 227 height 14
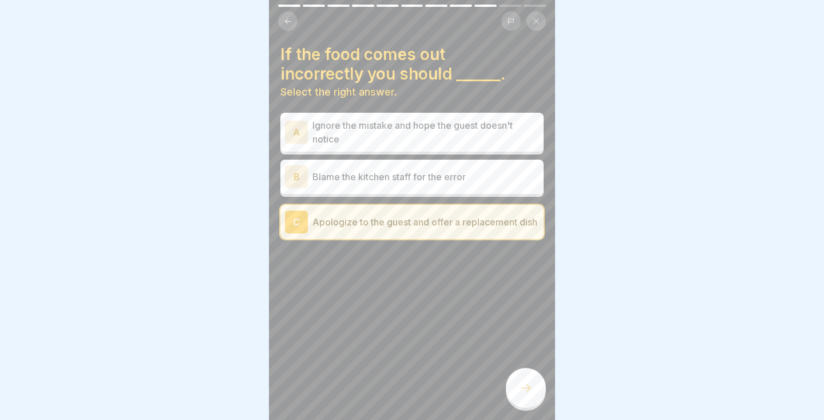
click at [527, 388] on icon at bounding box center [526, 388] width 10 height 8
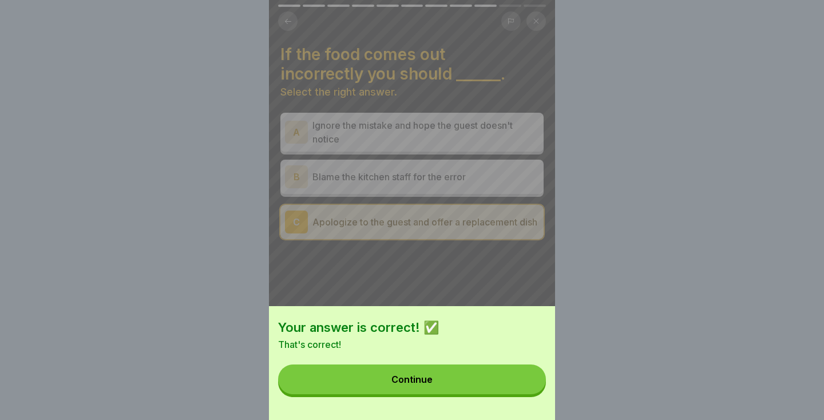
click at [490, 384] on button "Continue" at bounding box center [412, 379] width 268 height 30
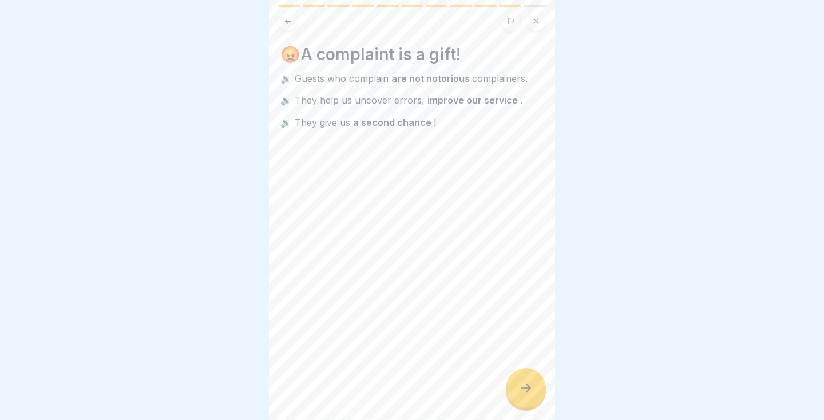
click at [522, 384] on icon at bounding box center [526, 388] width 14 height 14
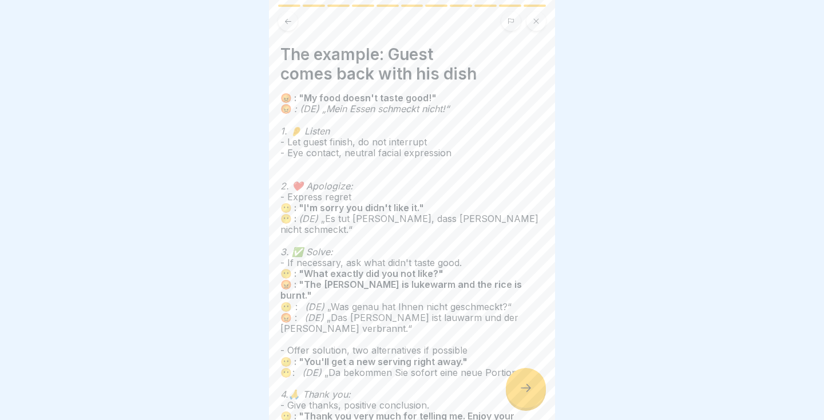
click at [524, 390] on icon at bounding box center [526, 388] width 14 height 14
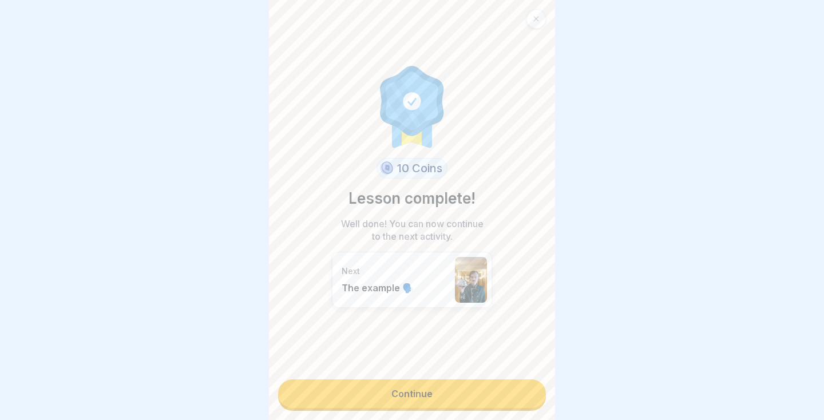
click at [509, 397] on link "Continue" at bounding box center [412, 393] width 268 height 29
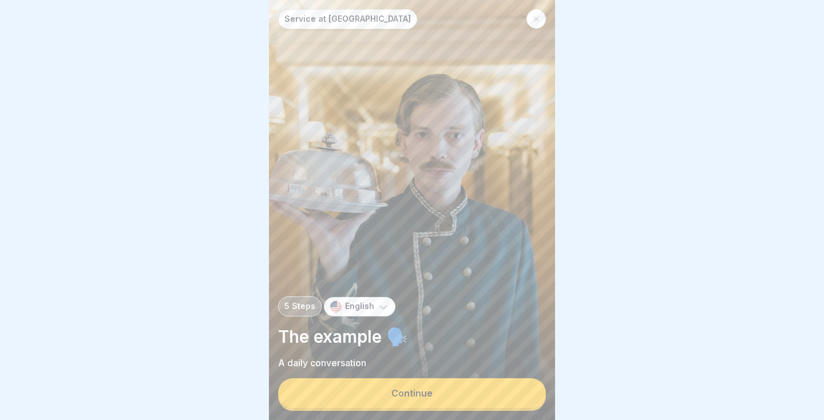
click at [521, 392] on button "Continue" at bounding box center [412, 393] width 268 height 30
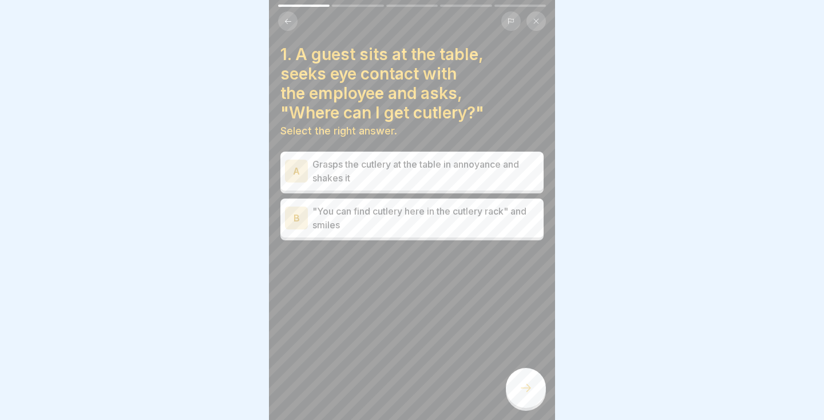
click at [501, 222] on p ""You can find cutlery here in the cutlery rack" and smiles" at bounding box center [425, 217] width 227 height 27
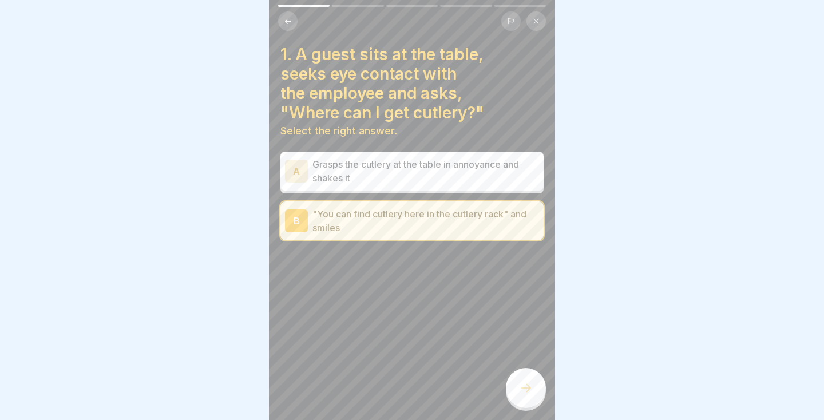
click at [527, 389] on icon at bounding box center [526, 388] width 14 height 14
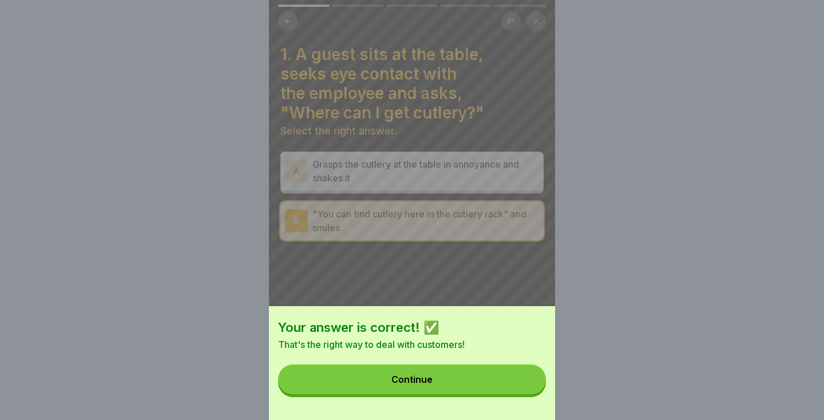
click at [497, 384] on button "Continue" at bounding box center [412, 379] width 268 height 30
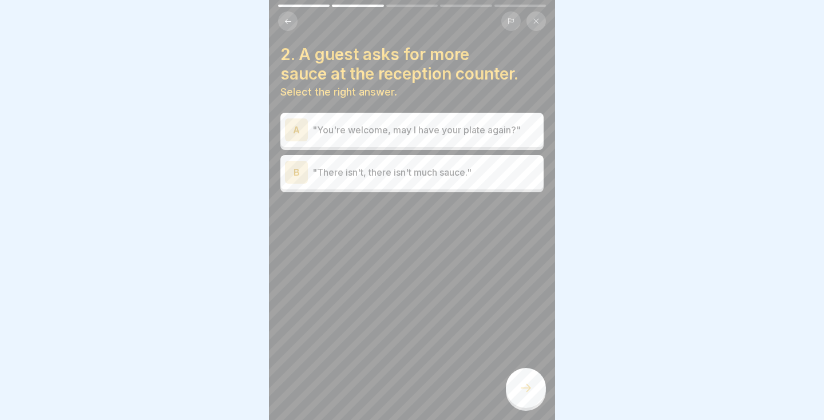
click at [331, 129] on p ""You're welcome, may I have your plate again?"" at bounding box center [425, 130] width 227 height 14
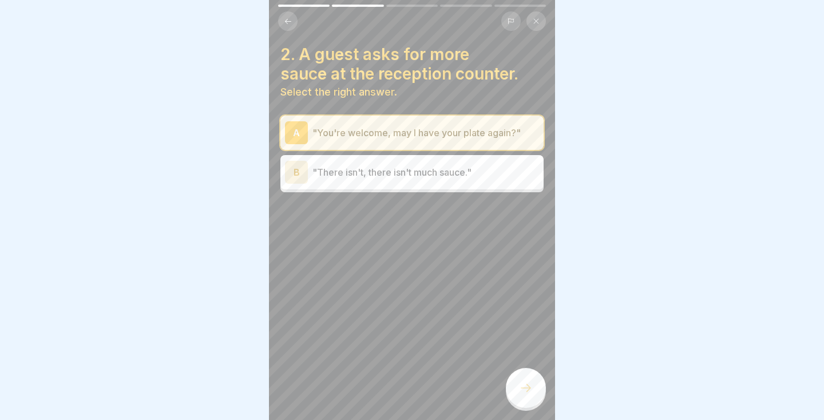
click at [530, 401] on div at bounding box center [526, 388] width 40 height 40
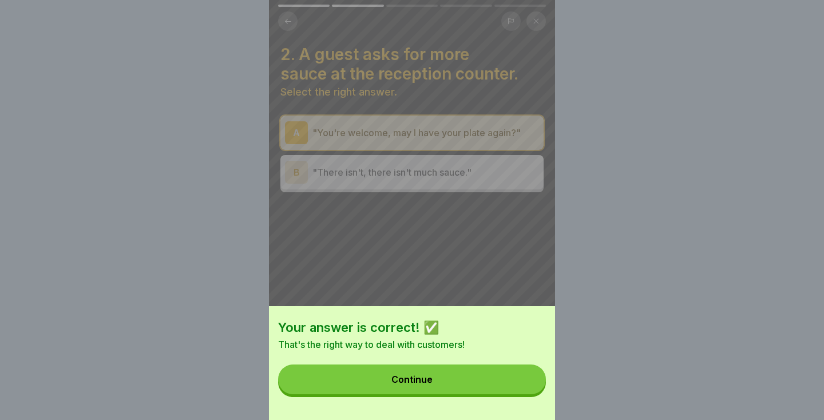
click at [379, 385] on button "Continue" at bounding box center [412, 379] width 268 height 30
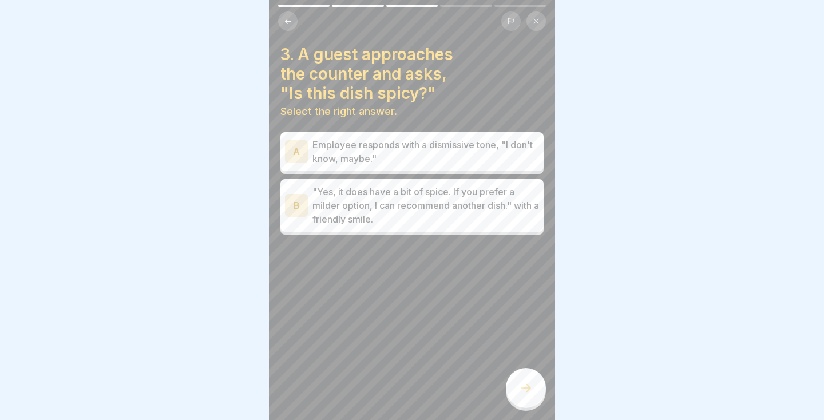
click at [521, 223] on p ""Yes, it does have a bit of spice. If you prefer a milder option, I can recomme…" at bounding box center [425, 205] width 227 height 41
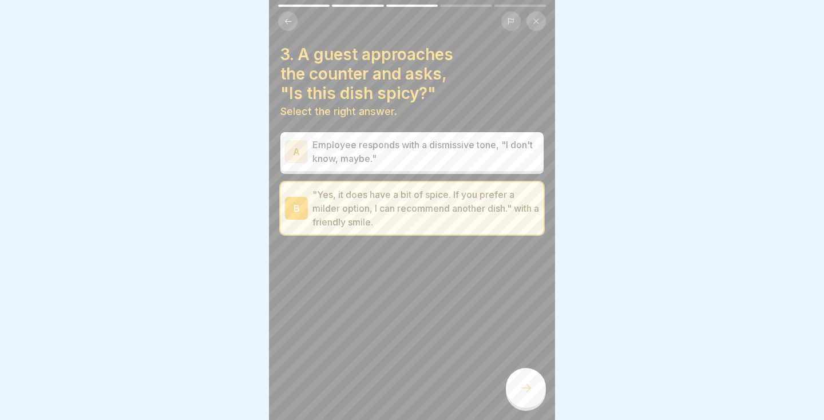
click at [524, 382] on icon at bounding box center [526, 388] width 14 height 14
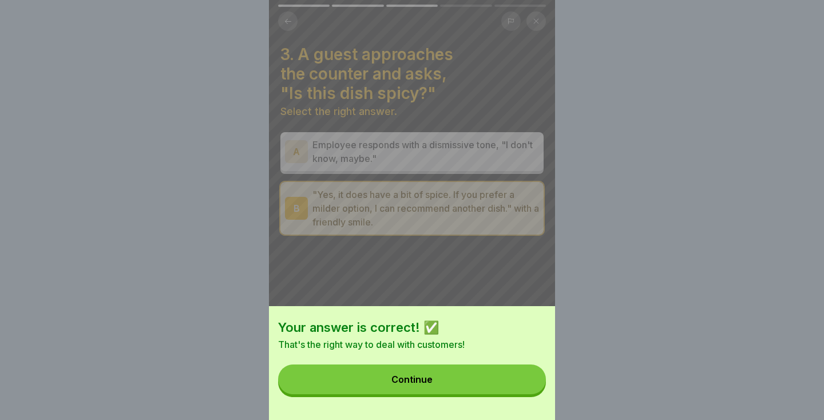
click at [498, 384] on button "Continue" at bounding box center [412, 379] width 268 height 30
